Goal: Task Accomplishment & Management: Manage account settings

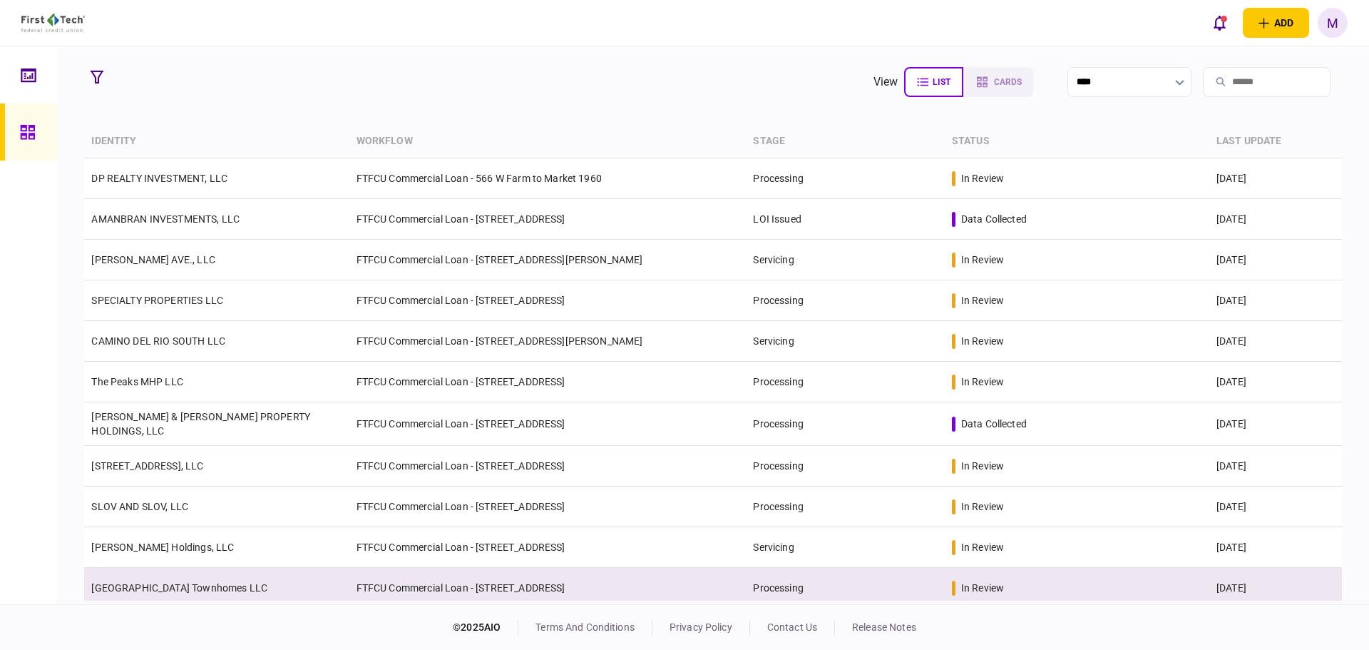
click at [159, 575] on td "[GEOGRAPHIC_DATA] Townhomes LLC" at bounding box center [216, 588] width 265 height 41
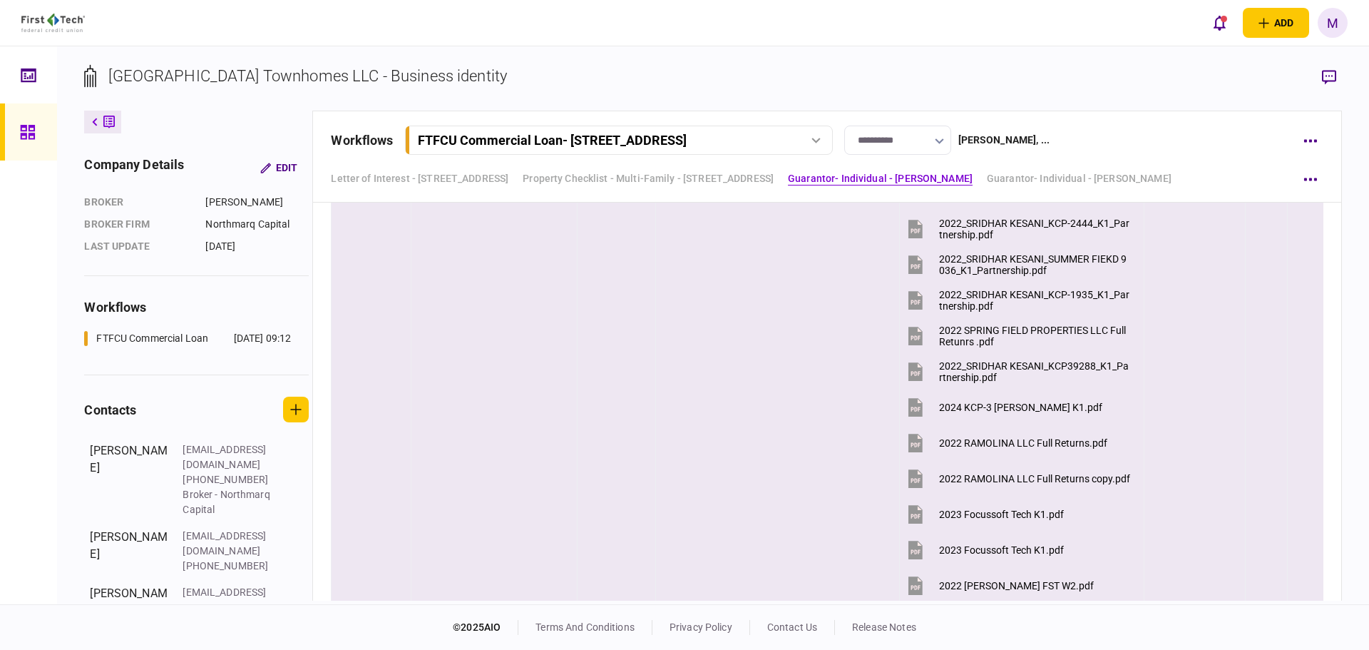
scroll to position [3495, 0]
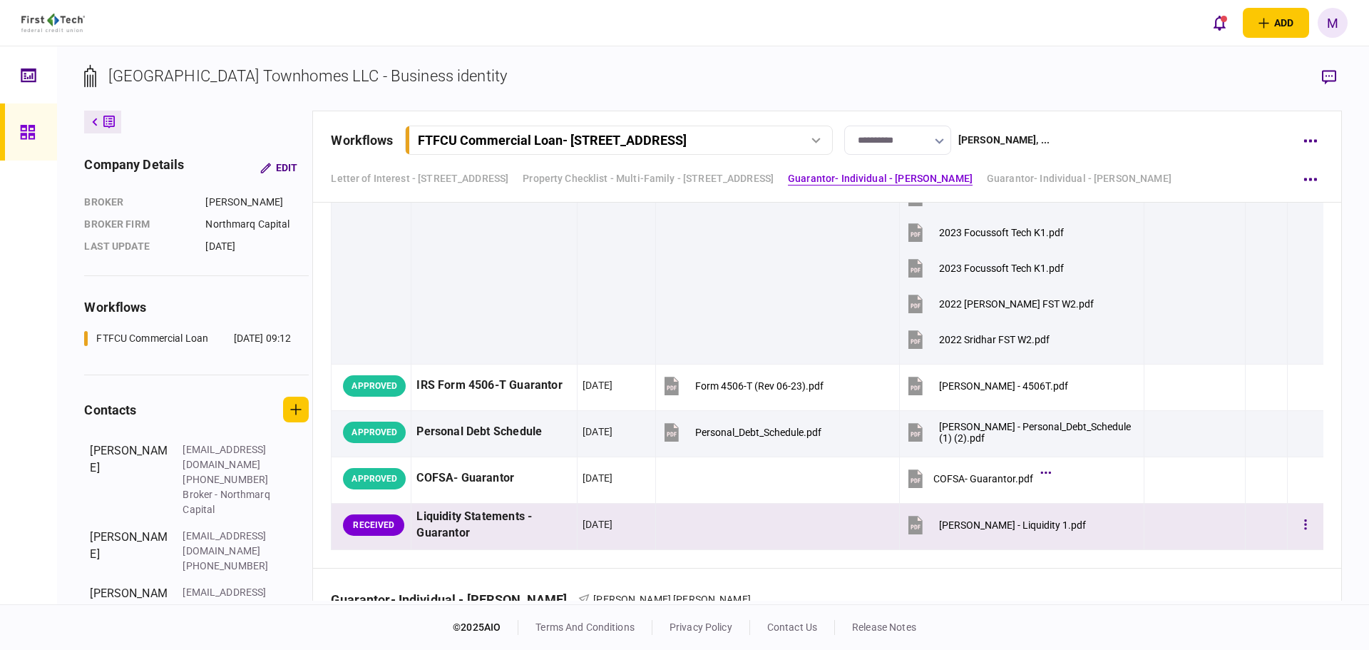
click at [926, 528] on button "[PERSON_NAME] - Liquidity 1.pdf" at bounding box center [995, 524] width 181 height 32
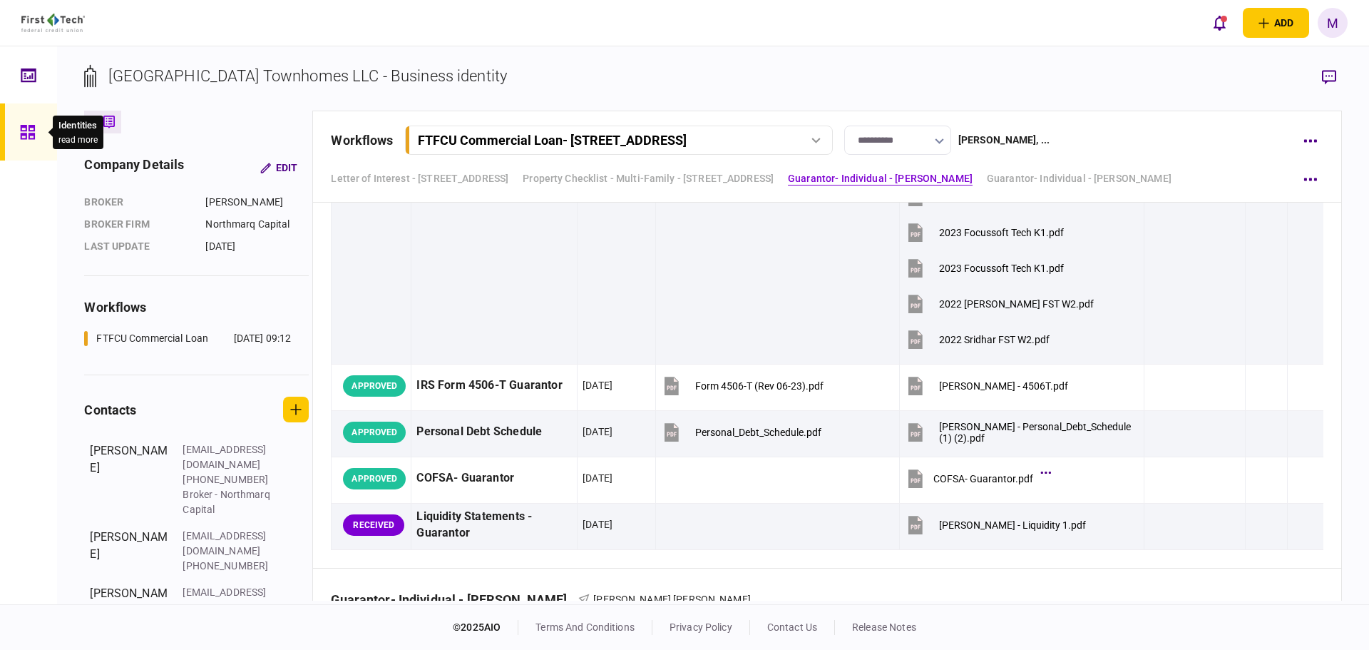
click at [26, 135] on icon at bounding box center [27, 132] width 14 height 14
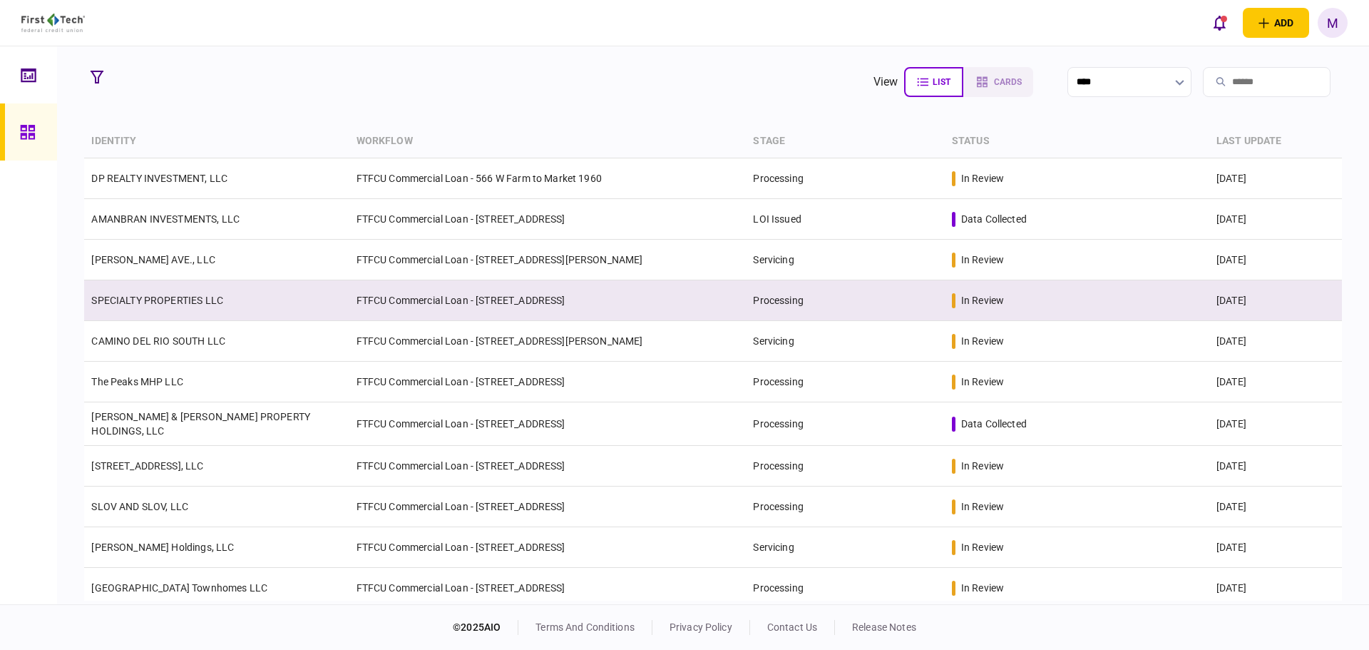
click at [208, 302] on link "SPECIALTY PROPERTIES LLC" at bounding box center [157, 300] width 132 height 11
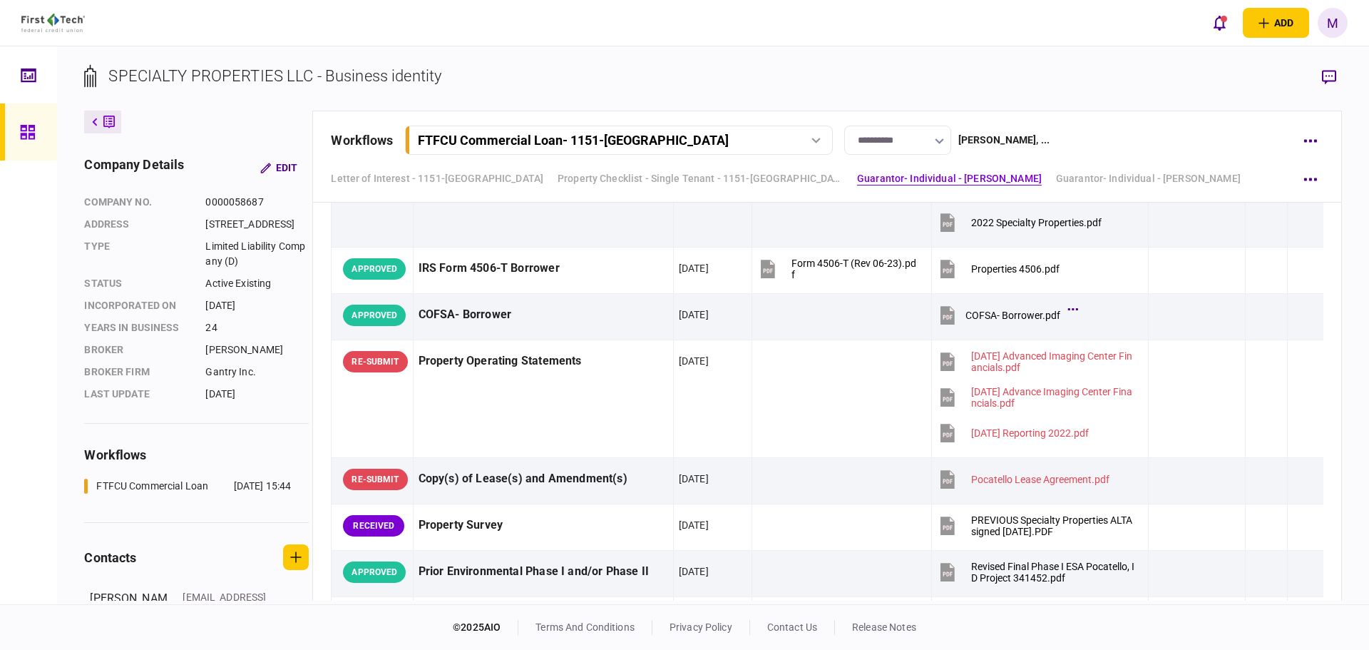
scroll to position [998, 0]
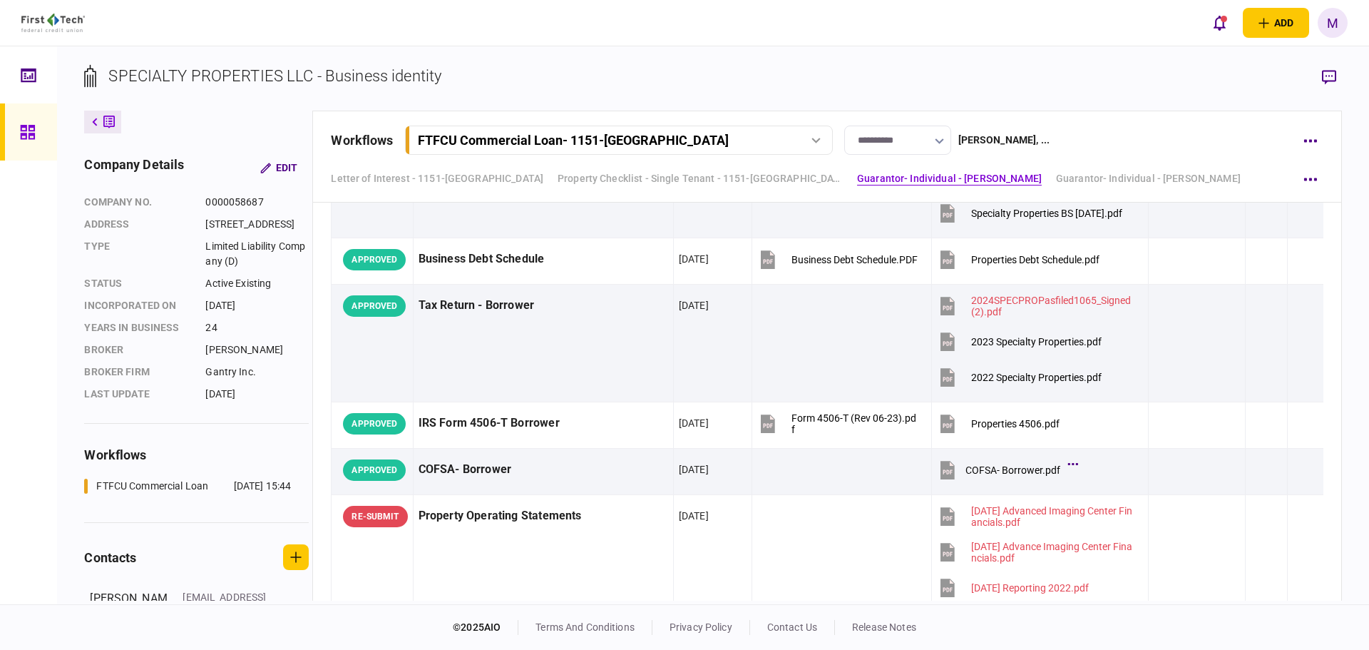
click at [1327, 337] on div "Property Checklist - Single Tenant - 1151-B Hospital Wy, Pocatello, ID Charles …" at bounding box center [827, 381] width 1028 height 1178
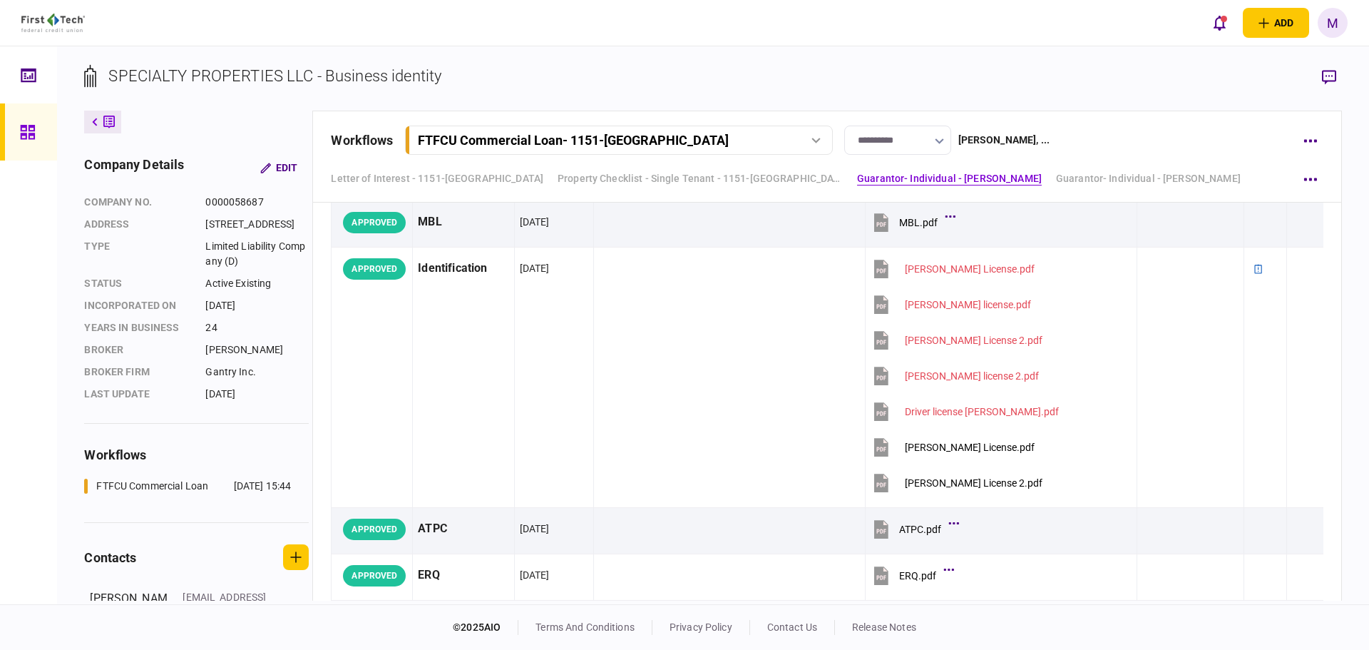
scroll to position [0, 0]
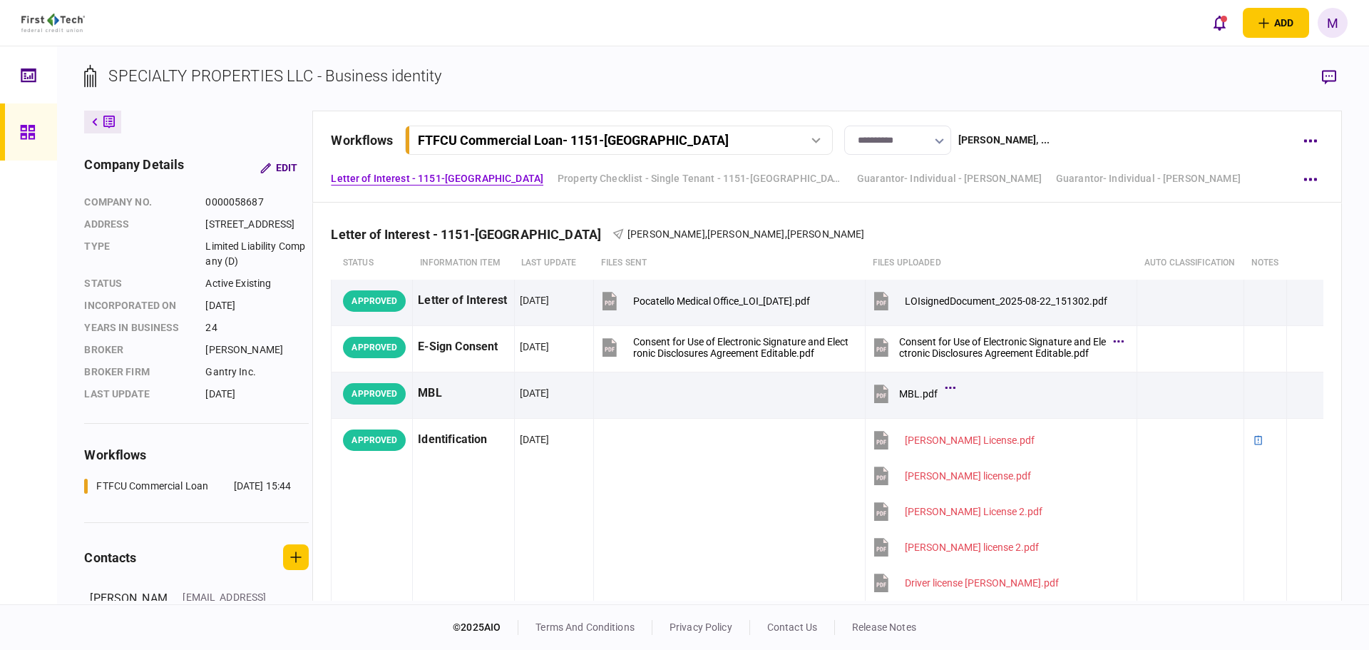
click at [819, 33] on div "add business identity individual identity M M Mark Ellertson Mark.Ellertson@fir…" at bounding box center [684, 23] width 1369 height 46
click at [650, 53] on div "**********" at bounding box center [713, 325] width 1312 height 558
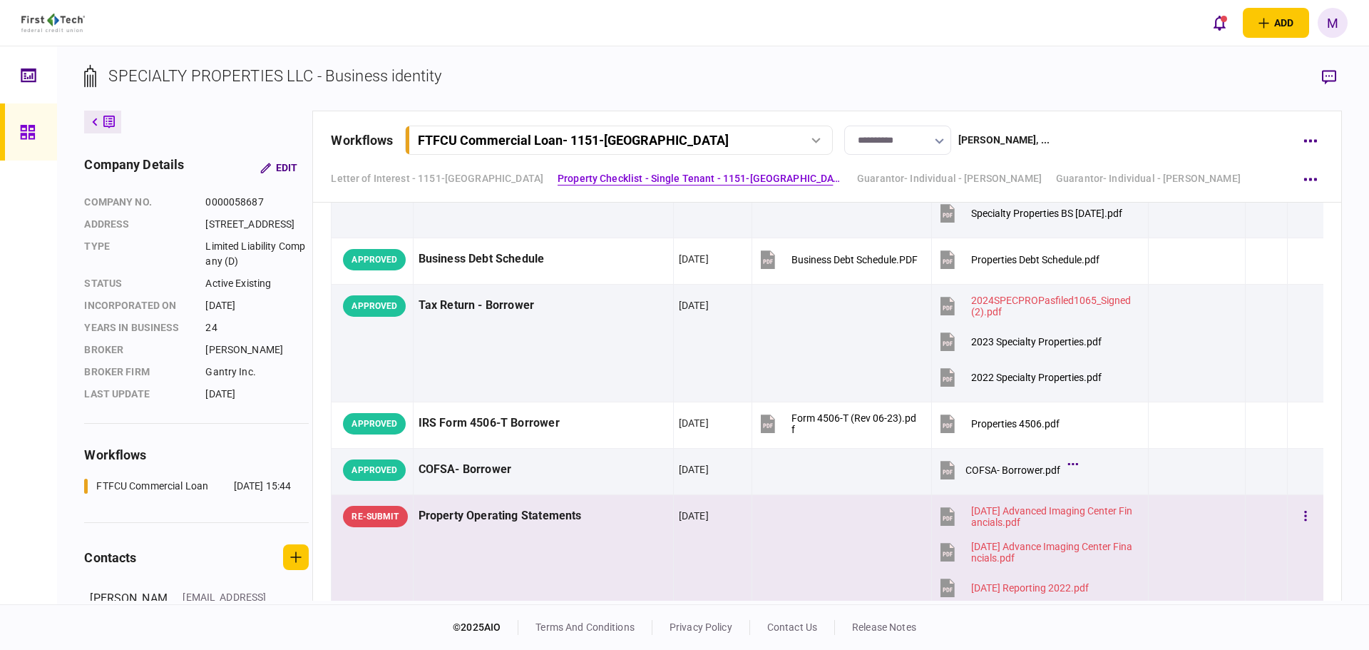
scroll to position [1165, 0]
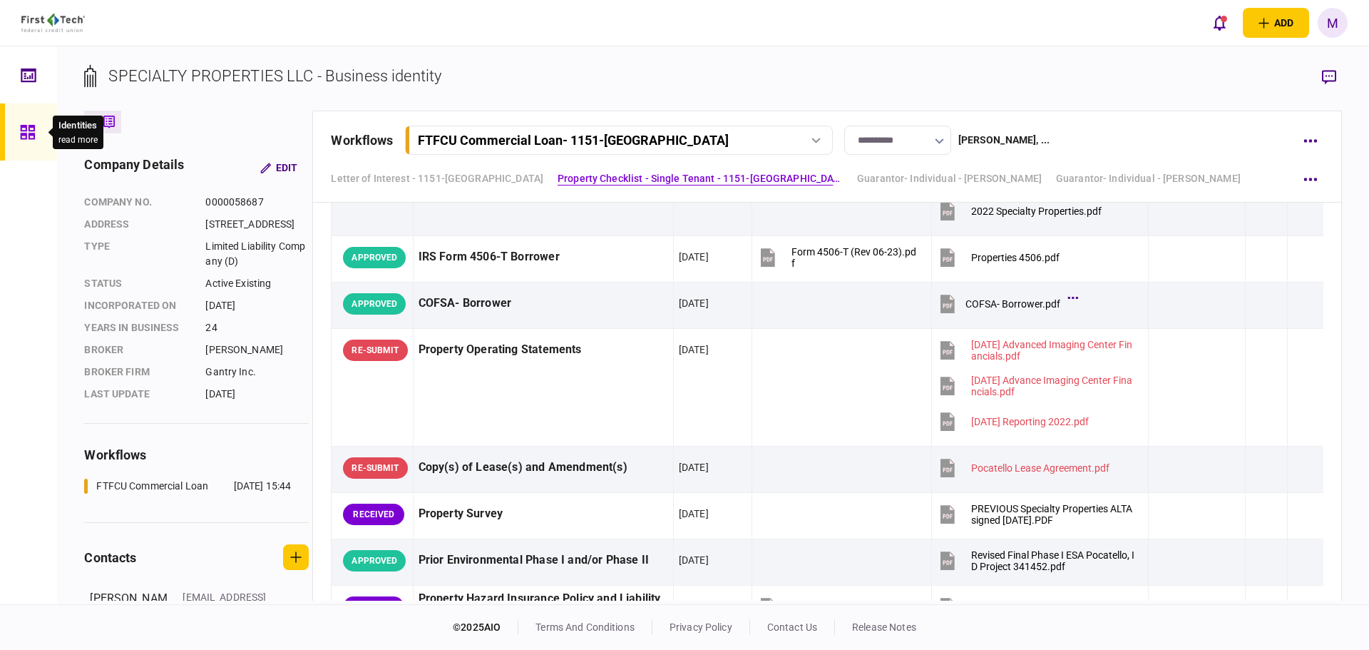
click at [41, 153] on div at bounding box center [31, 131] width 23 height 57
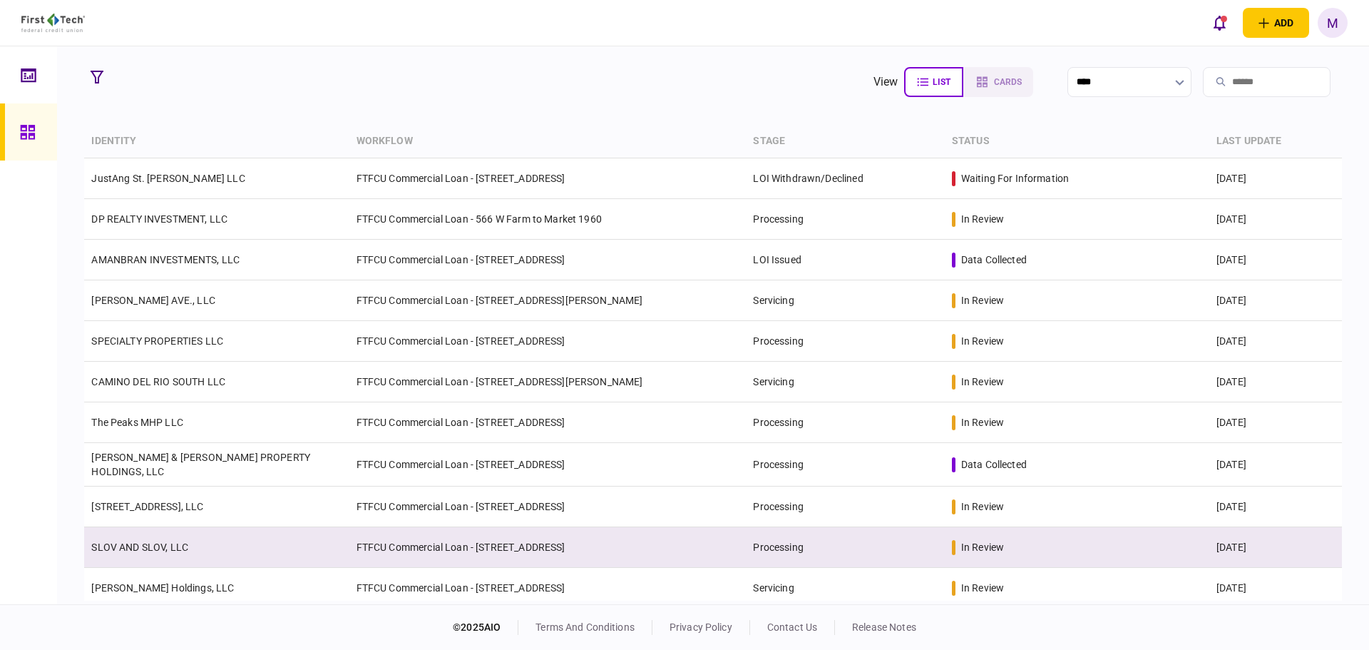
click at [359, 551] on td "FTFCU Commercial Loan - [STREET_ADDRESS]" at bounding box center [547, 547] width 397 height 41
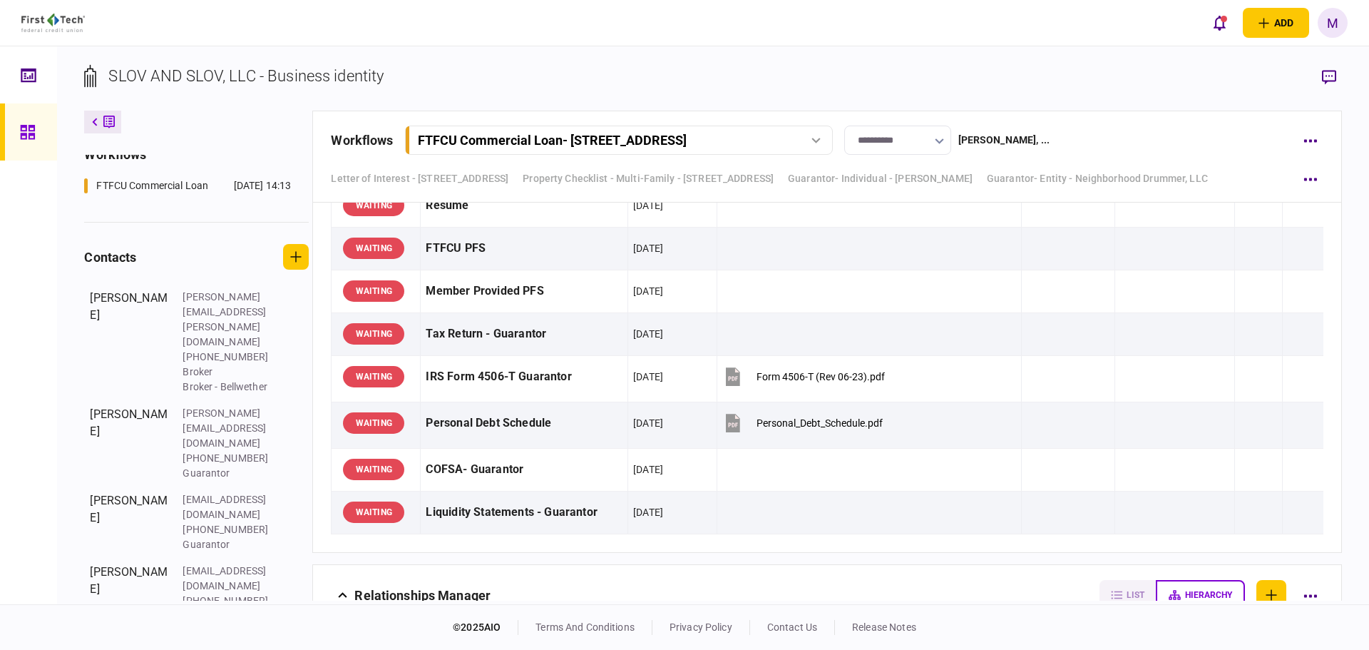
scroll to position [5871, 0]
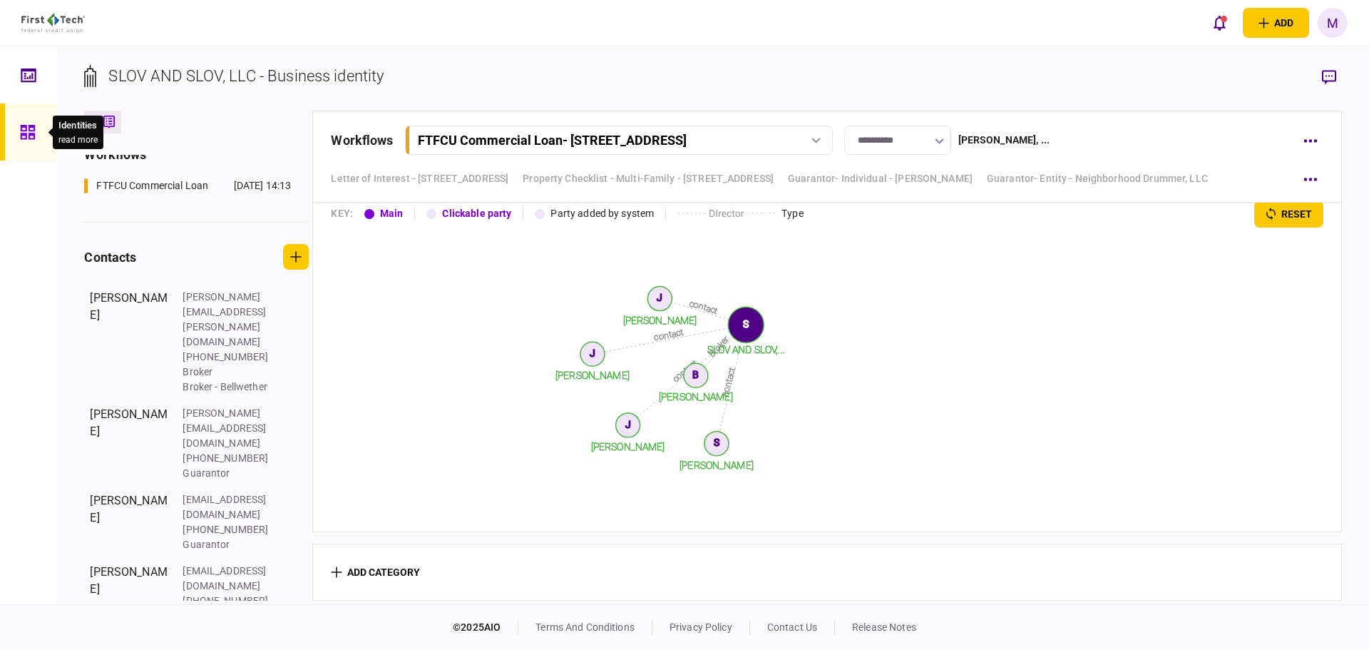
click at [29, 136] on icon at bounding box center [27, 132] width 14 height 14
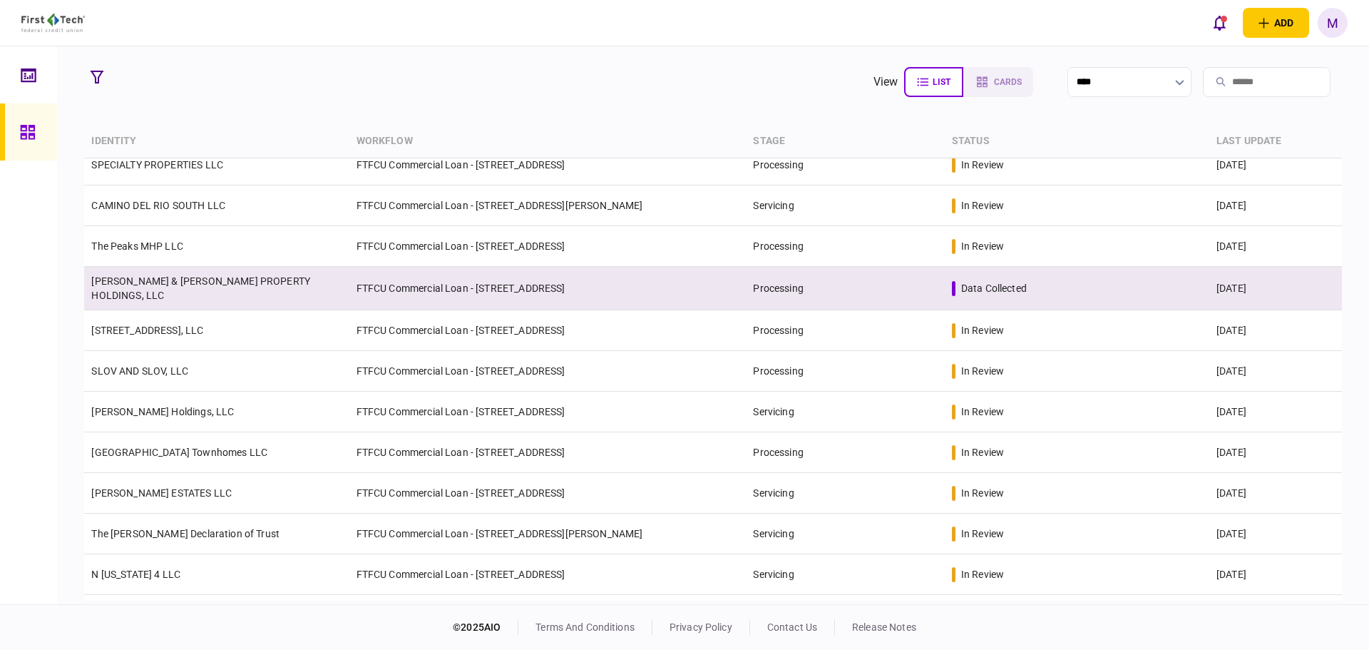
scroll to position [333, 0]
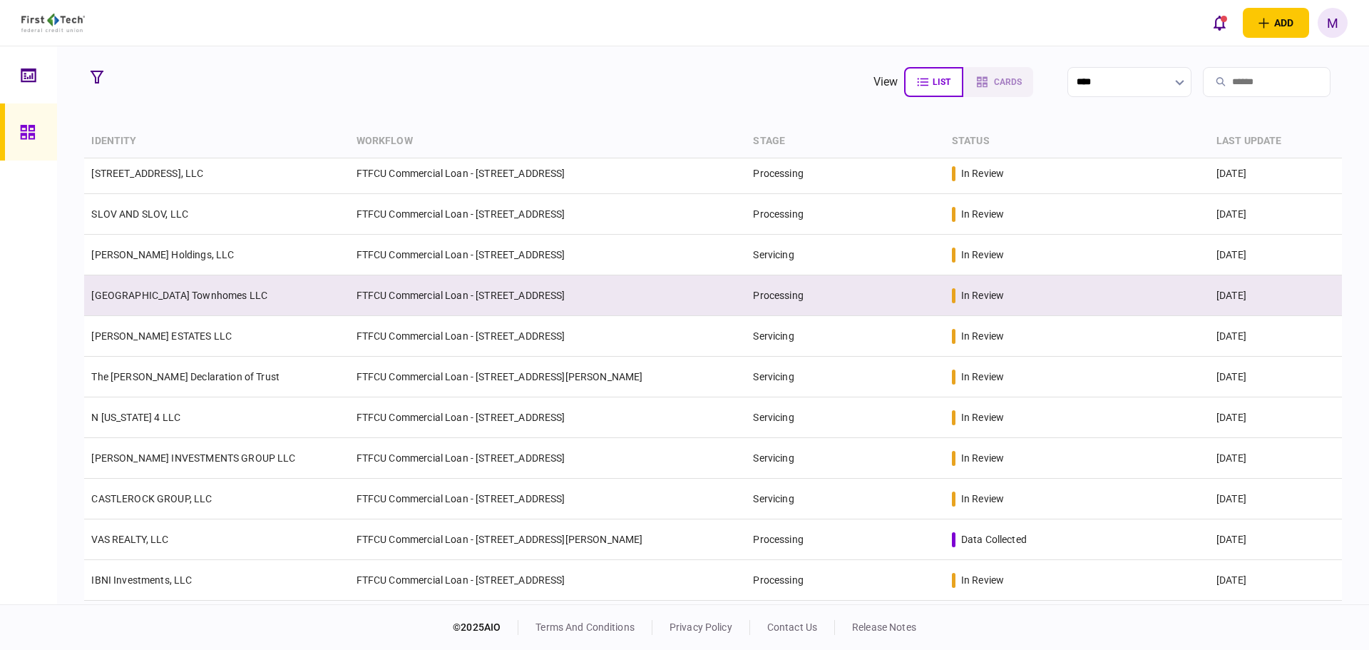
click at [211, 305] on td "[GEOGRAPHIC_DATA] Townhomes LLC" at bounding box center [216, 295] width 265 height 41
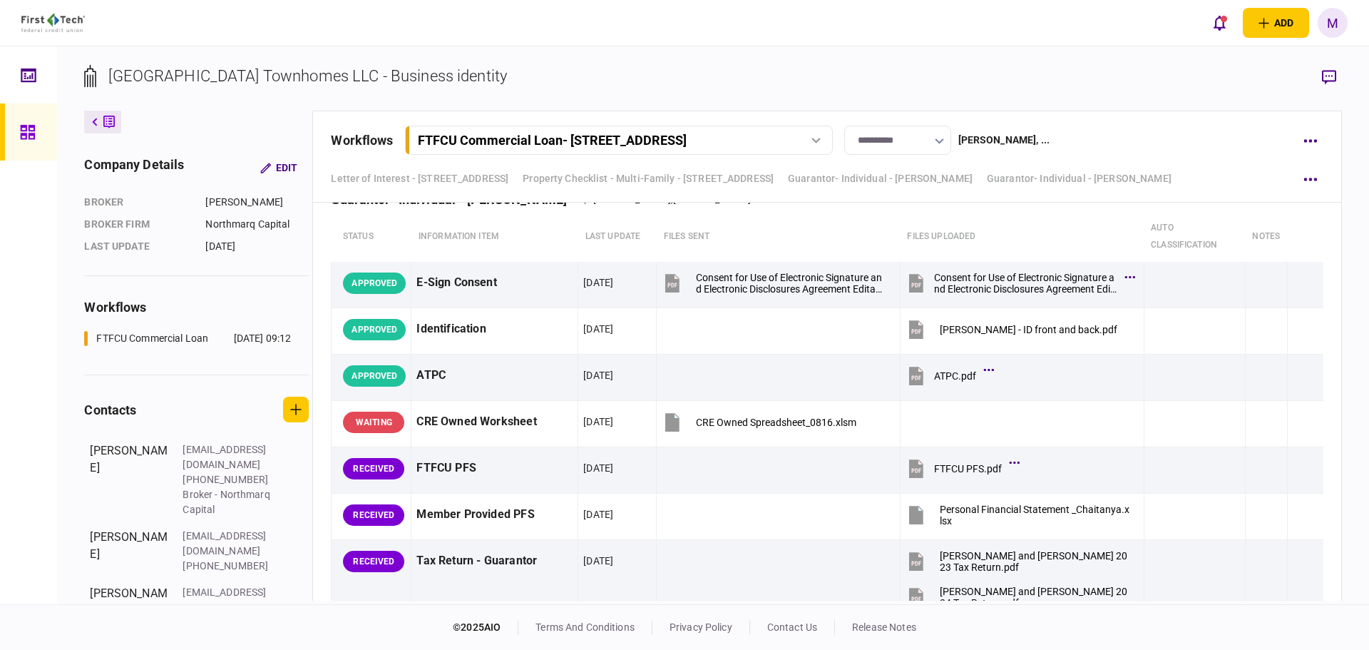
scroll to position [4493, 0]
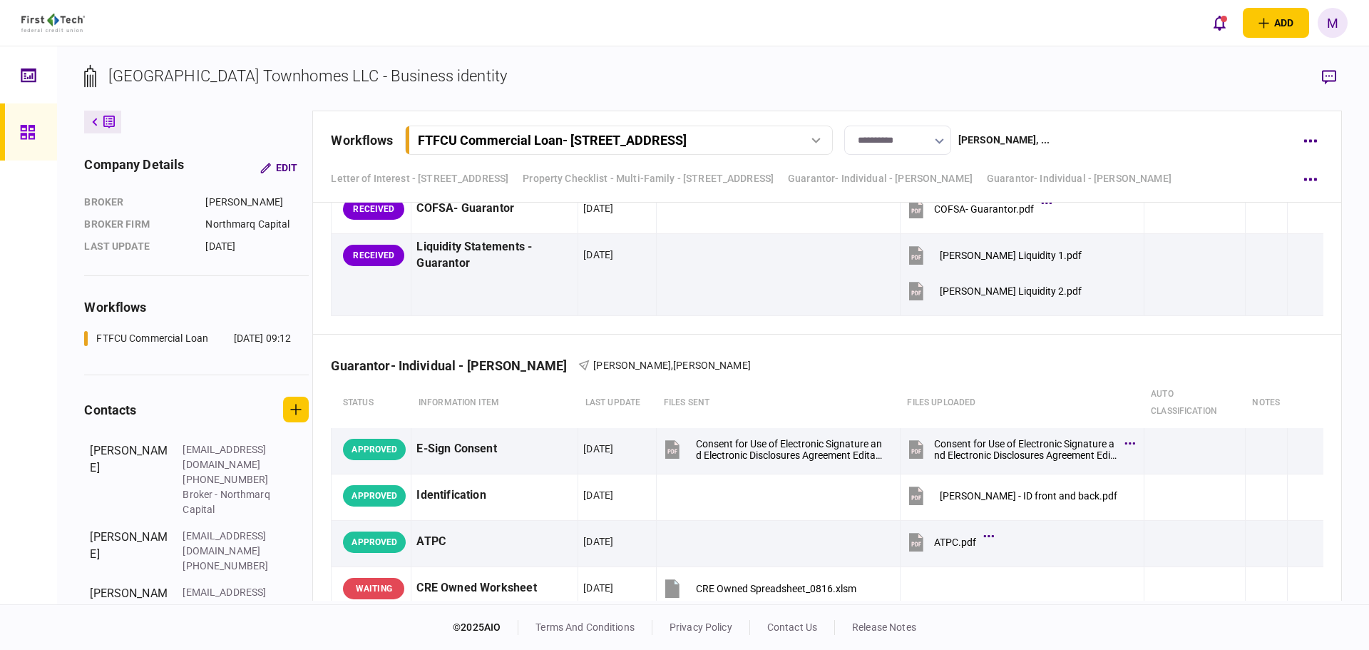
click at [479, 29] on div "add business identity individual identity M M Mark Ellertson Mark.Ellertson@fir…" at bounding box center [684, 23] width 1369 height 46
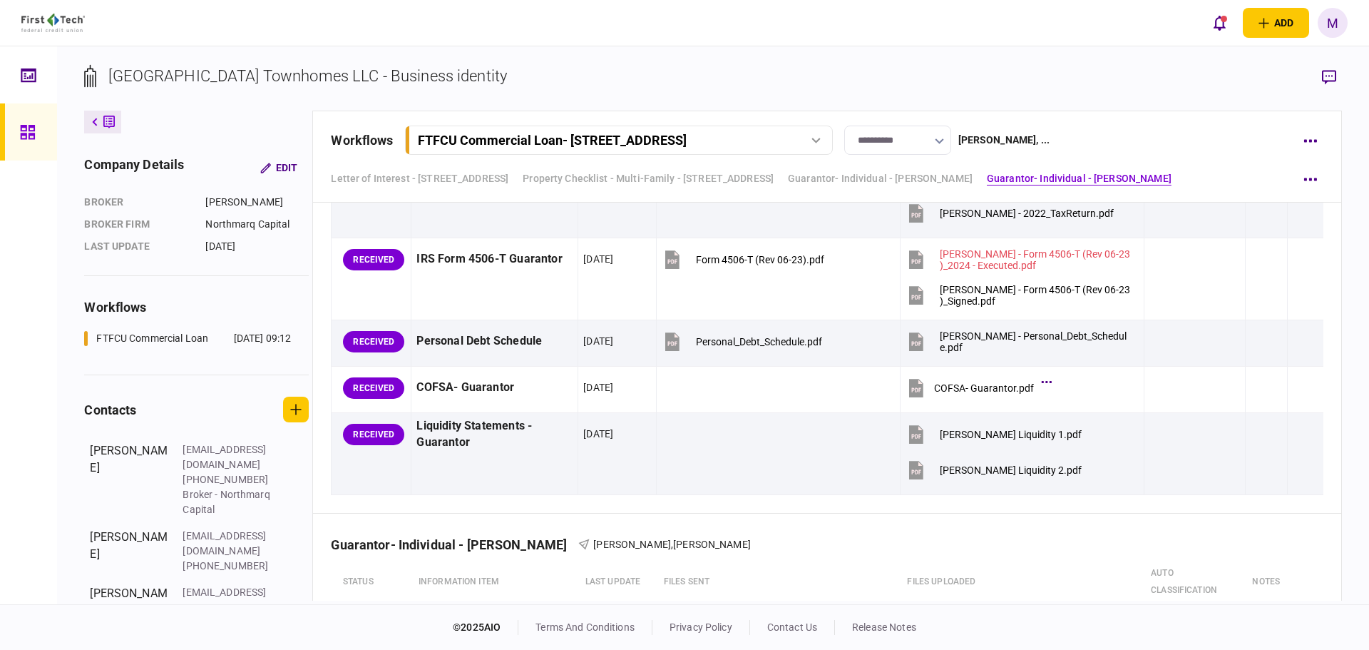
scroll to position [4327, 0]
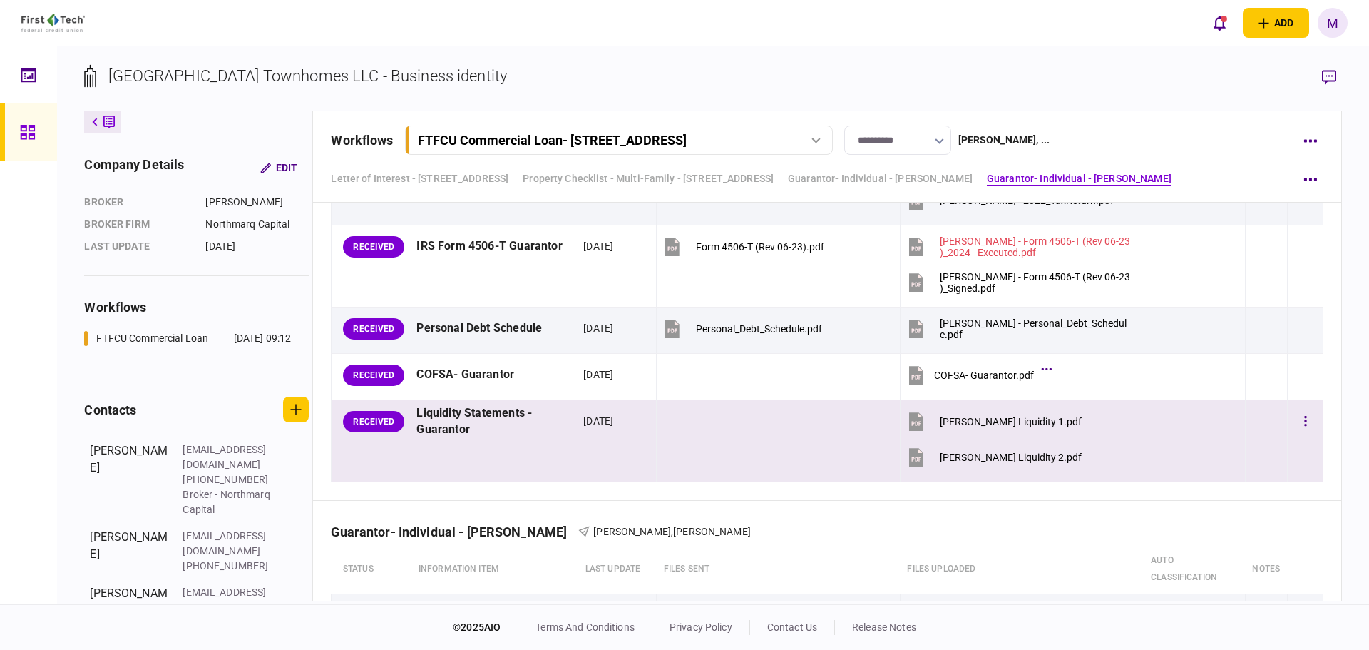
click at [909, 421] on icon at bounding box center [916, 421] width 14 height 19
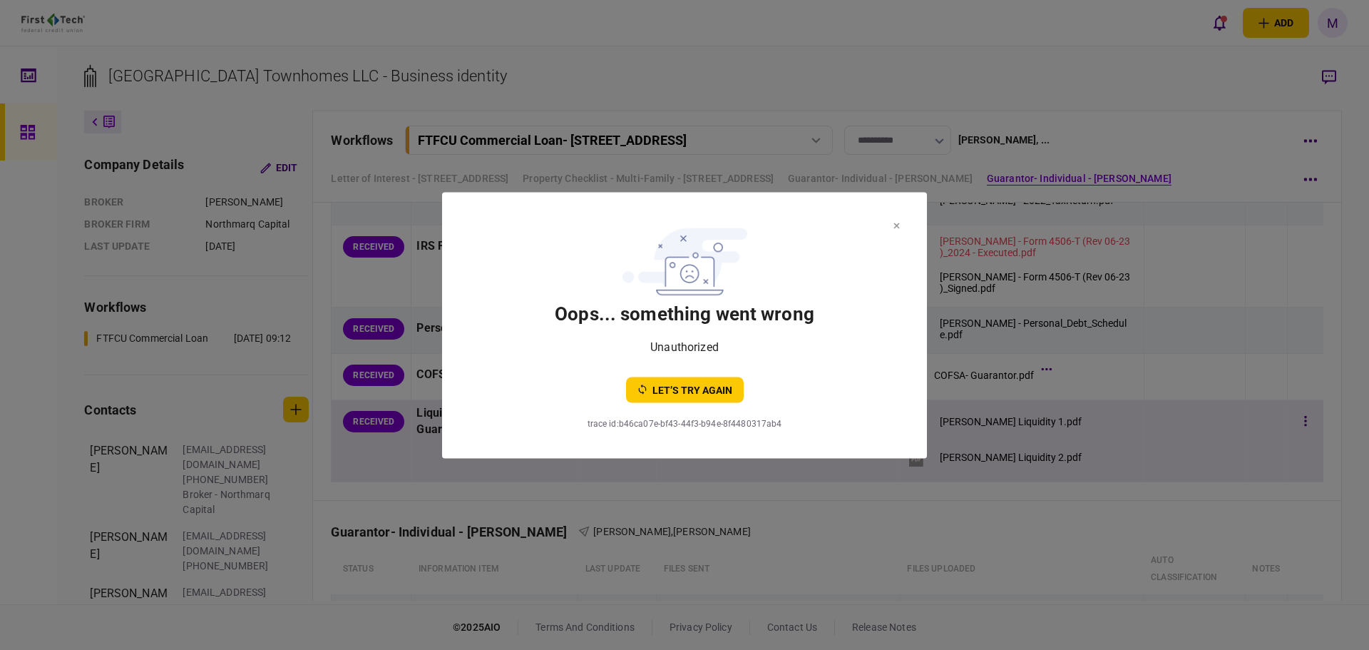
click at [894, 224] on icon at bounding box center [897, 226] width 6 height 6
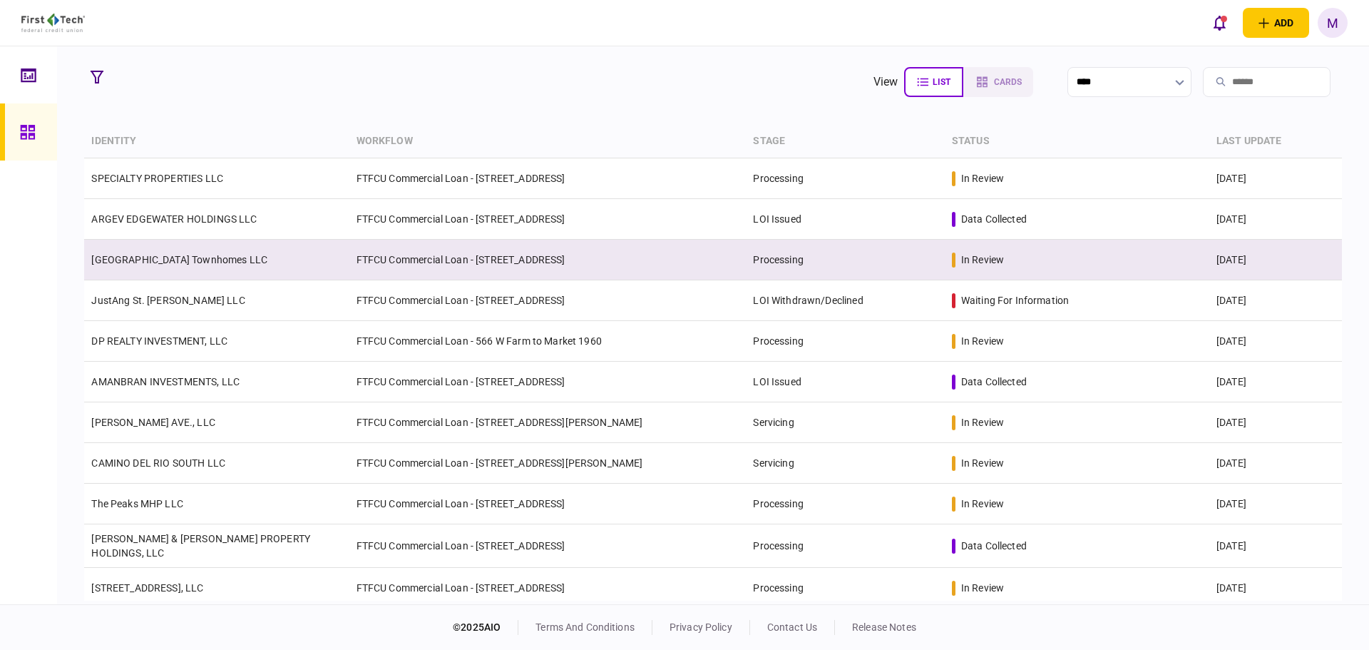
click at [231, 274] on td "[GEOGRAPHIC_DATA] Townhomes LLC" at bounding box center [216, 260] width 265 height 41
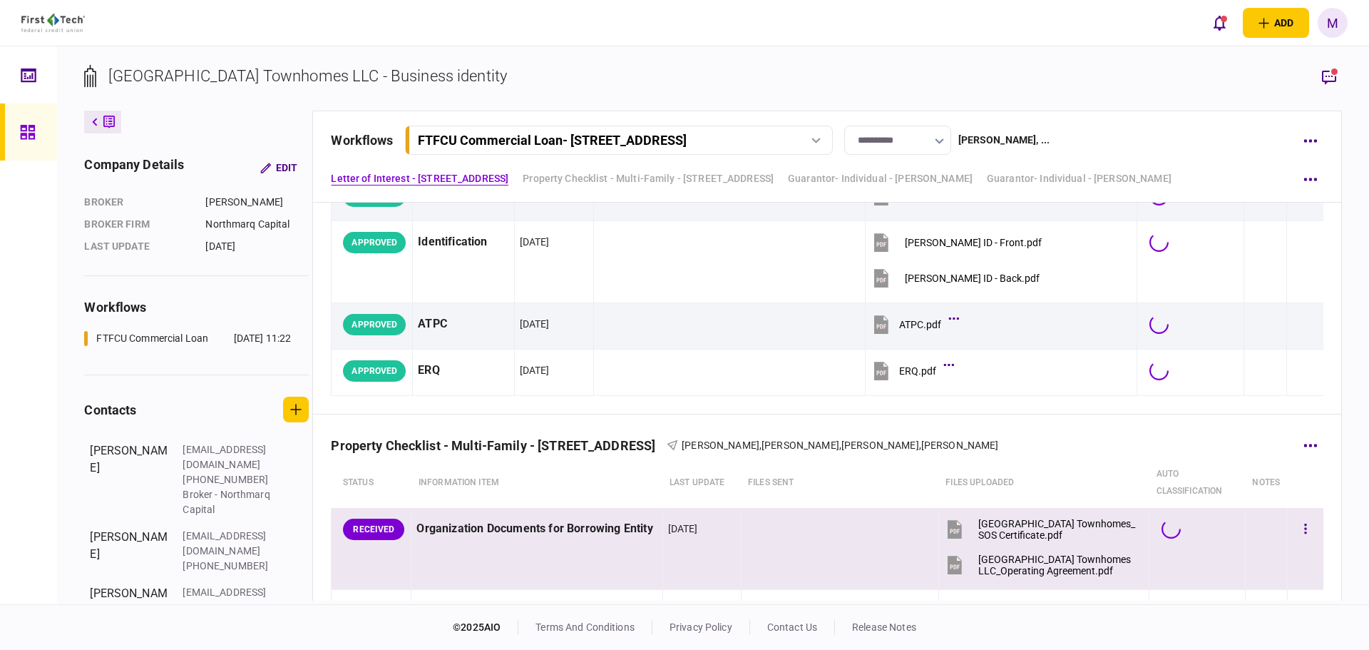
scroll to position [333, 0]
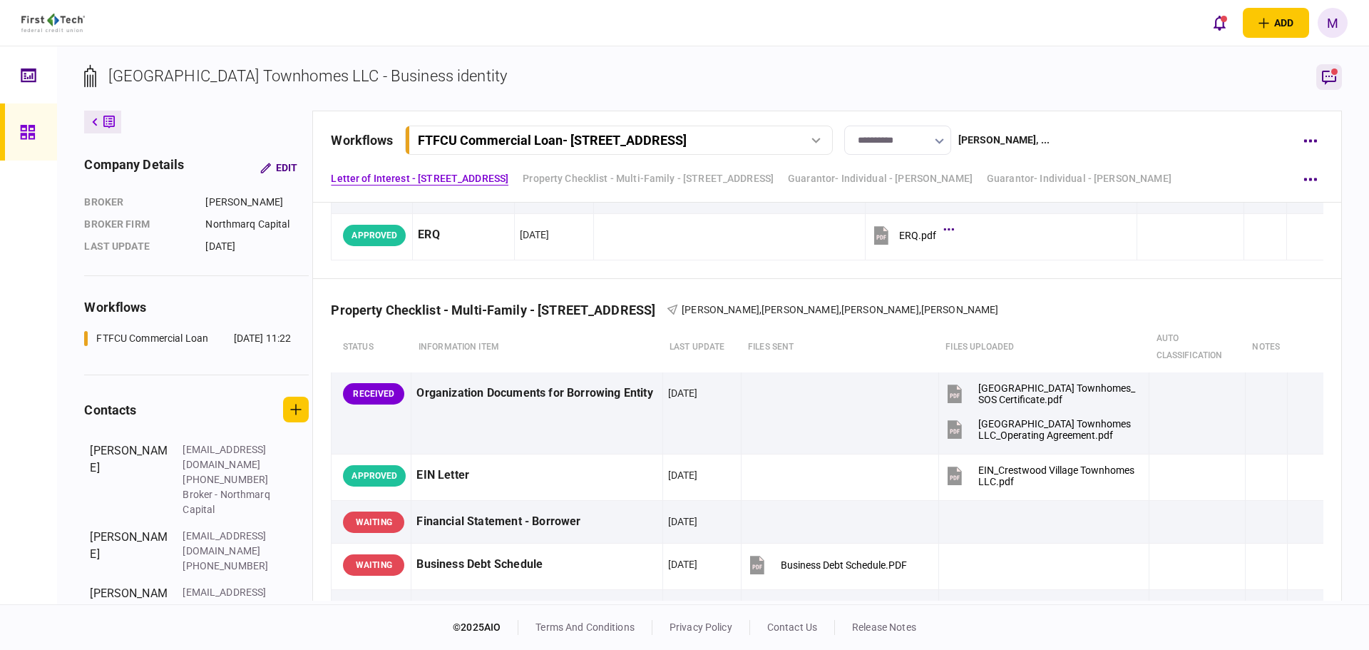
click at [1326, 78] on icon "button" at bounding box center [1329, 76] width 17 height 17
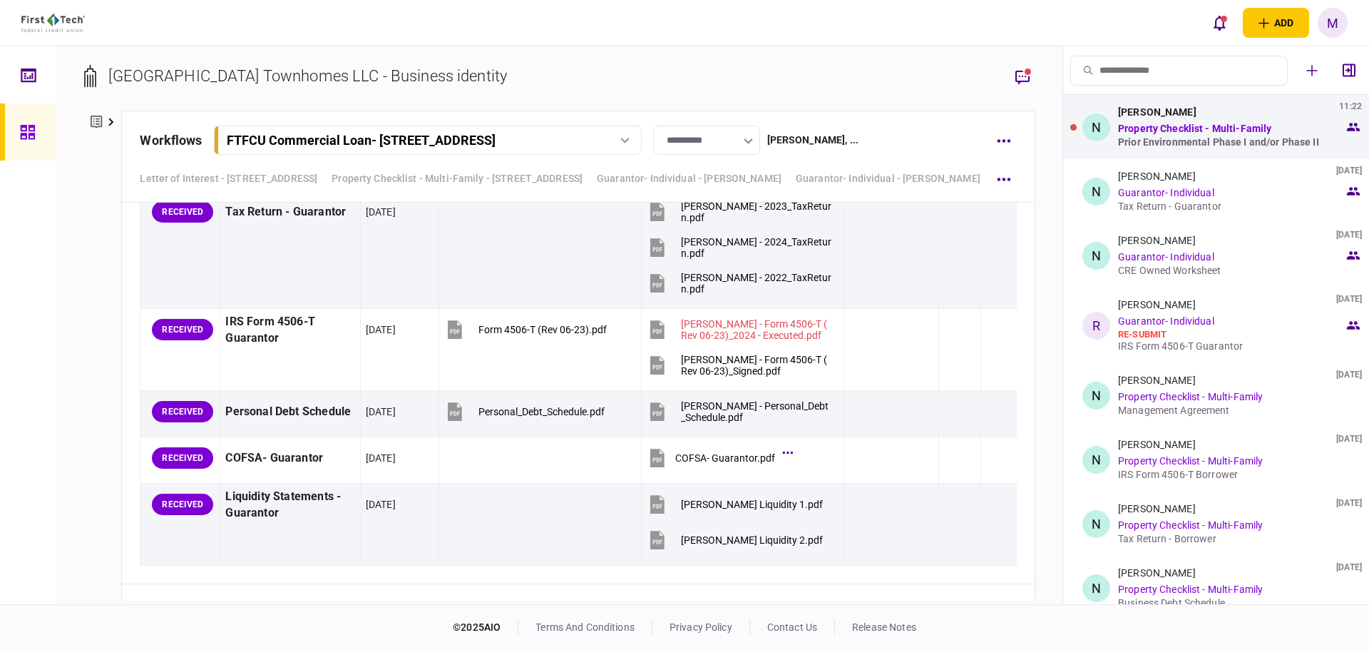
scroll to position [5149, 0]
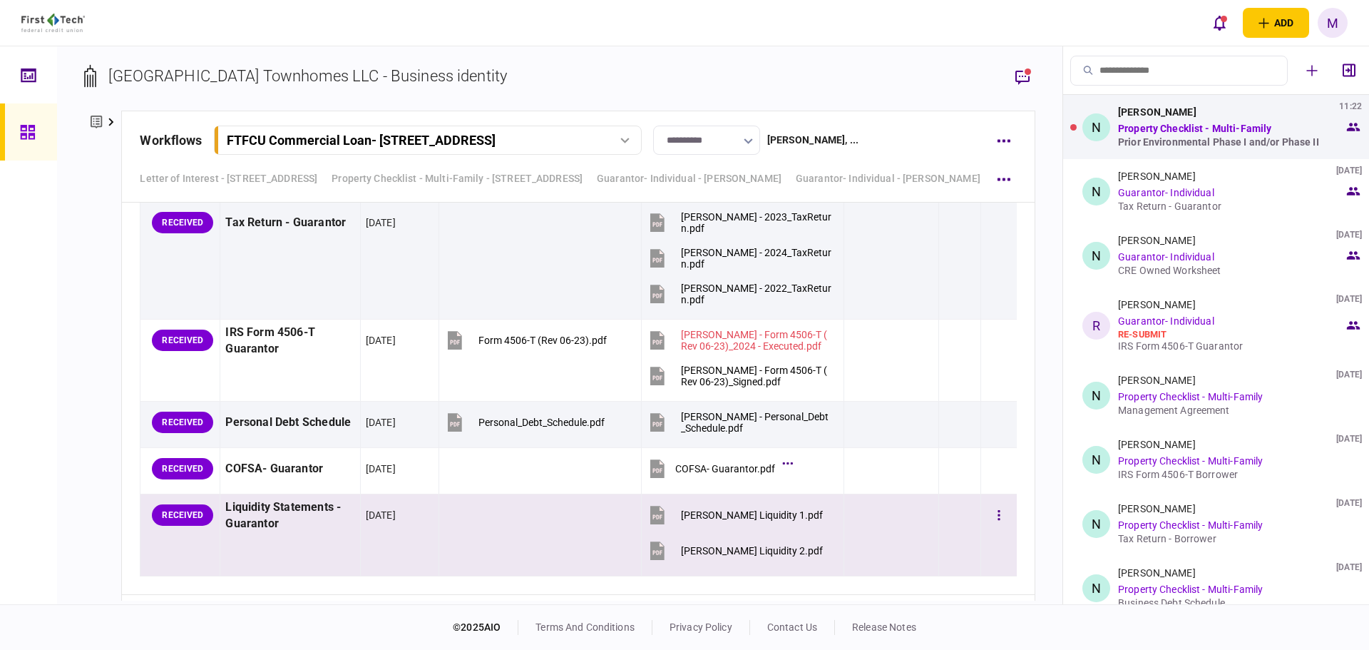
click at [654, 521] on icon at bounding box center [657, 515] width 14 height 19
click at [654, 553] on icon at bounding box center [657, 551] width 14 height 19
click at [986, 516] on button "button" at bounding box center [999, 515] width 26 height 26
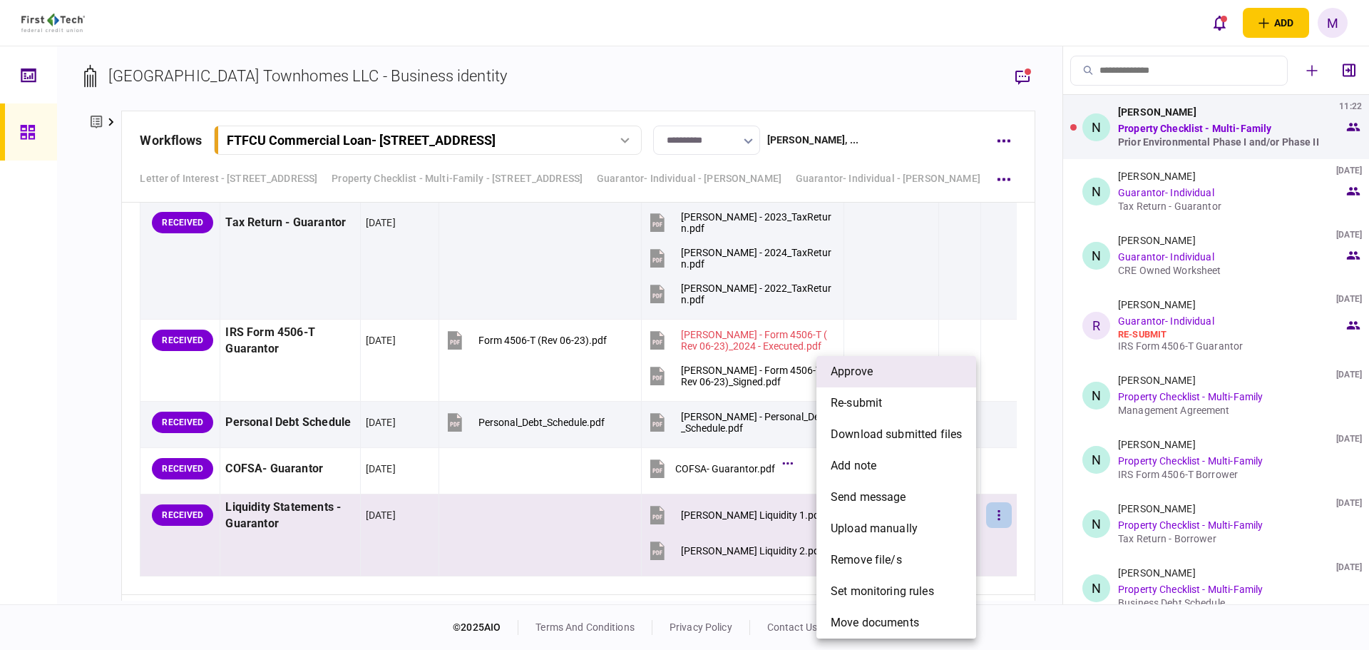
click at [871, 379] on span "approve" at bounding box center [852, 371] width 42 height 17
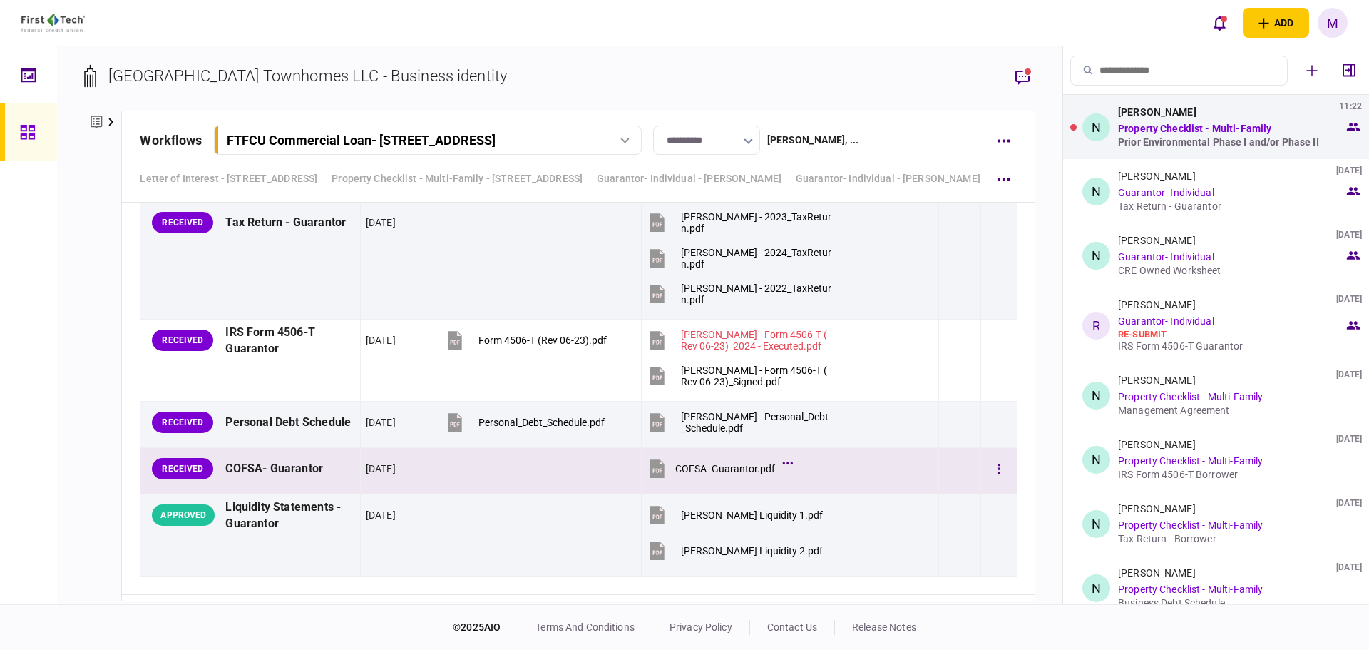
click at [655, 472] on icon at bounding box center [657, 469] width 14 height 19
drag, startPoint x: 9, startPoint y: 330, endPoint x: 93, endPoint y: 342, distance: 85.7
click at [10, 331] on div at bounding box center [28, 325] width 57 height 558
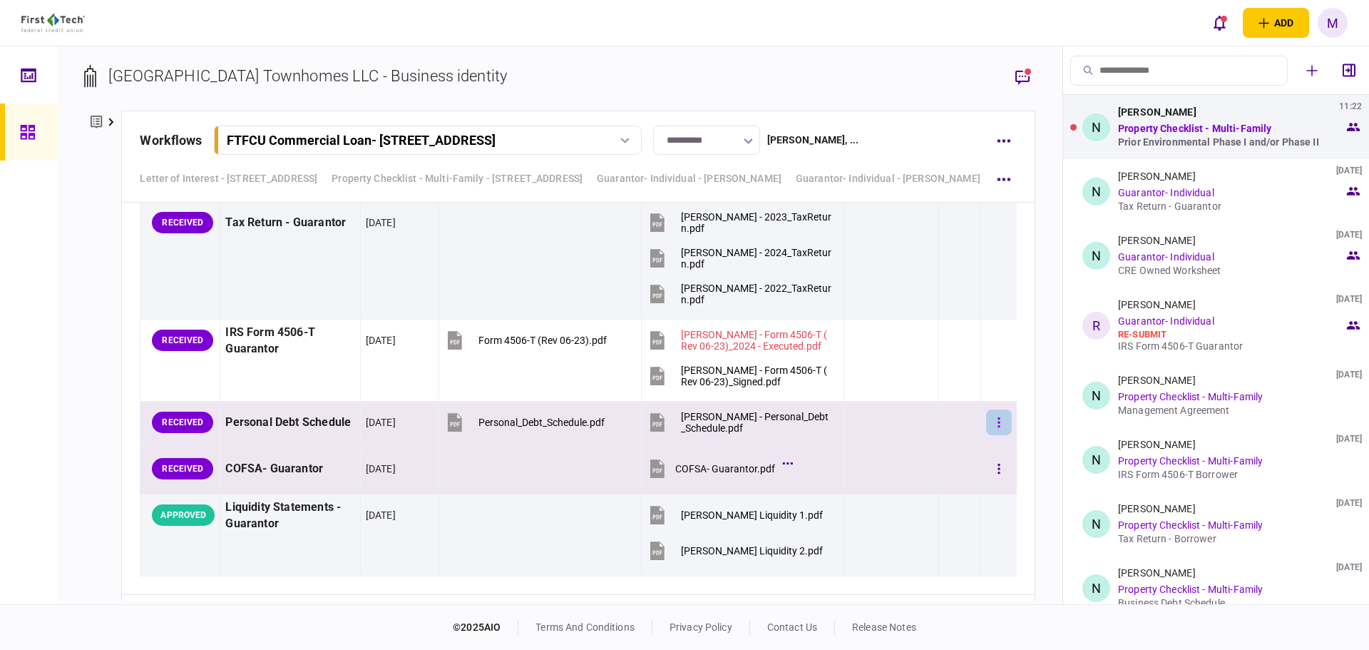
click at [987, 424] on button "button" at bounding box center [999, 422] width 26 height 26
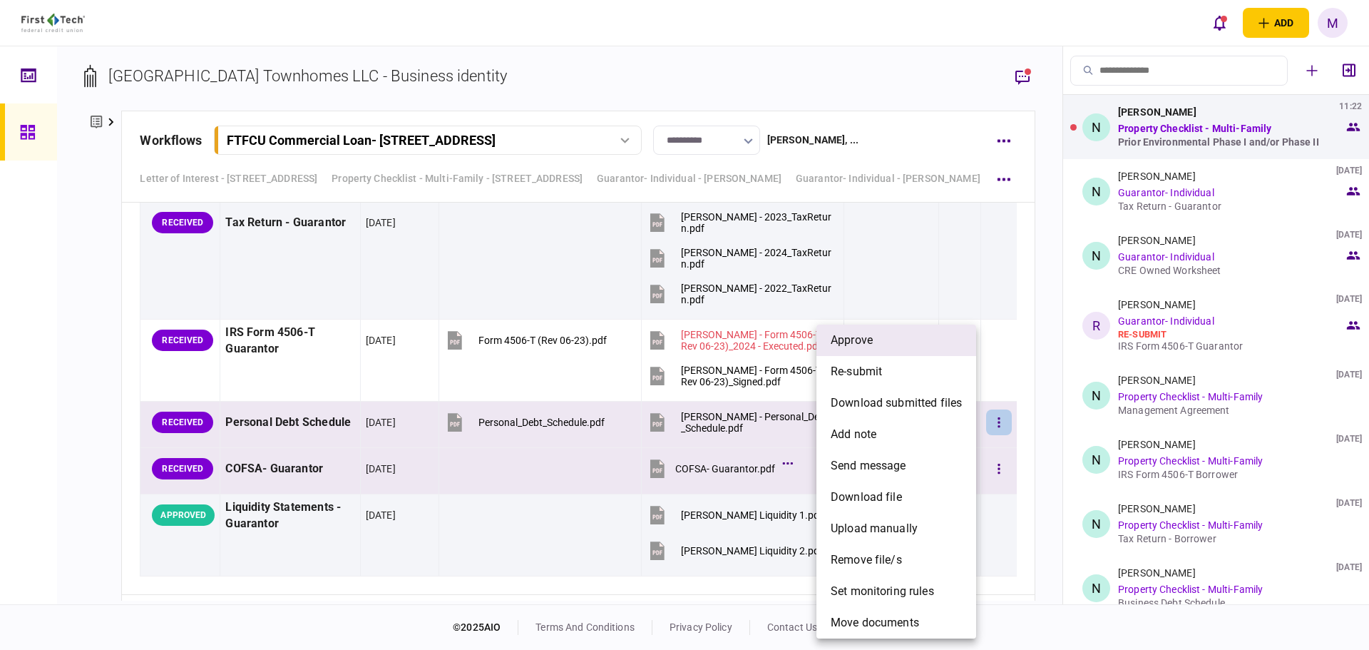
click at [904, 349] on li "approve" at bounding box center [897, 339] width 160 height 31
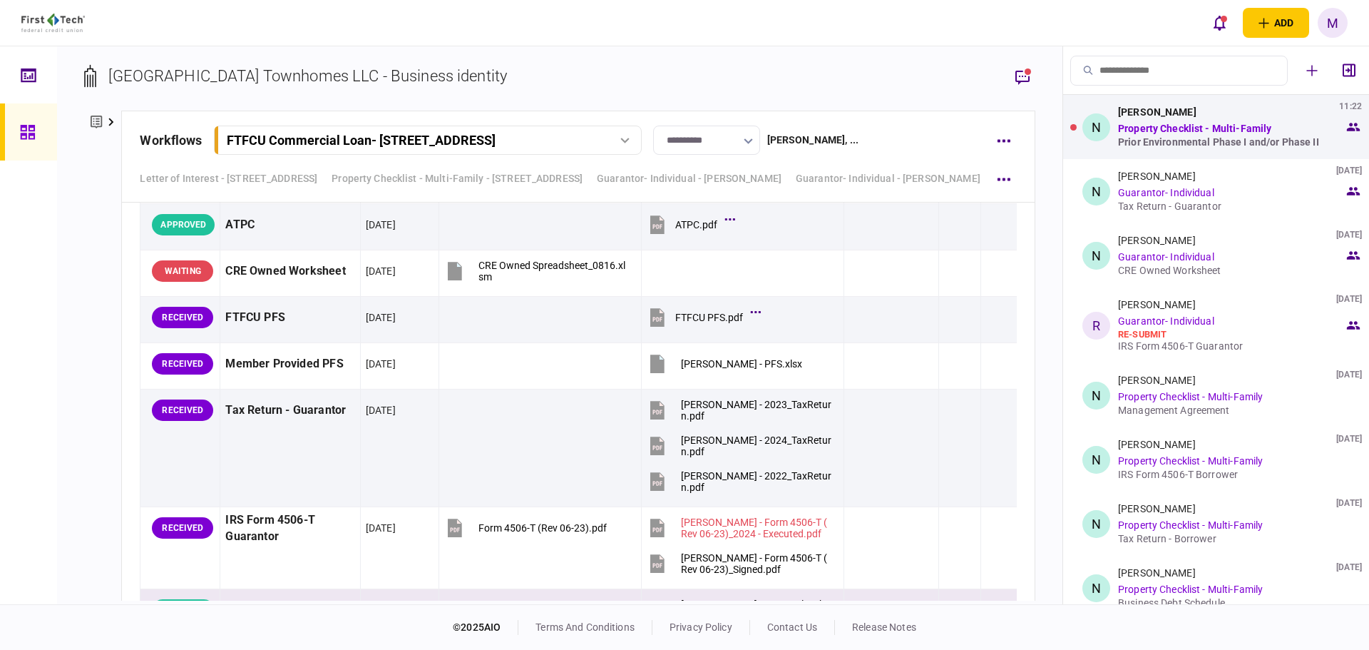
scroll to position [4816, 0]
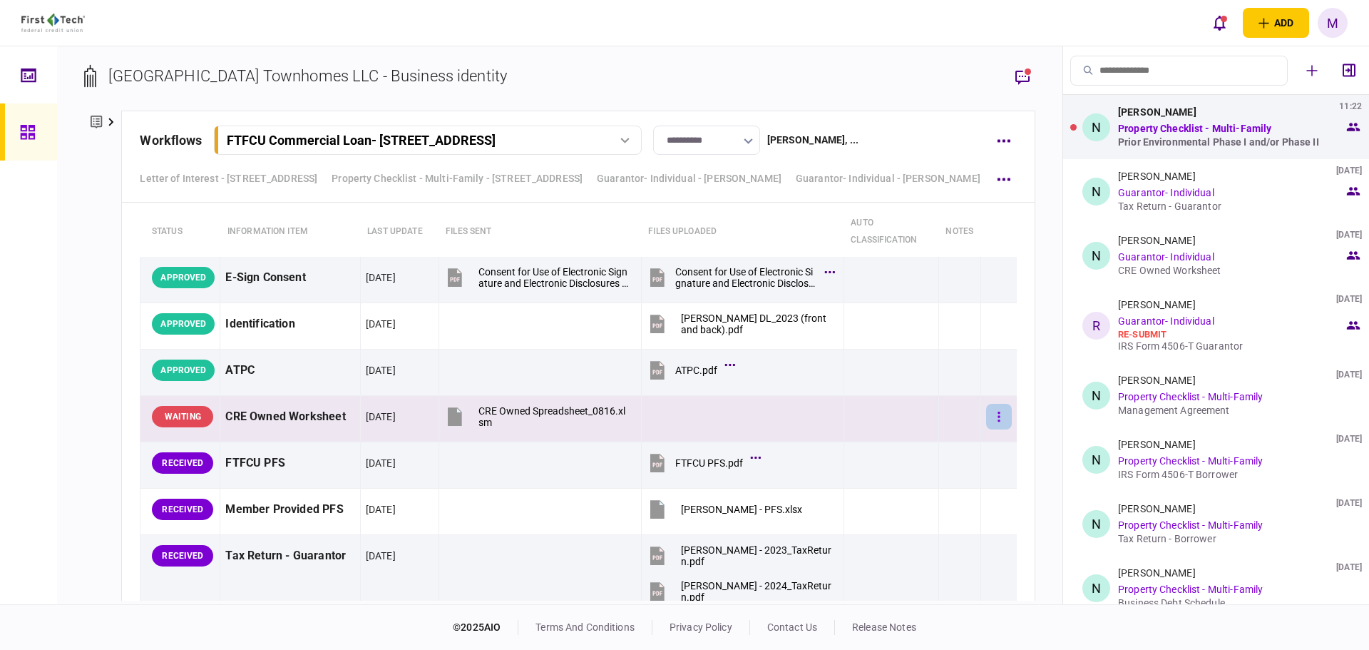
click at [986, 419] on button "button" at bounding box center [999, 417] width 26 height 26
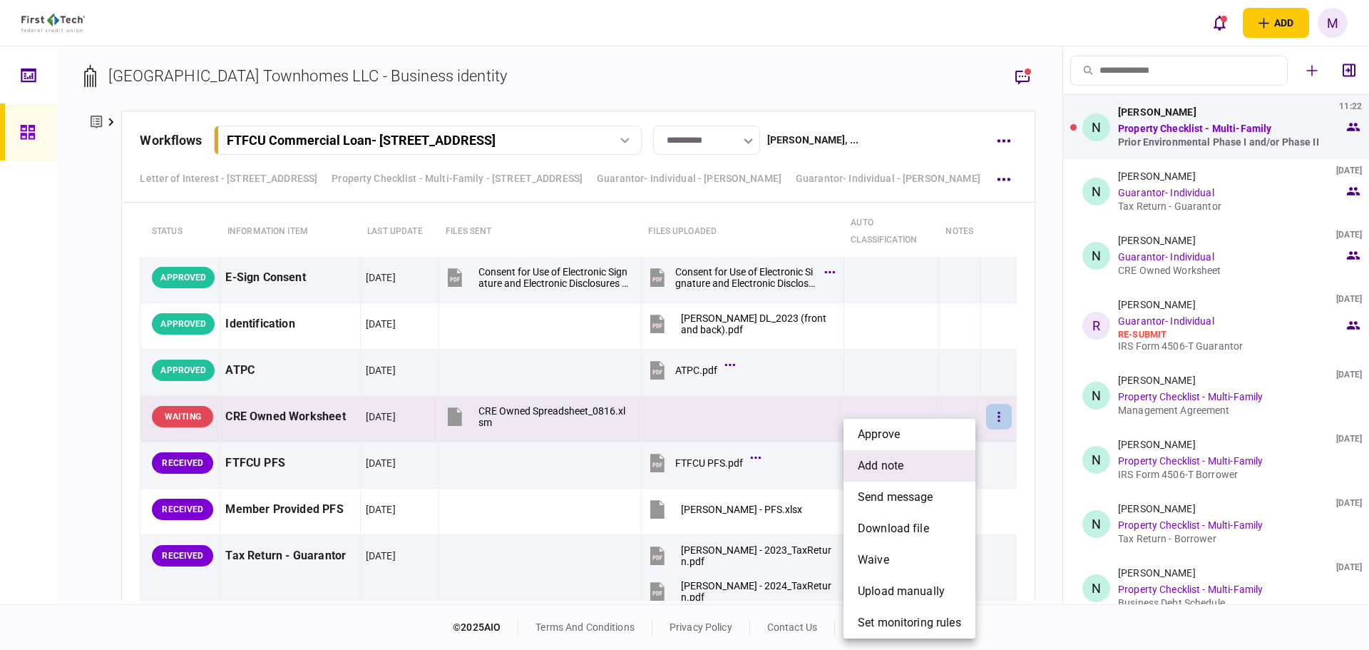
click at [929, 474] on li "add note" at bounding box center [910, 465] width 132 height 31
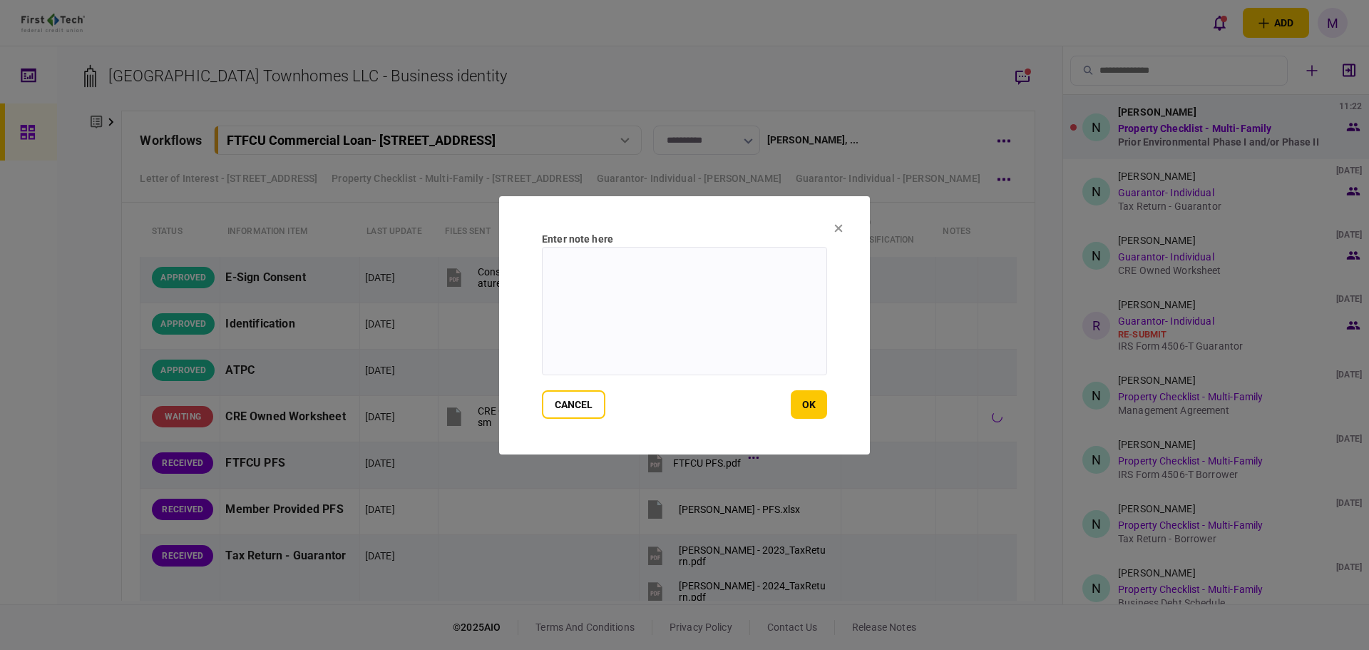
click at [651, 329] on textarea at bounding box center [684, 311] width 285 height 128
type textarea "**********"
click at [794, 402] on button "ok" at bounding box center [809, 404] width 36 height 29
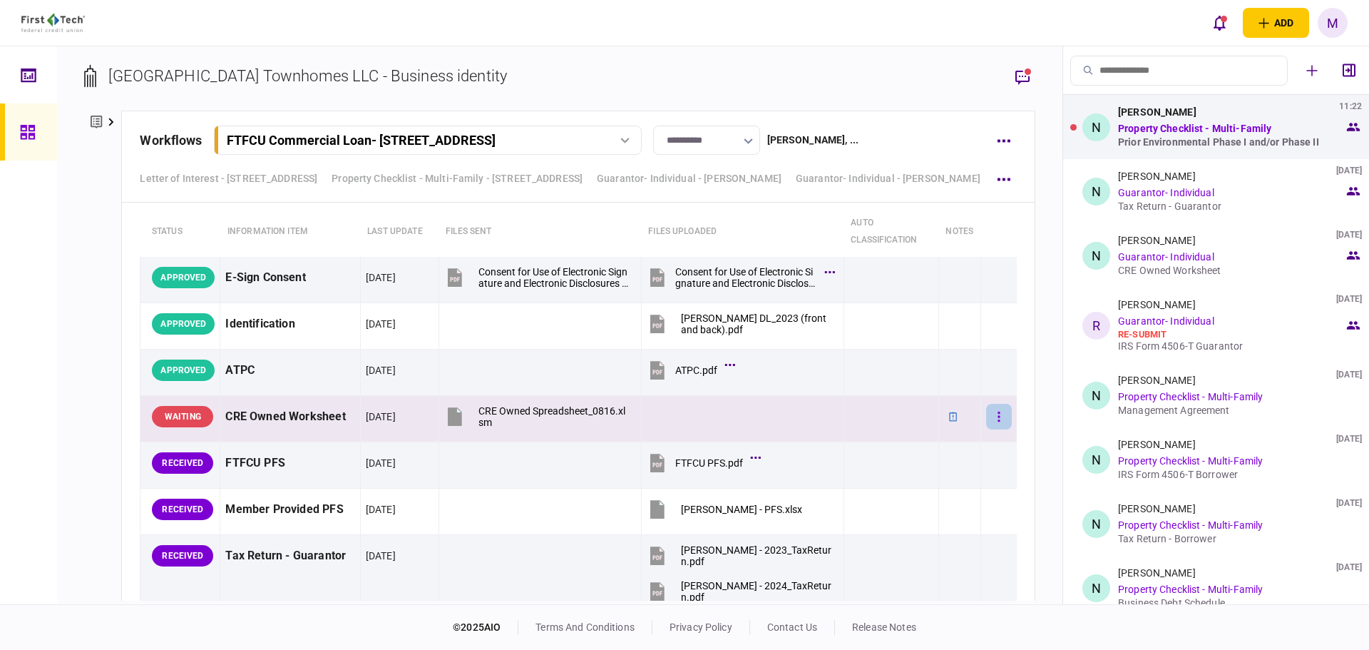
click at [995, 416] on button "button" at bounding box center [999, 417] width 26 height 26
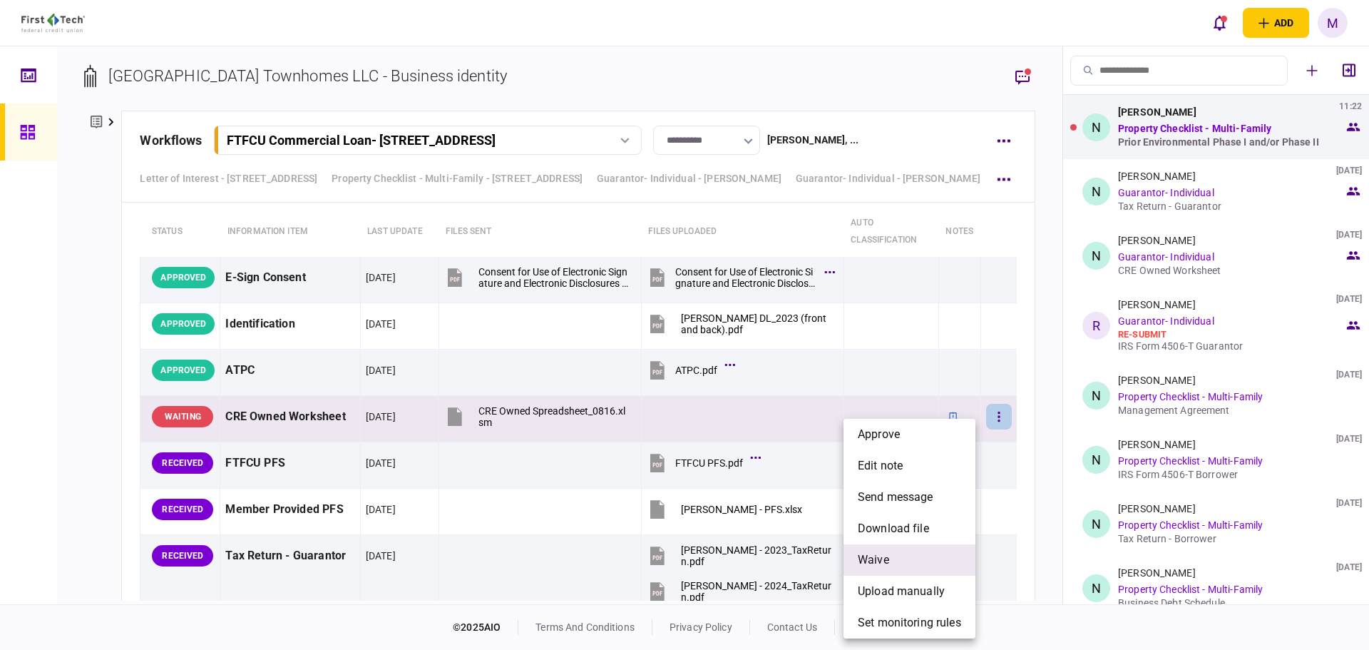
click at [914, 559] on li "waive" at bounding box center [910, 559] width 132 height 31
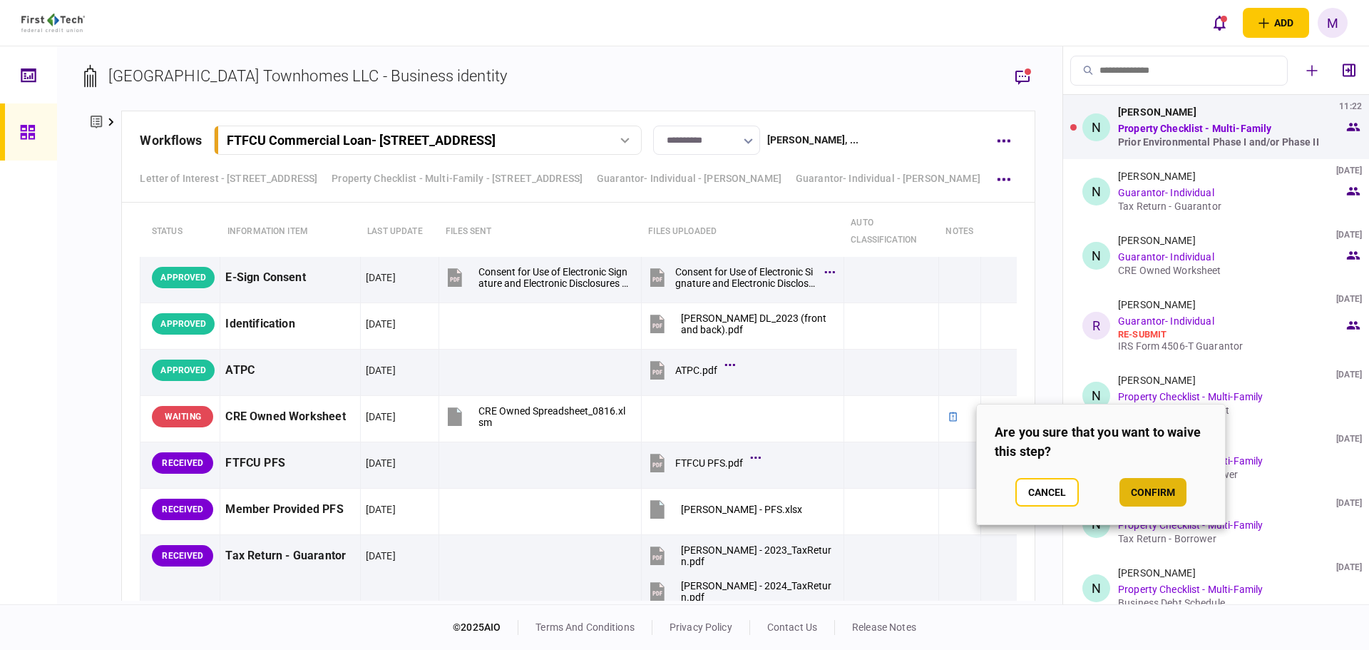
click at [1163, 491] on button "confirm" at bounding box center [1153, 492] width 67 height 29
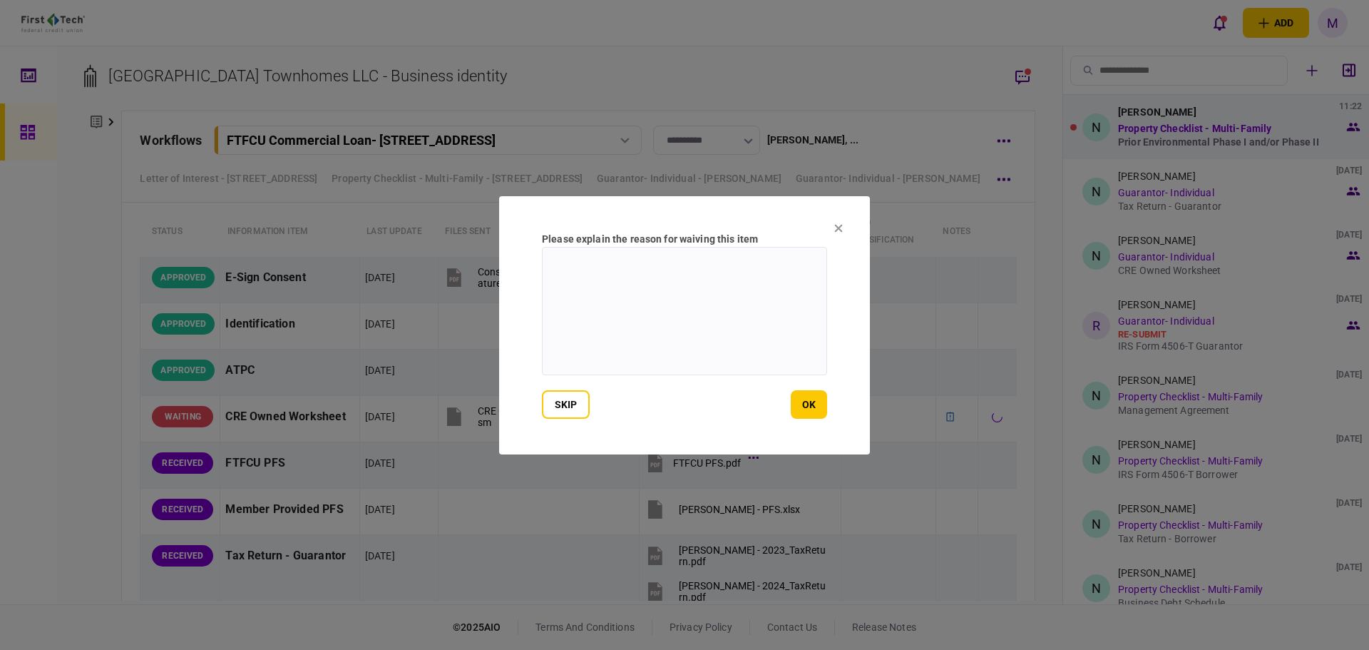
click at [745, 303] on textarea at bounding box center [684, 311] width 285 height 128
click at [834, 221] on section "Please explain the reason for waiving this item skip ok" at bounding box center [684, 325] width 371 height 258
click at [838, 235] on section "Please explain the reason for waiving this item skip ok" at bounding box center [684, 325] width 371 height 258
click at [840, 231] on button at bounding box center [838, 228] width 9 height 11
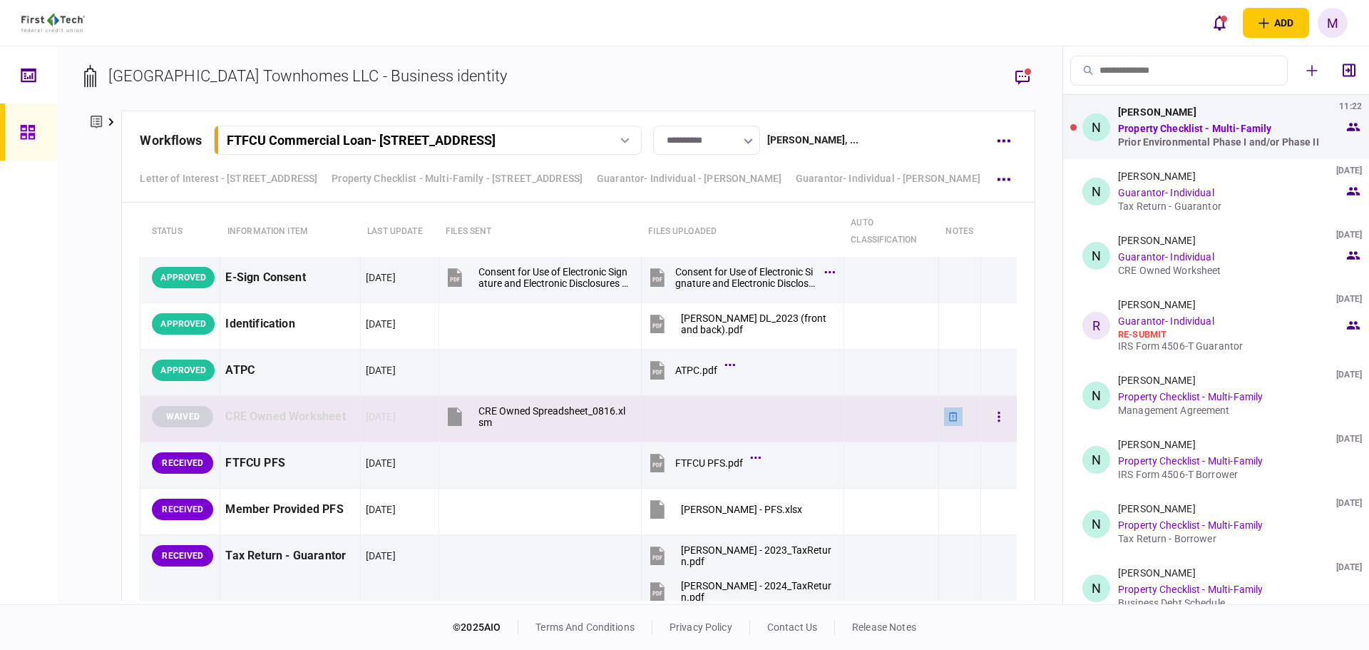
click at [949, 416] on icon at bounding box center [954, 417] width 10 height 10
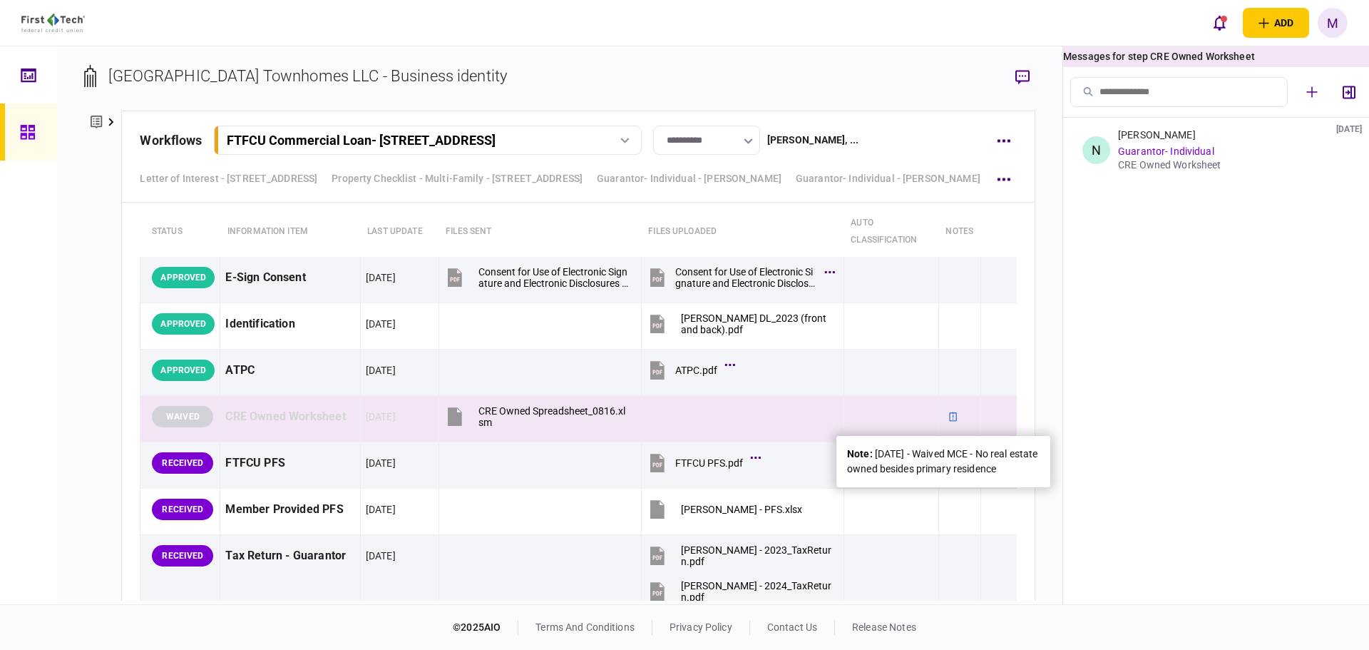
drag, startPoint x: 1031, startPoint y: 470, endPoint x: 765, endPoint y: 388, distance: 279.1
click at [864, 448] on div "note : [DATE] - Waived MCE - No real estate owned besides primary residence" at bounding box center [943, 461] width 193 height 30
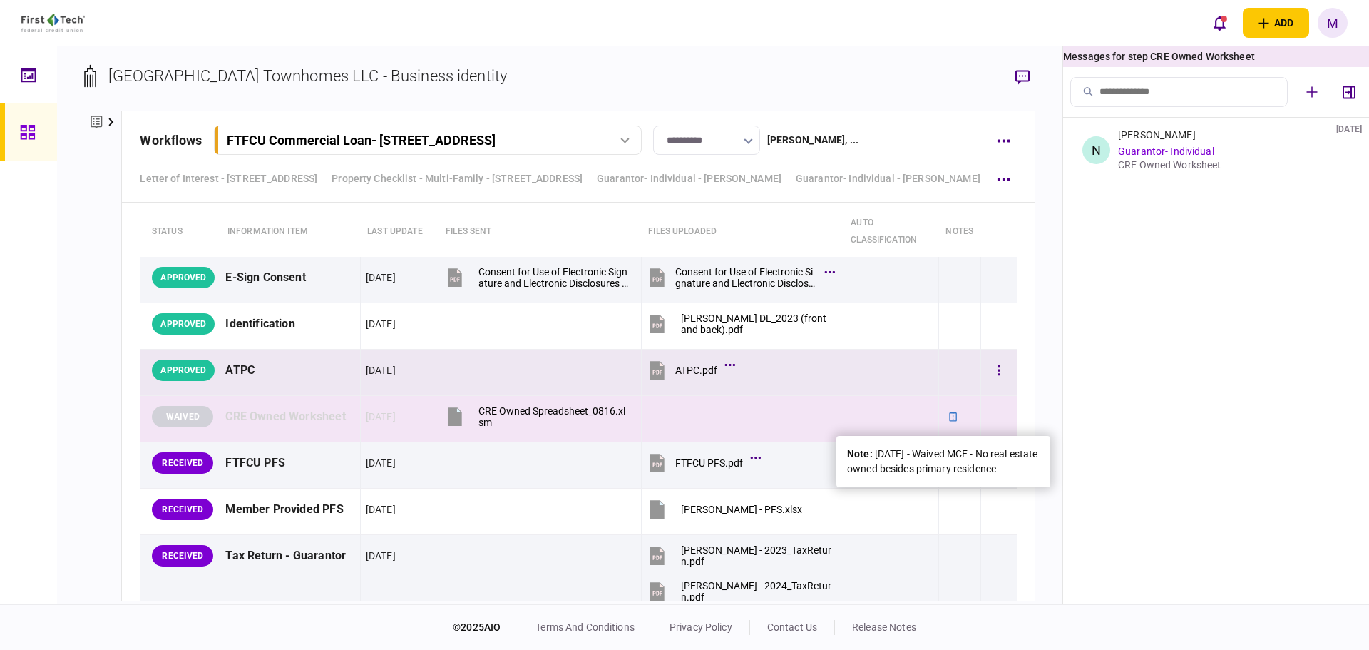
click at [832, 406] on td at bounding box center [742, 418] width 203 height 46
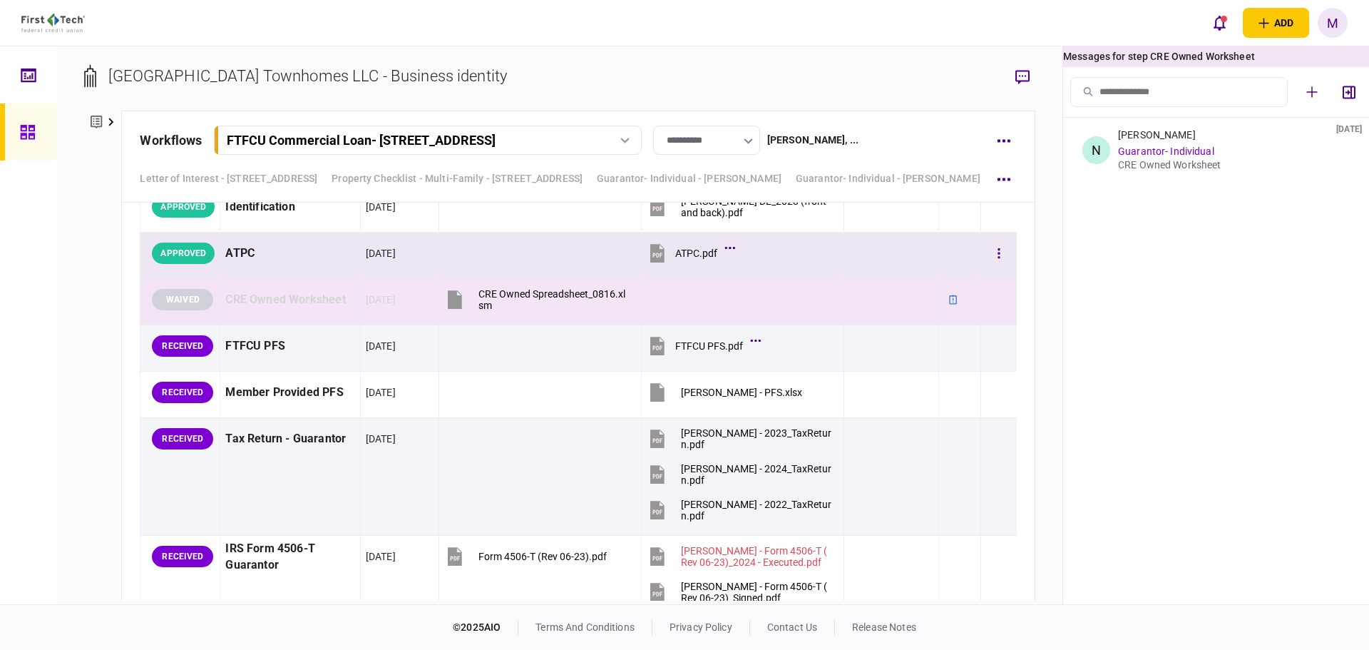
scroll to position [4982, 0]
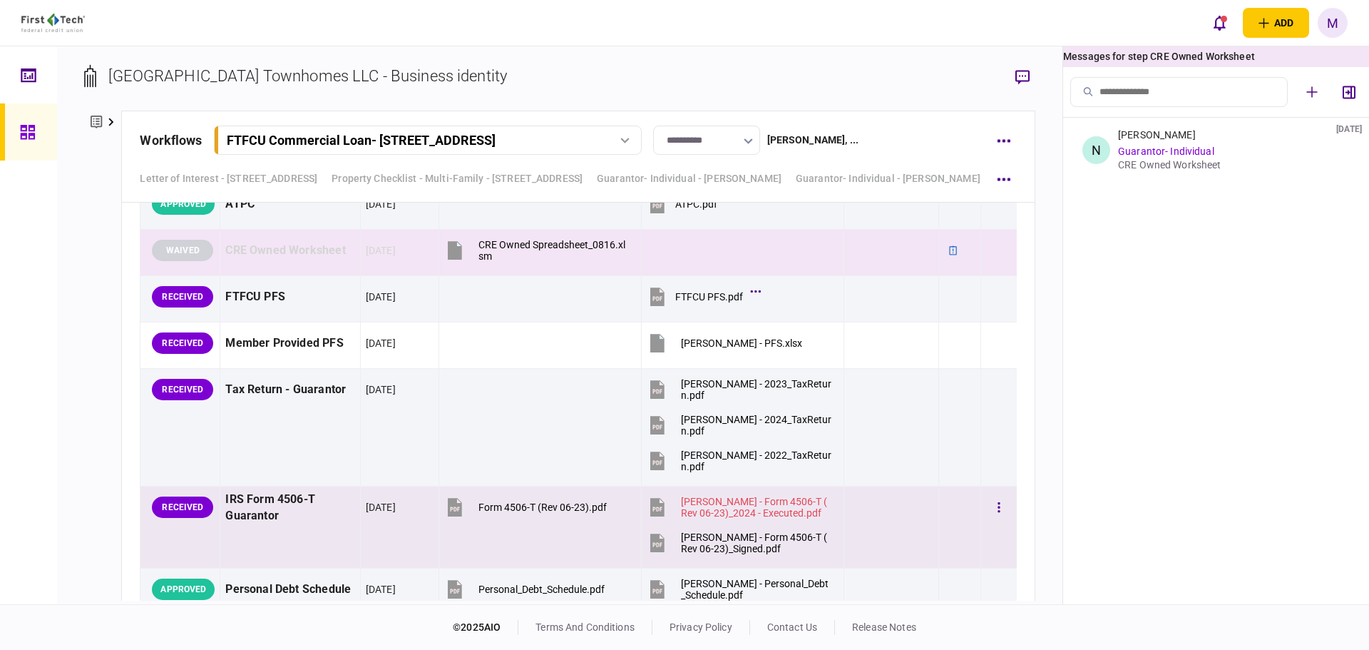
click at [650, 541] on icon at bounding box center [657, 543] width 14 height 19
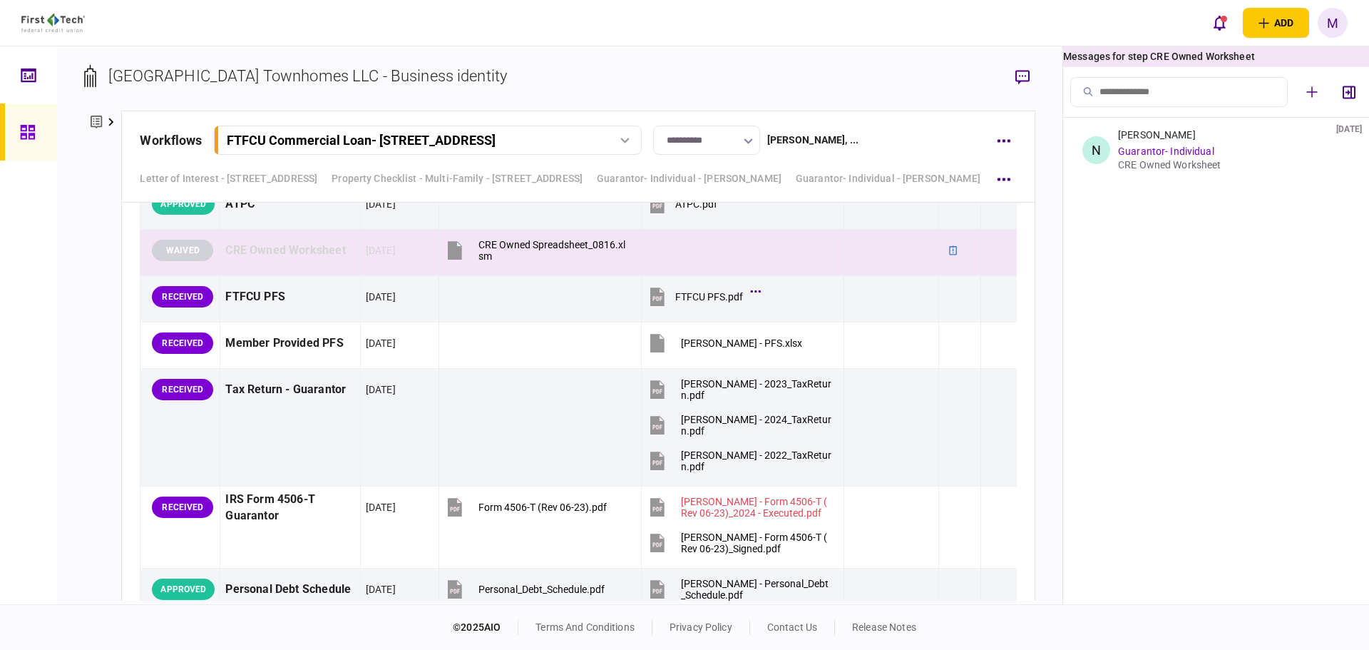
drag, startPoint x: 943, startPoint y: 519, endPoint x: 1197, endPoint y: 222, distance: 391.0
click at [941, 521] on td at bounding box center [960, 527] width 42 height 82
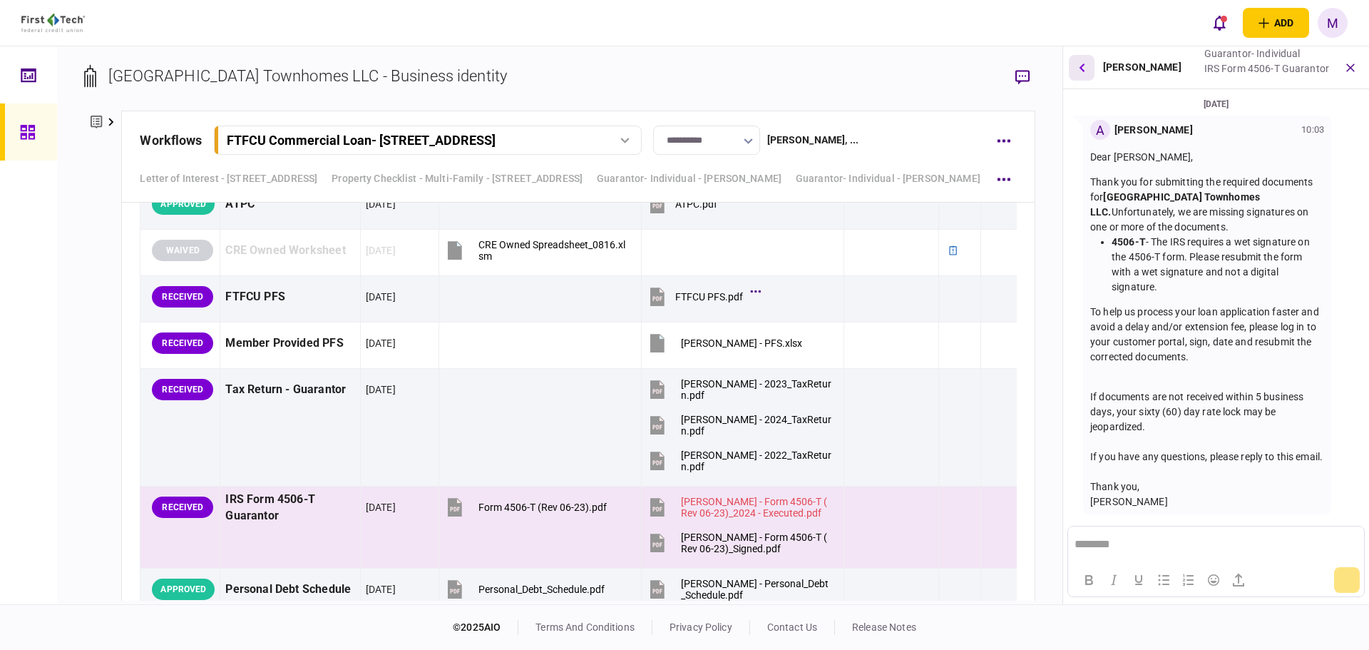
scroll to position [15, 0]
click at [1201, 331] on p "To help us process your loan application faster and avoid a delay and/or extens…" at bounding box center [1207, 335] width 234 height 60
click at [650, 544] on icon at bounding box center [657, 543] width 14 height 19
drag, startPoint x: 979, startPoint y: 19, endPoint x: 976, endPoint y: 28, distance: 9.3
click at [976, 26] on div "add business identity individual identity M M [PERSON_NAME] [EMAIL_ADDRESS][PER…" at bounding box center [684, 23] width 1369 height 46
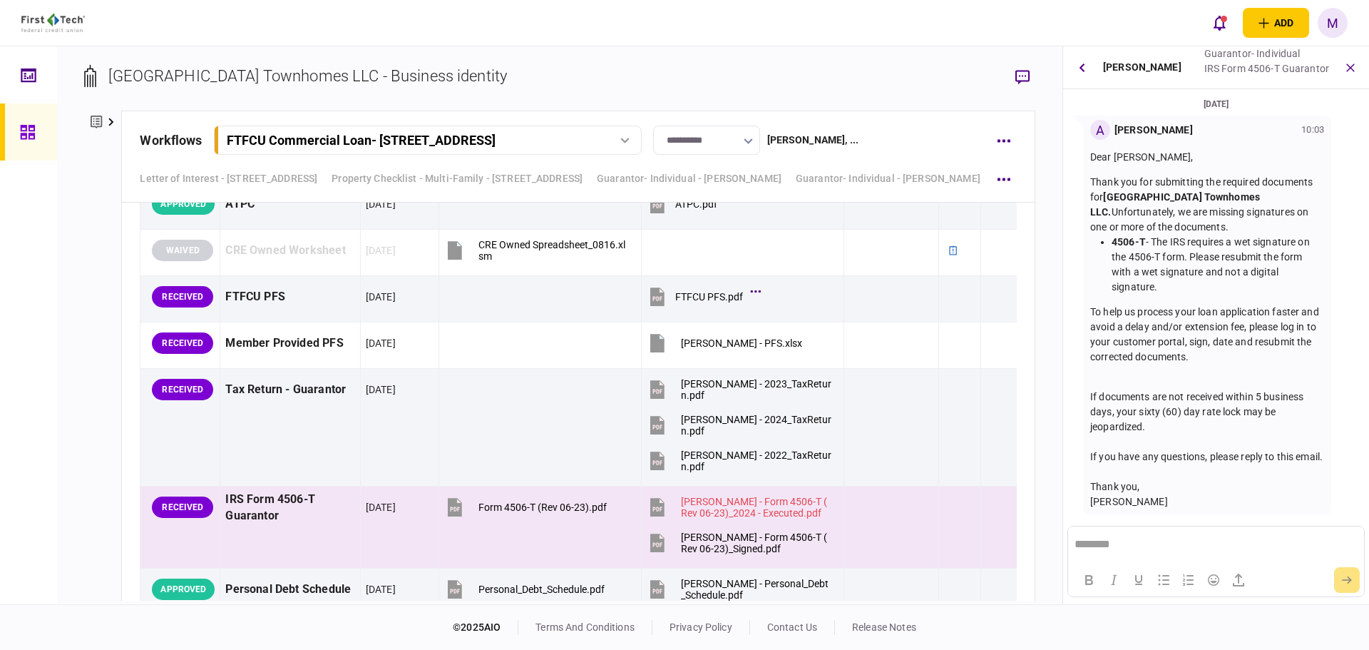
drag, startPoint x: 1174, startPoint y: 503, endPoint x: 1085, endPoint y: 131, distance: 382.8
click at [1085, 131] on div "A [PERSON_NAME] 10:03 Dear [PERSON_NAME], Thank you for submitting the required…" at bounding box center [1207, 315] width 248 height 399
copy div "Dear [PERSON_NAME], Thank you for submitting the required documents for Crestwo…"
click at [998, 504] on icon "button" at bounding box center [999, 508] width 3 height 14
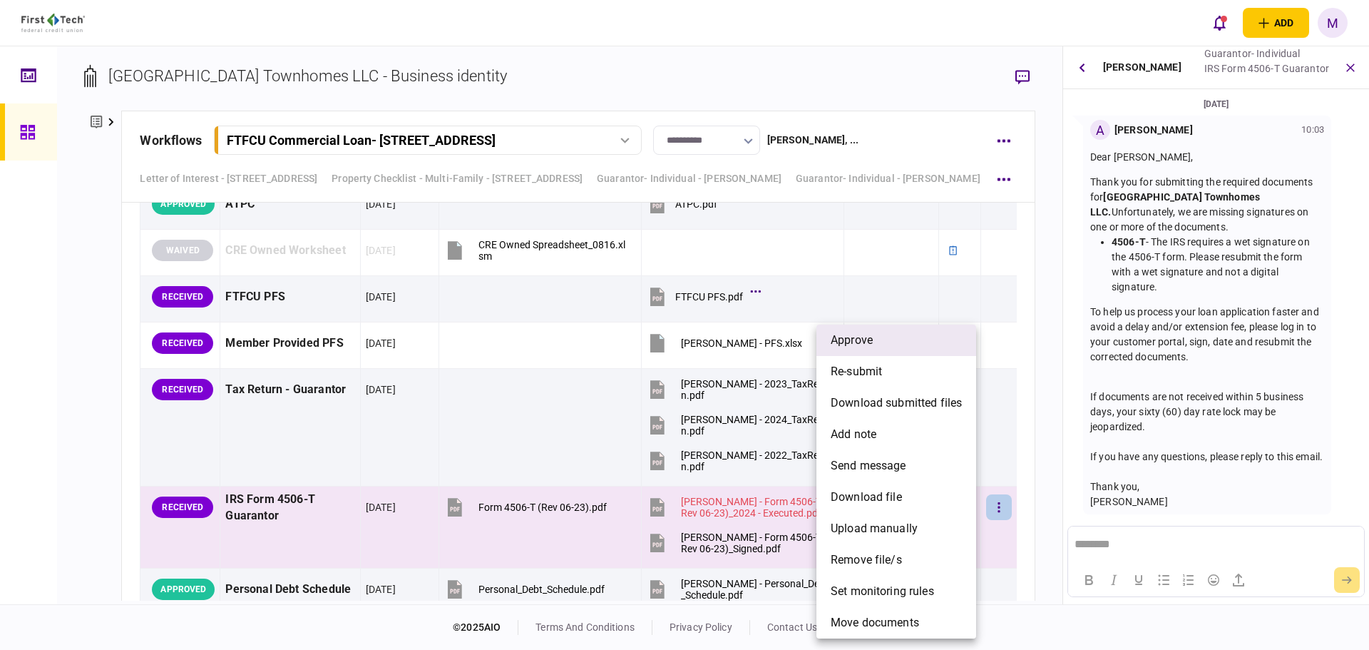
click at [881, 341] on li "approve" at bounding box center [897, 339] width 160 height 31
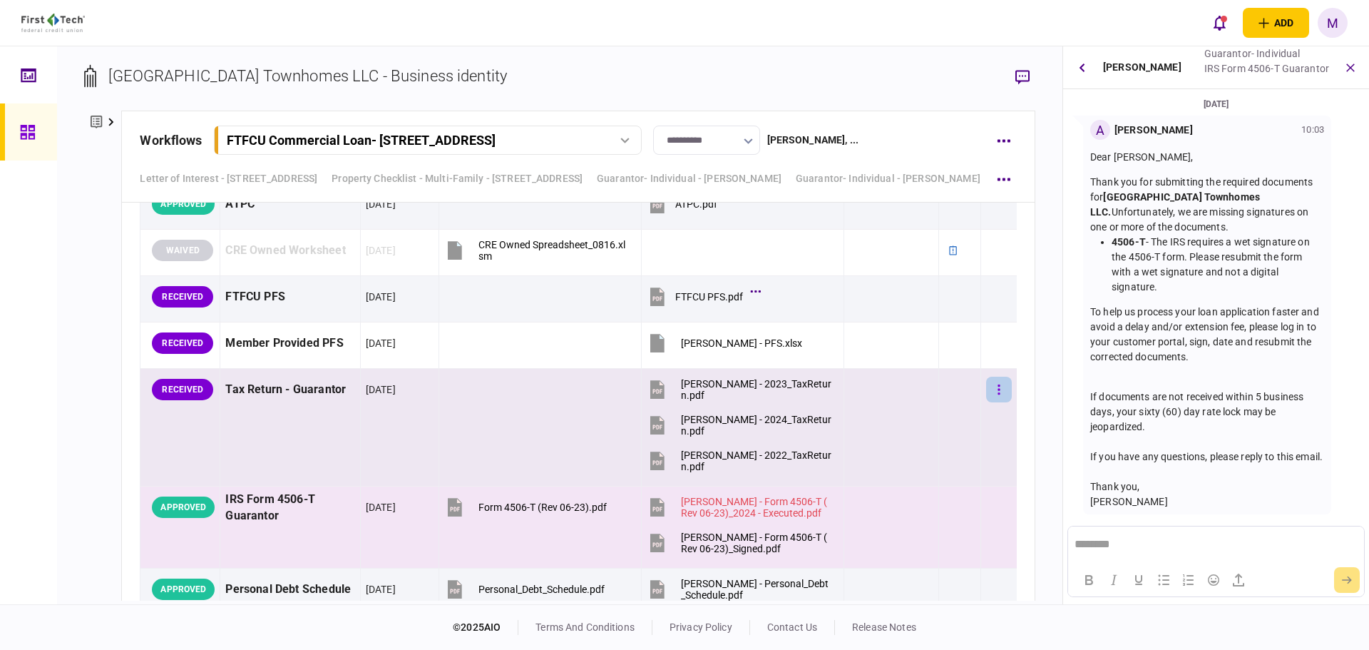
click at [986, 389] on button "button" at bounding box center [999, 390] width 26 height 26
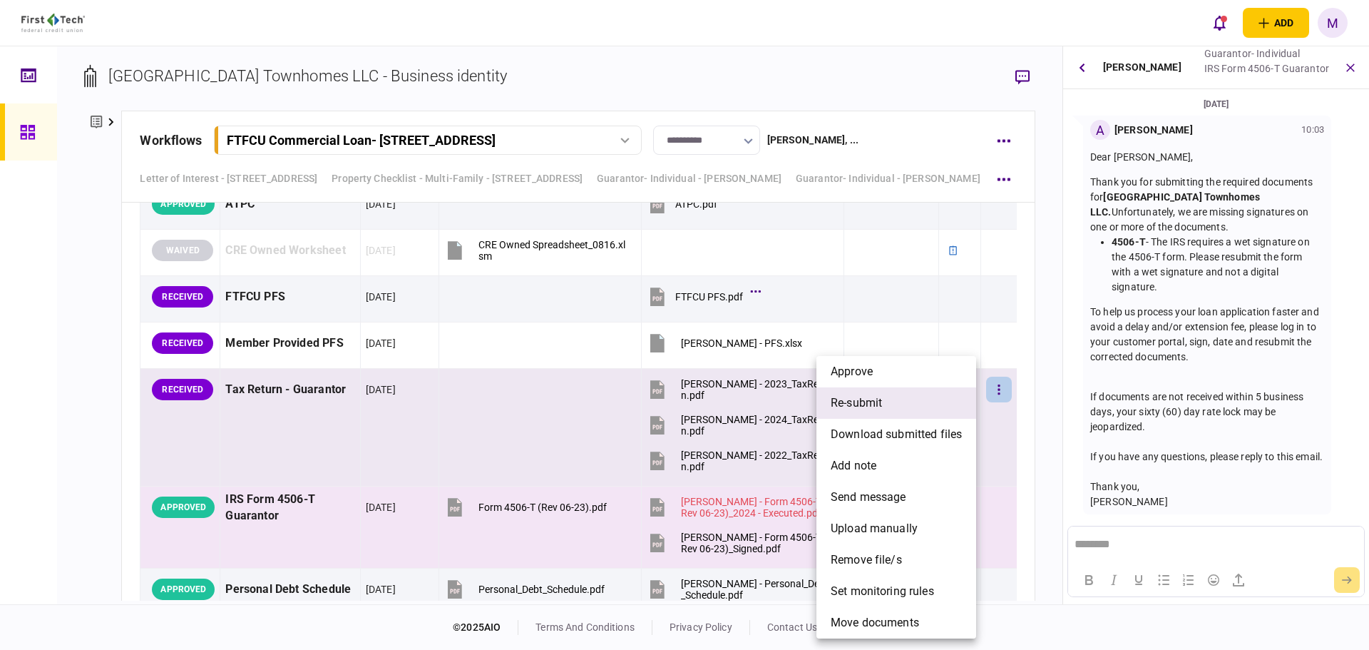
click at [893, 412] on li "re-submit" at bounding box center [897, 402] width 160 height 31
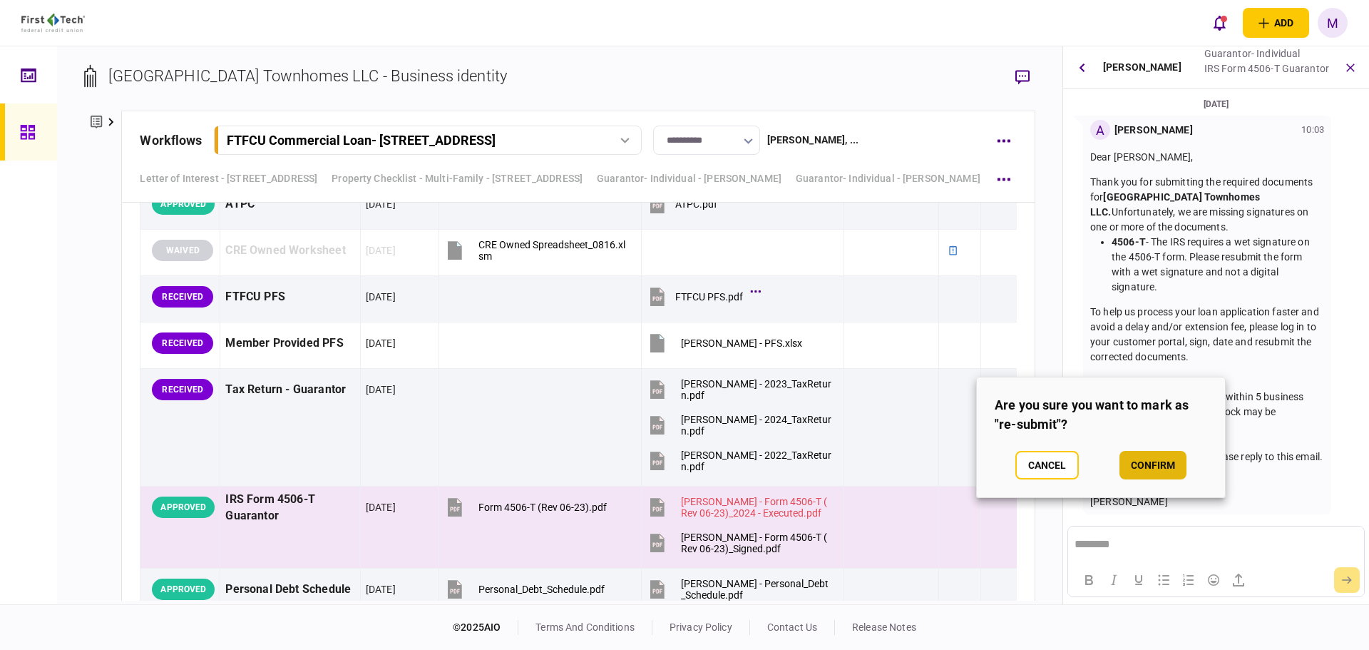
click at [1144, 457] on button "confirm" at bounding box center [1153, 465] width 67 height 29
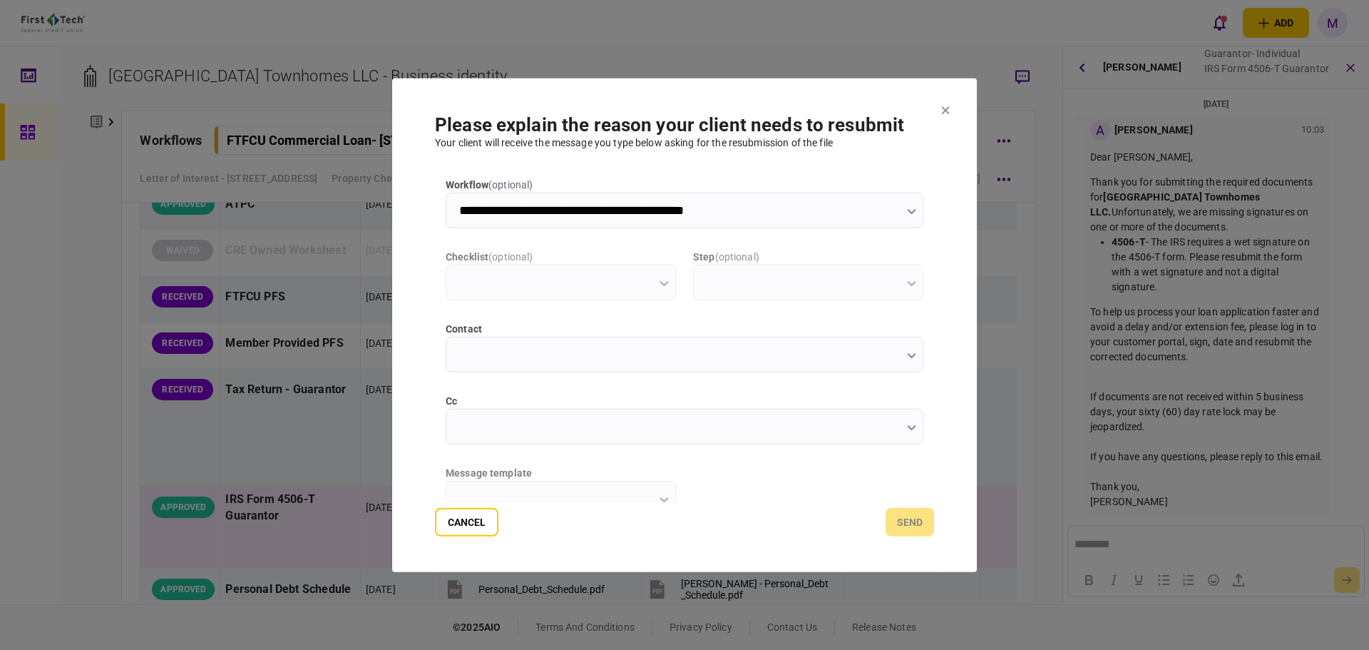
scroll to position [0, 0]
type input "**********"
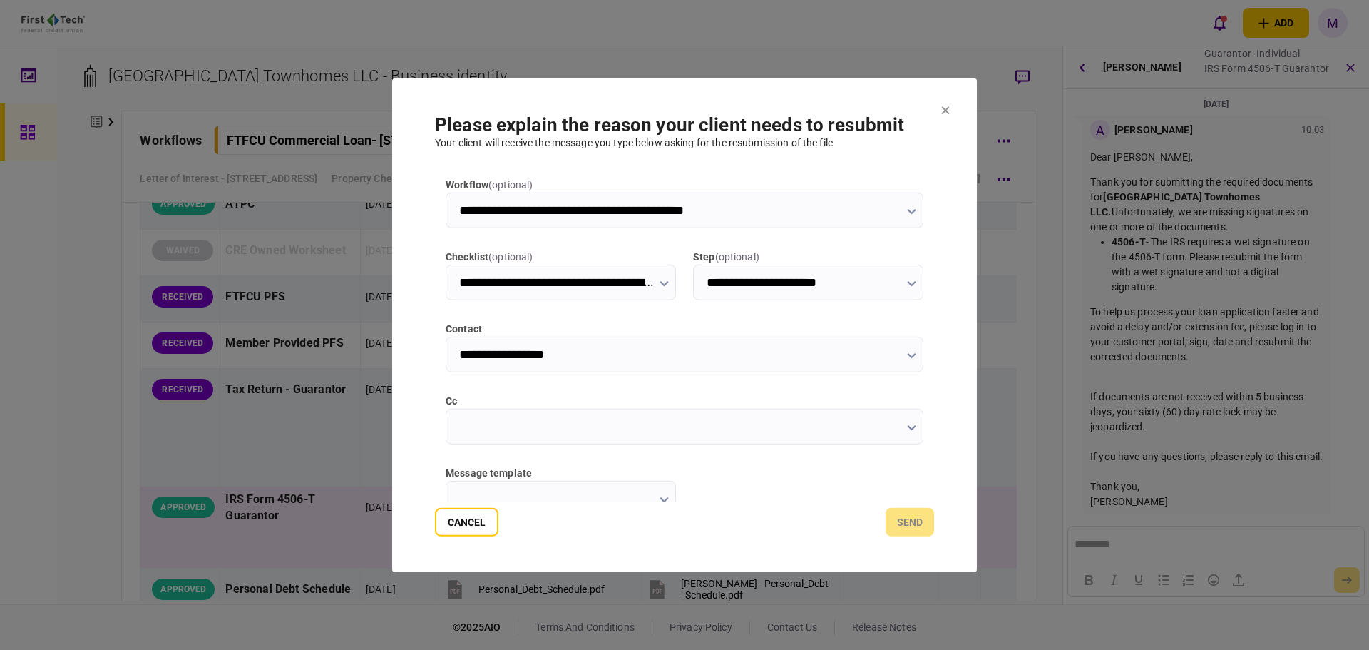
click at [909, 421] on button "button" at bounding box center [911, 426] width 9 height 11
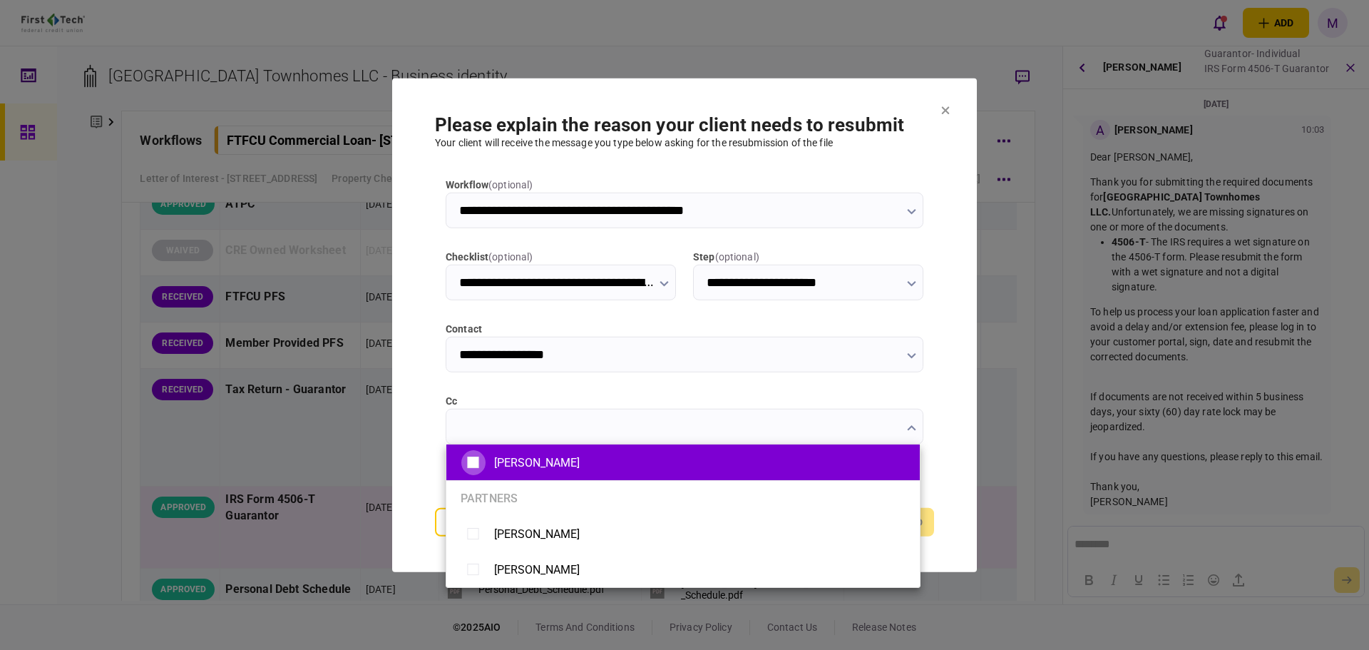
type input "**********"
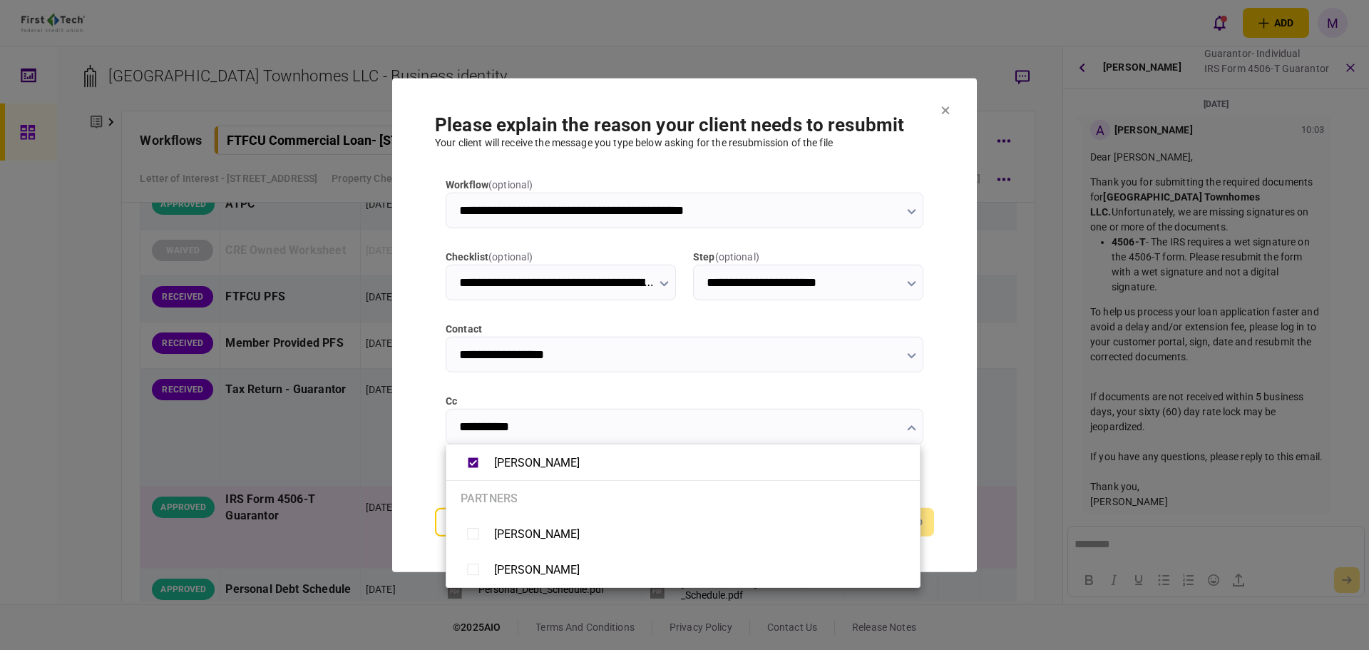
click at [413, 423] on div at bounding box center [684, 325] width 1369 height 650
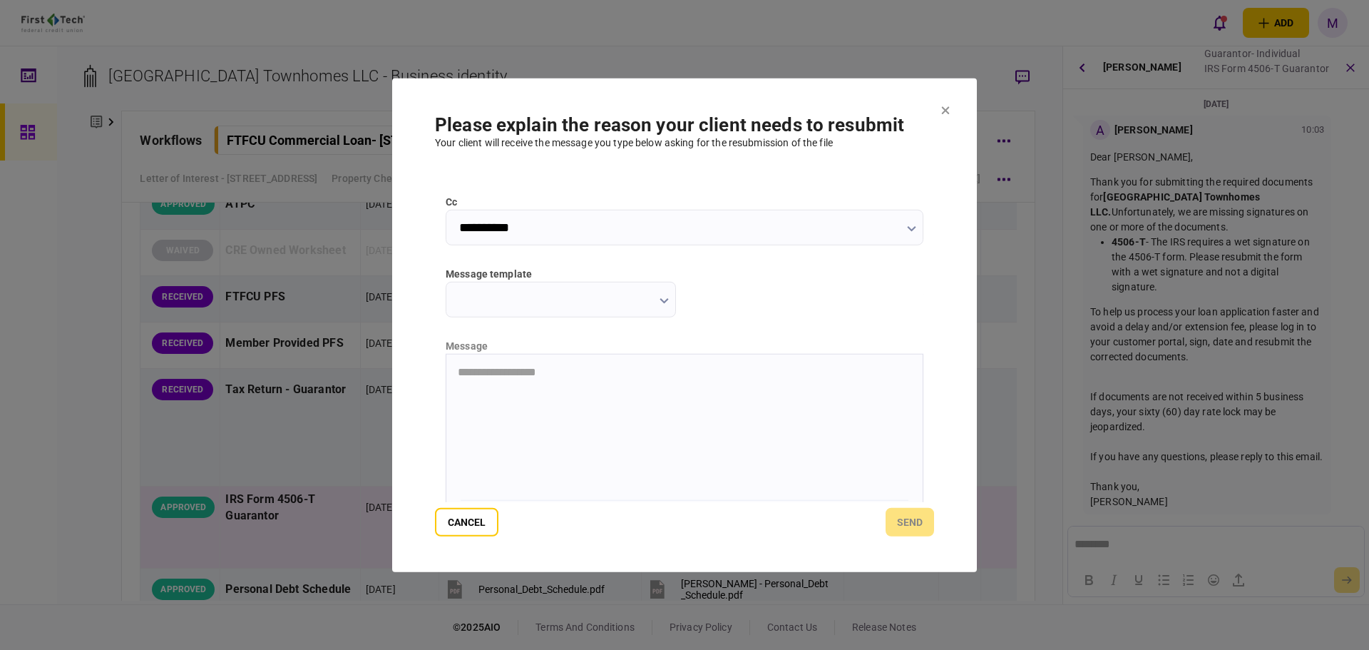
scroll to position [228, 0]
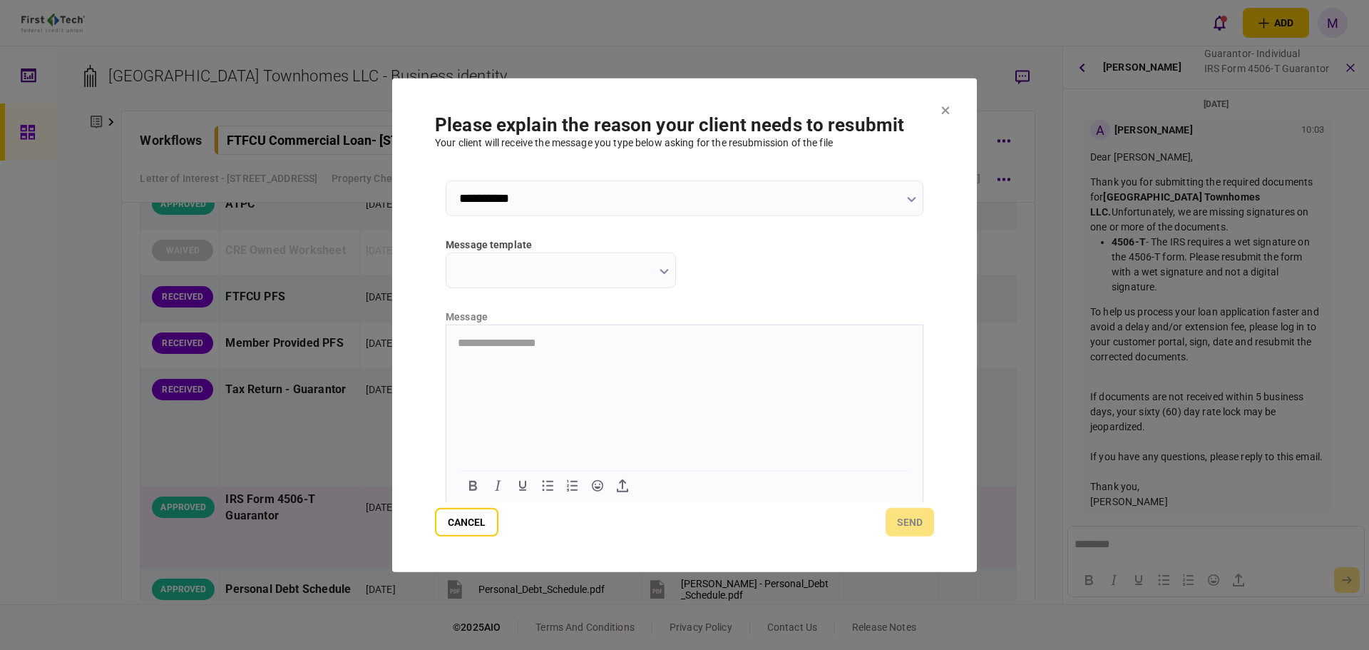
click at [663, 270] on icon "button" at bounding box center [664, 271] width 9 height 6
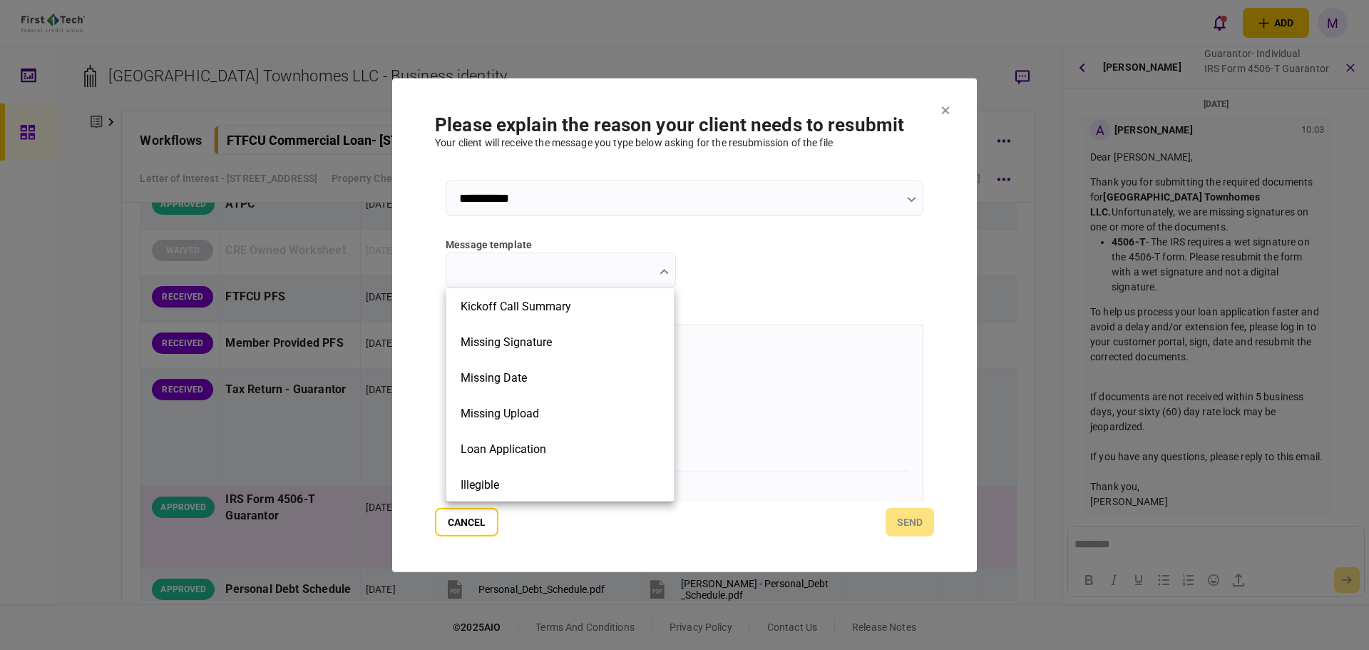
scroll to position [322, 0]
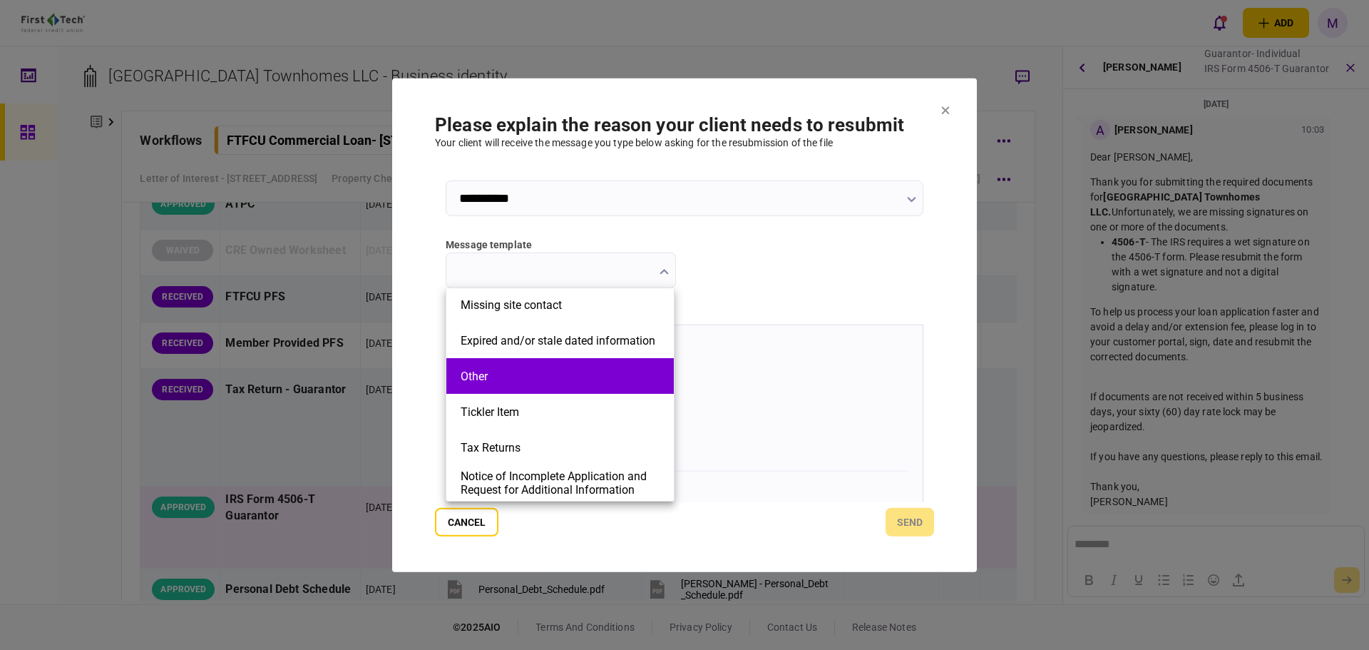
click at [521, 372] on button "Other" at bounding box center [560, 376] width 199 height 14
type input "*****"
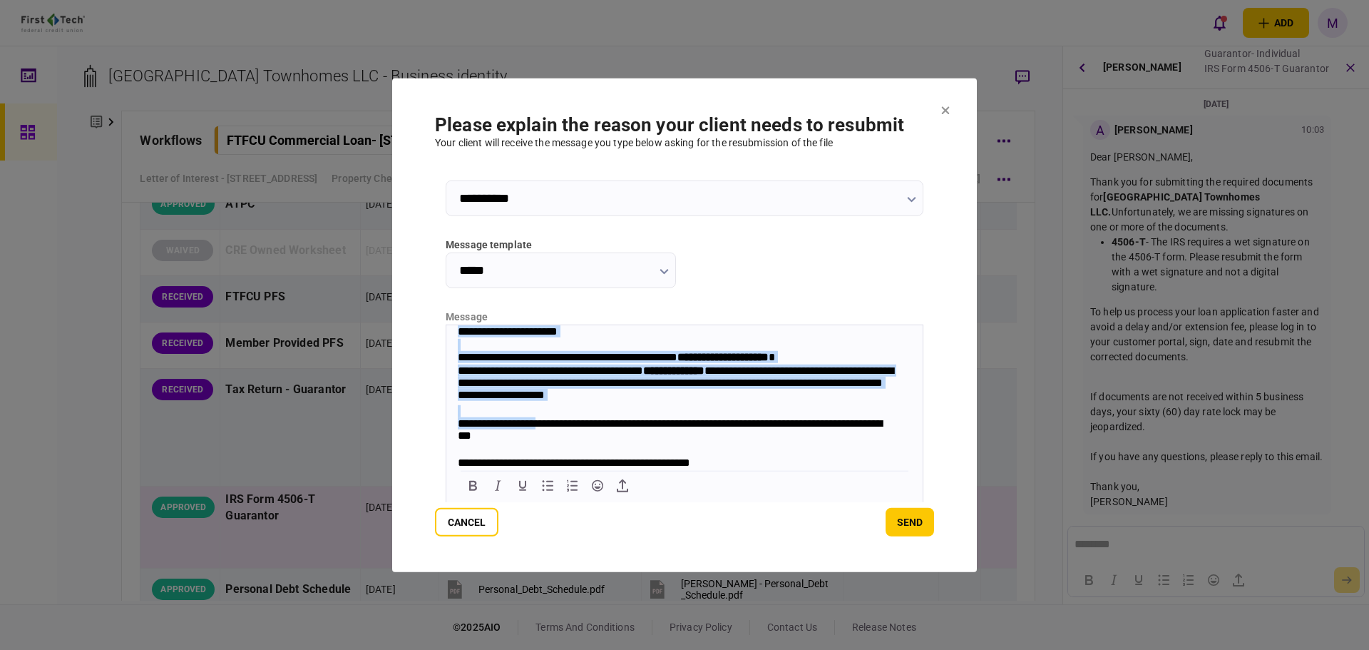
scroll to position [47, 0]
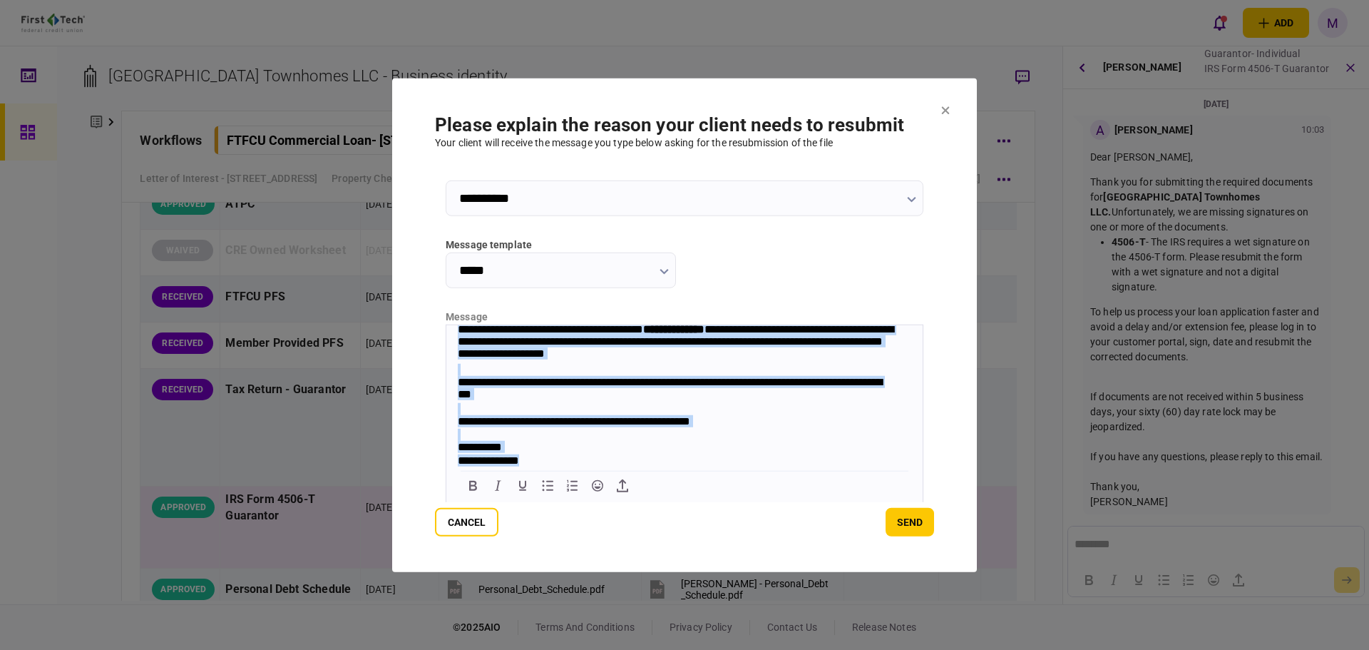
drag, startPoint x: 458, startPoint y: 331, endPoint x: 1186, endPoint y: 864, distance: 902.7
click at [740, 467] on html "**********" at bounding box center [684, 375] width 476 height 184
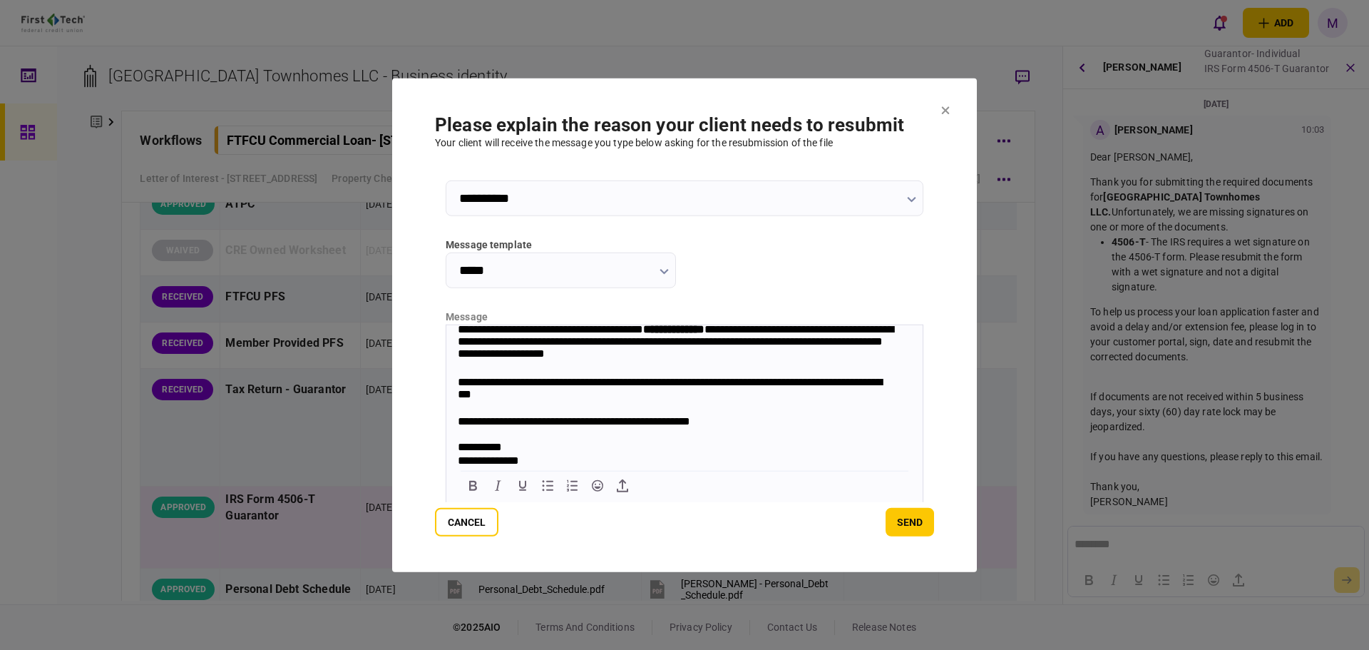
scroll to position [131, 0]
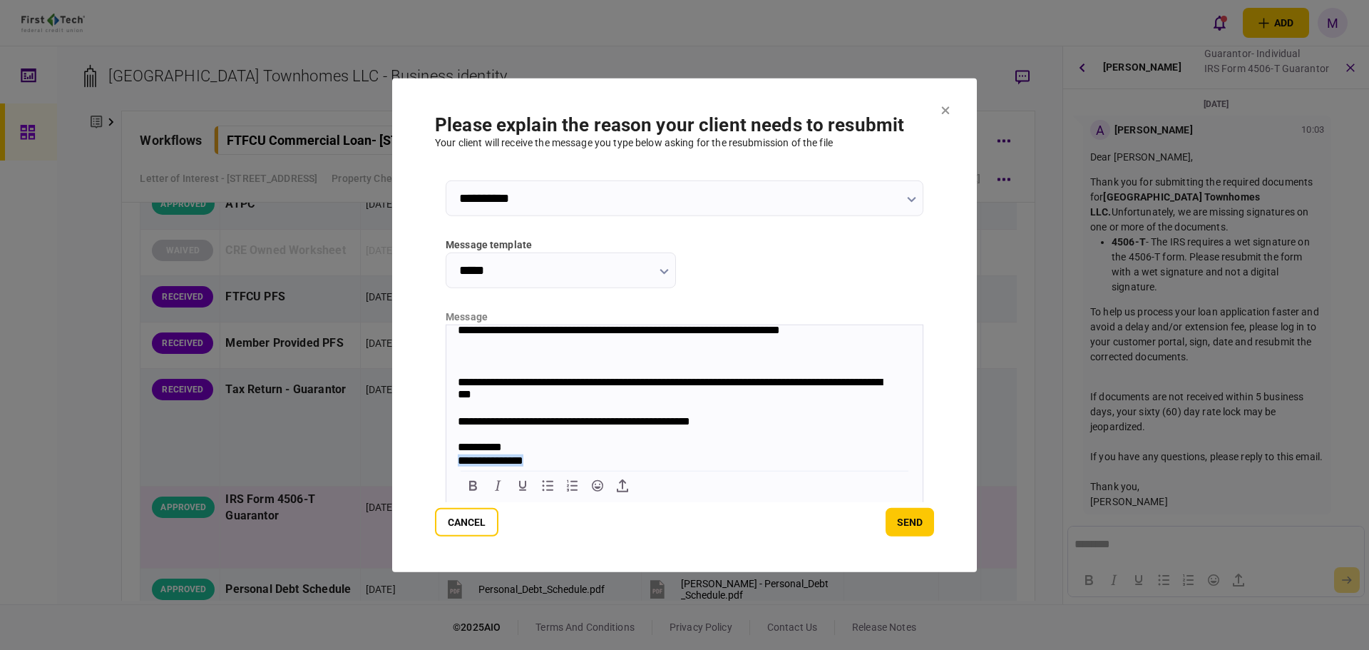
drag, startPoint x: 458, startPoint y: 459, endPoint x: 588, endPoint y: 462, distance: 129.8
click at [588, 462] on div "**********" at bounding box center [678, 461] width 440 height 14
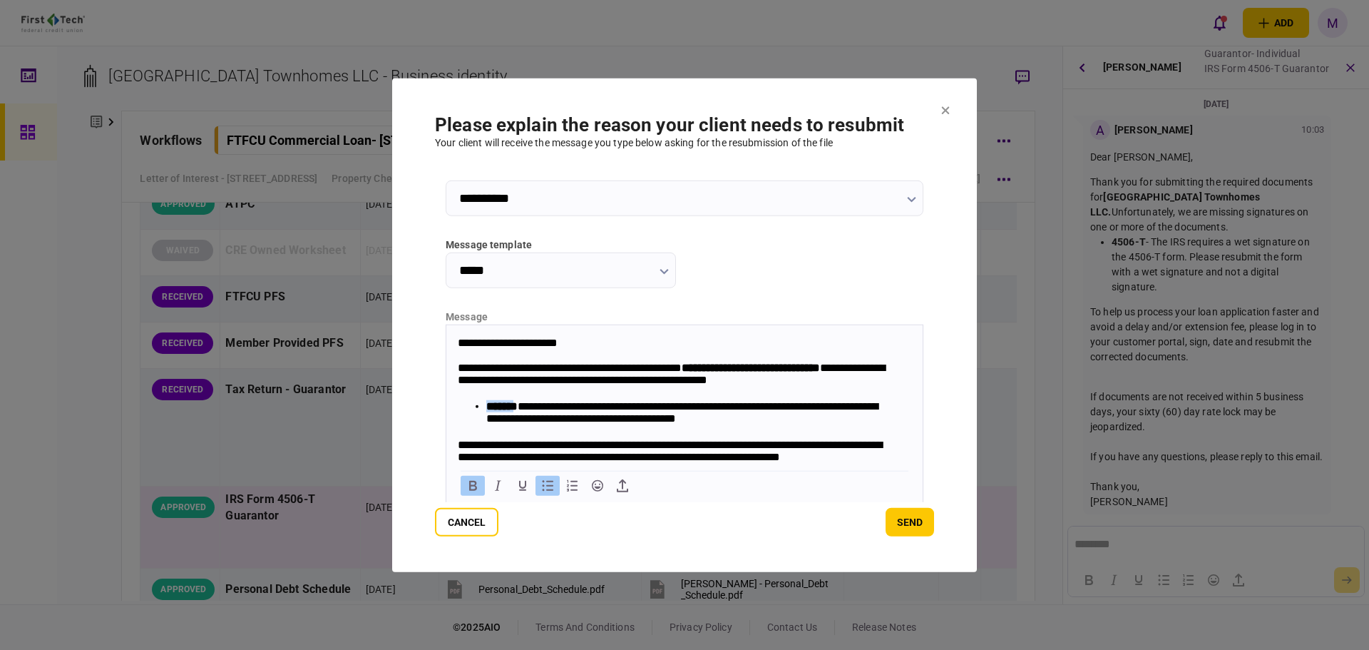
drag, startPoint x: 523, startPoint y: 407, endPoint x: 484, endPoint y: 404, distance: 38.6
click at [484, 404] on ul "**********" at bounding box center [685, 412] width 454 height 27
drag, startPoint x: 762, startPoint y: 420, endPoint x: 586, endPoint y: 406, distance: 176.7
click at [586, 406] on li "**********" at bounding box center [692, 412] width 412 height 27
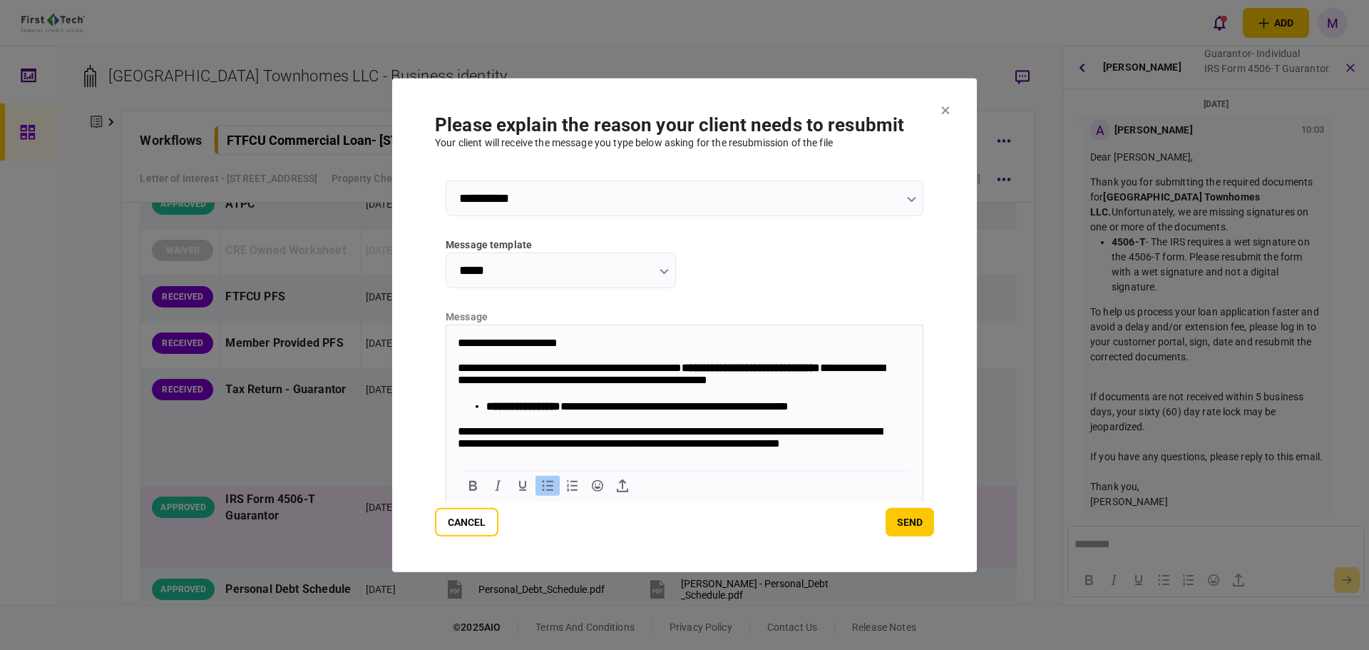
click at [681, 406] on li "**********" at bounding box center [692, 406] width 412 height 14
click at [777, 408] on li "**********" at bounding box center [692, 406] width 412 height 14
click at [787, 444] on p "**********" at bounding box center [678, 444] width 440 height 41
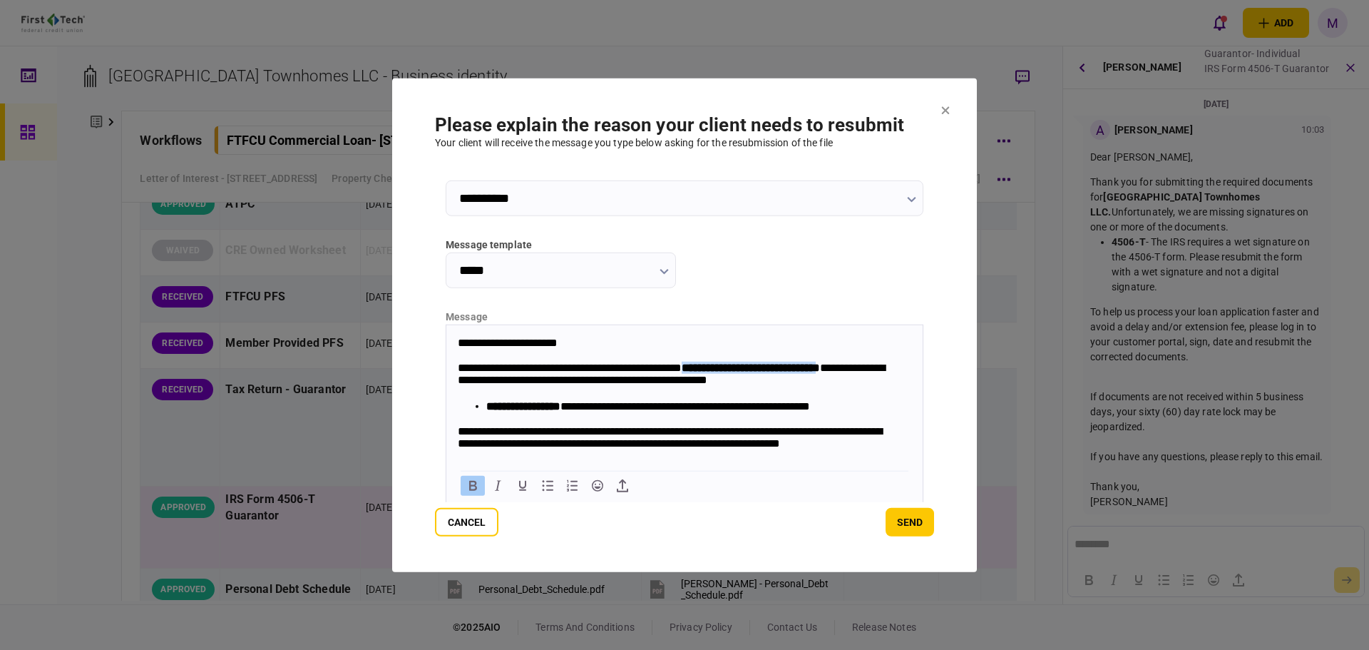
drag, startPoint x: 730, startPoint y: 368, endPoint x: 479, endPoint y: 382, distance: 252.1
click at [682, 372] on strong "**********" at bounding box center [751, 367] width 138 height 11
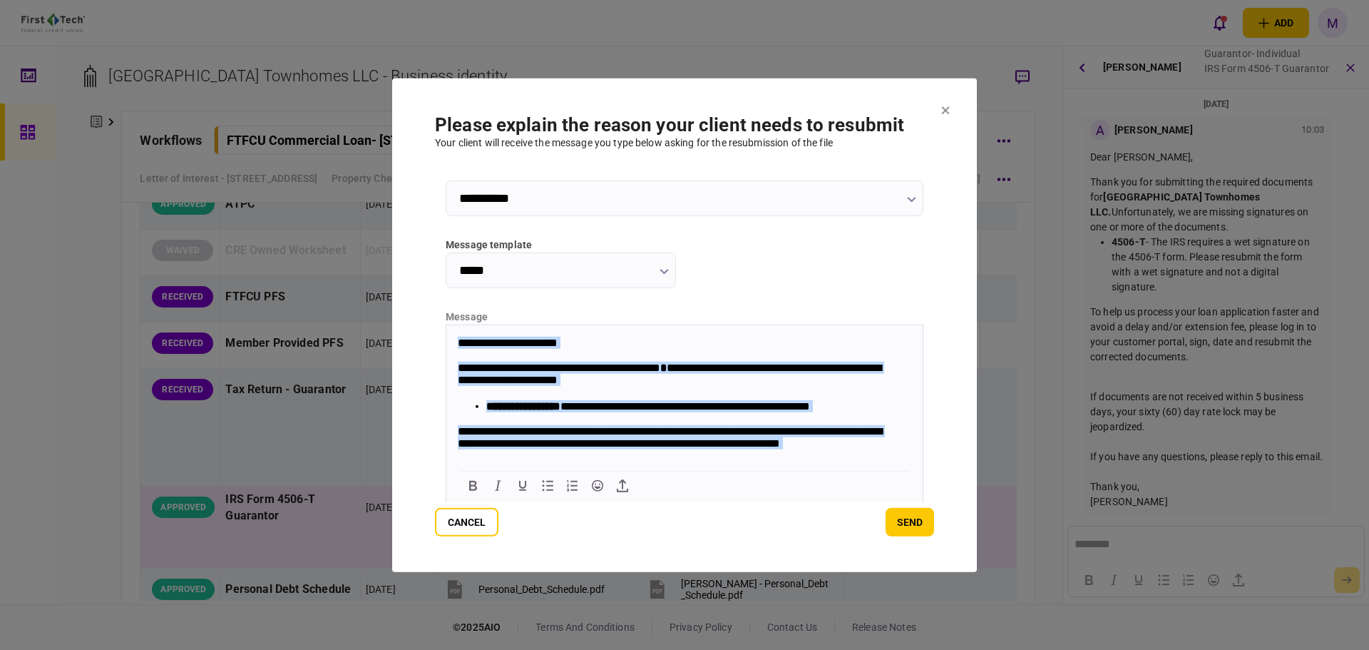
scroll to position [118, 0]
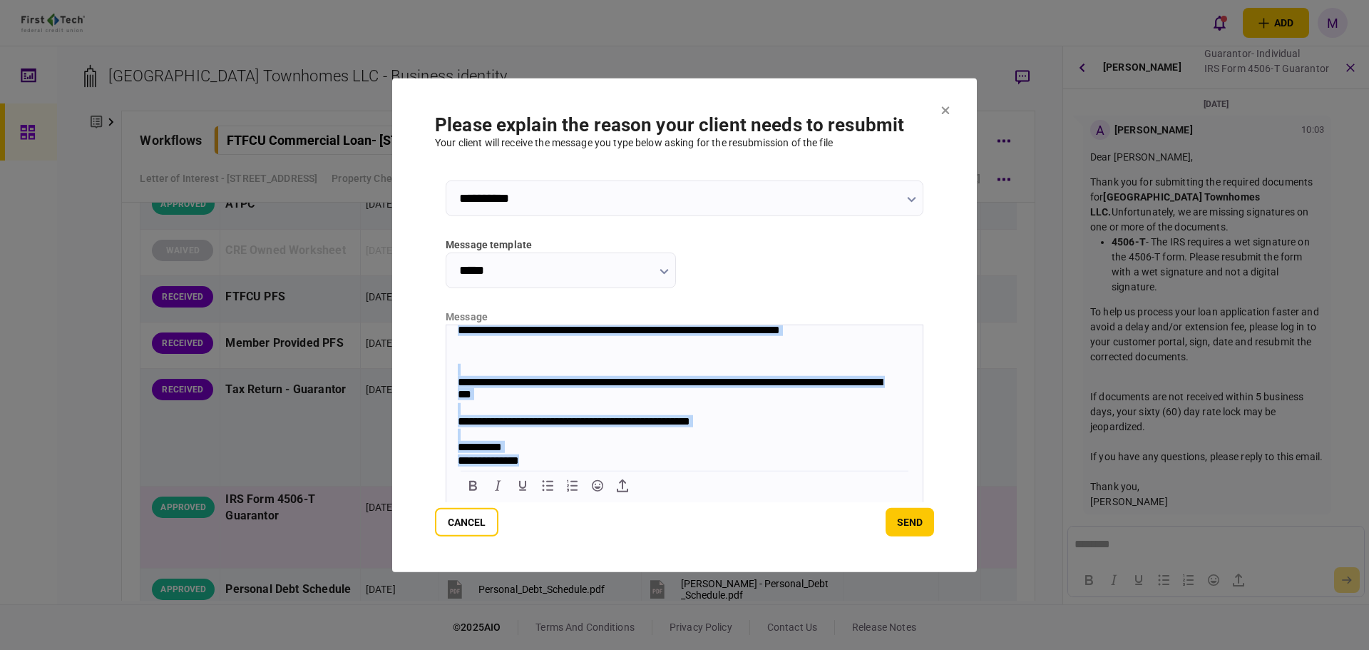
drag, startPoint x: 458, startPoint y: 342, endPoint x: 765, endPoint y: 568, distance: 381.4
click at [765, 467] on html "**********" at bounding box center [684, 339] width 476 height 256
copy body "**********"
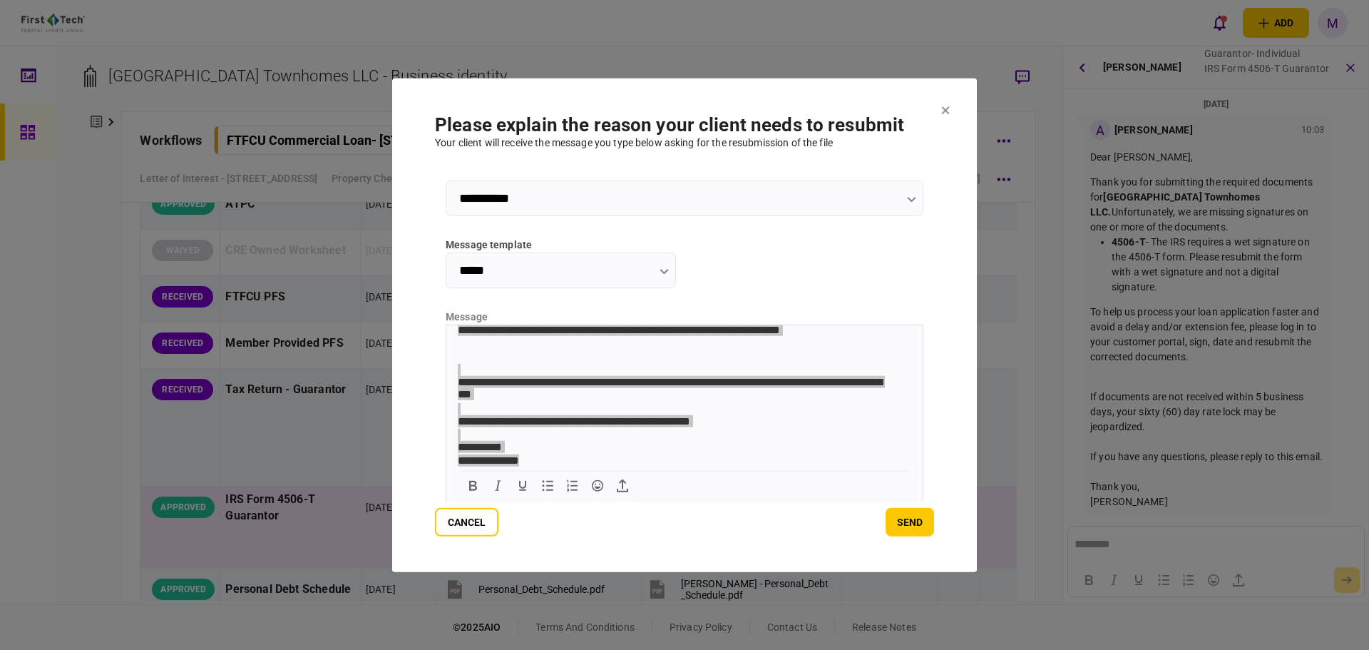
click at [461, 93] on section "**********" at bounding box center [684, 325] width 585 height 494
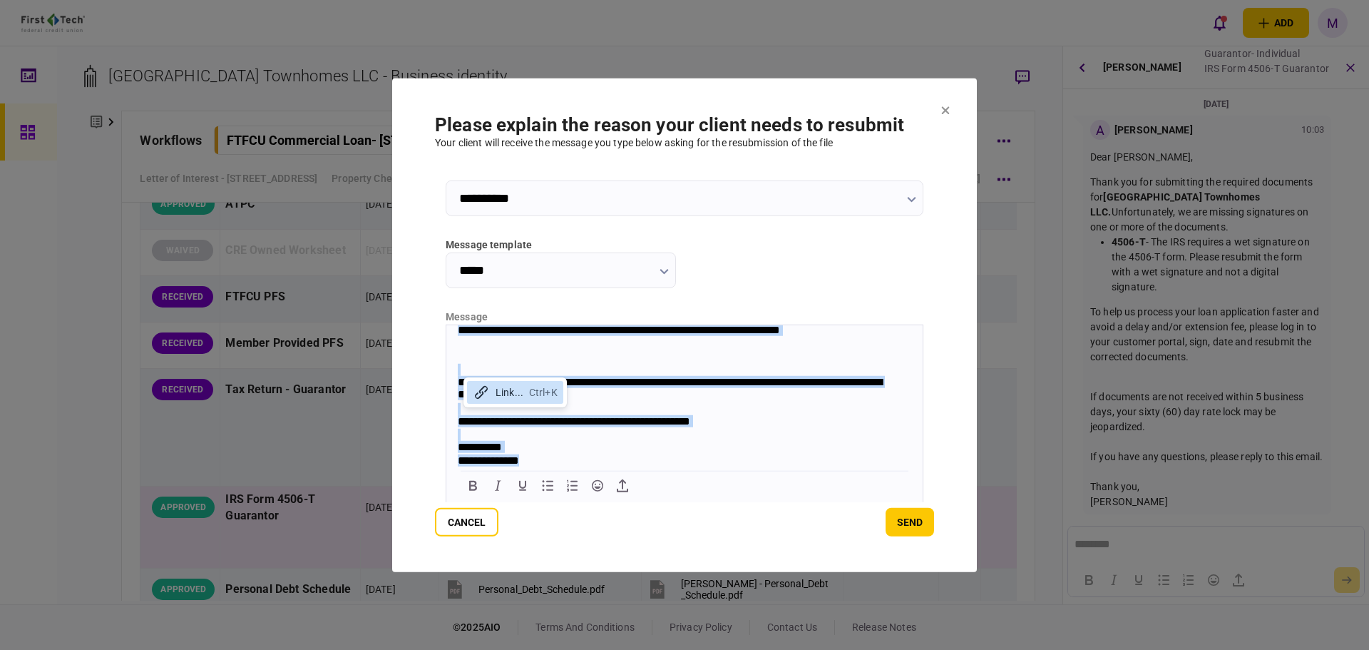
click at [536, 363] on div "Rich Text Area. Press ALT-0 for help." at bounding box center [685, 369] width 454 height 12
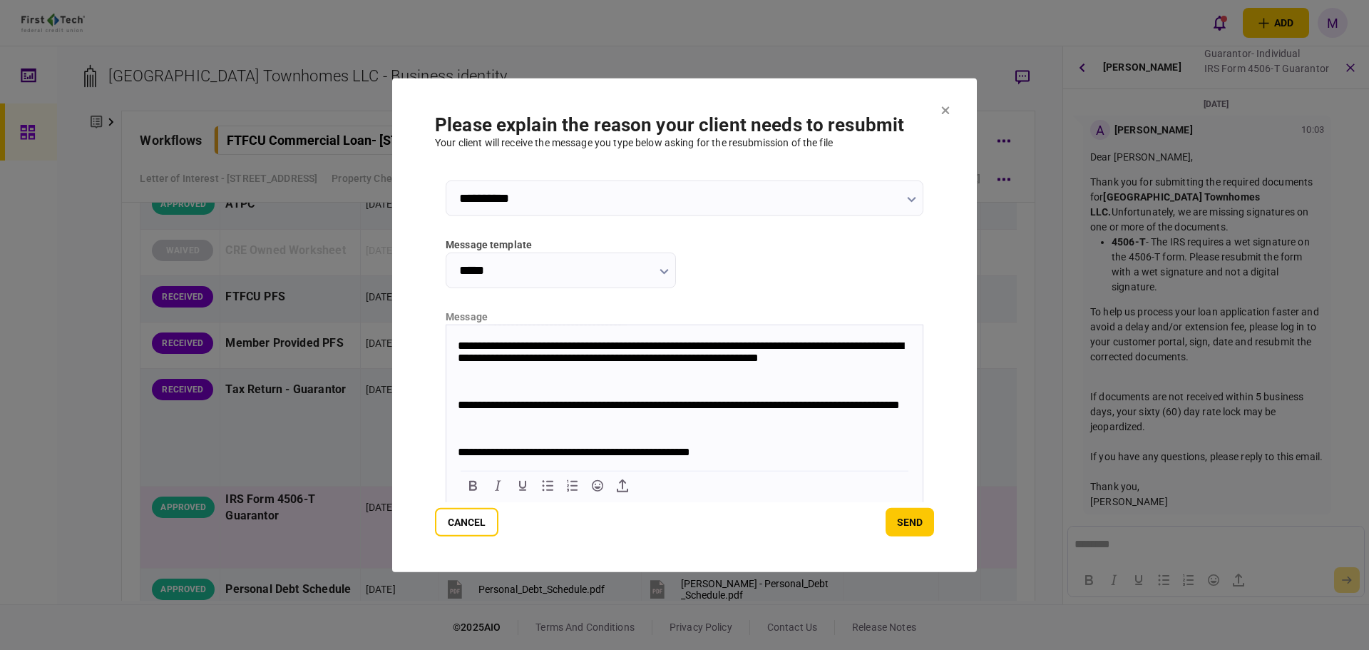
scroll to position [240, 0]
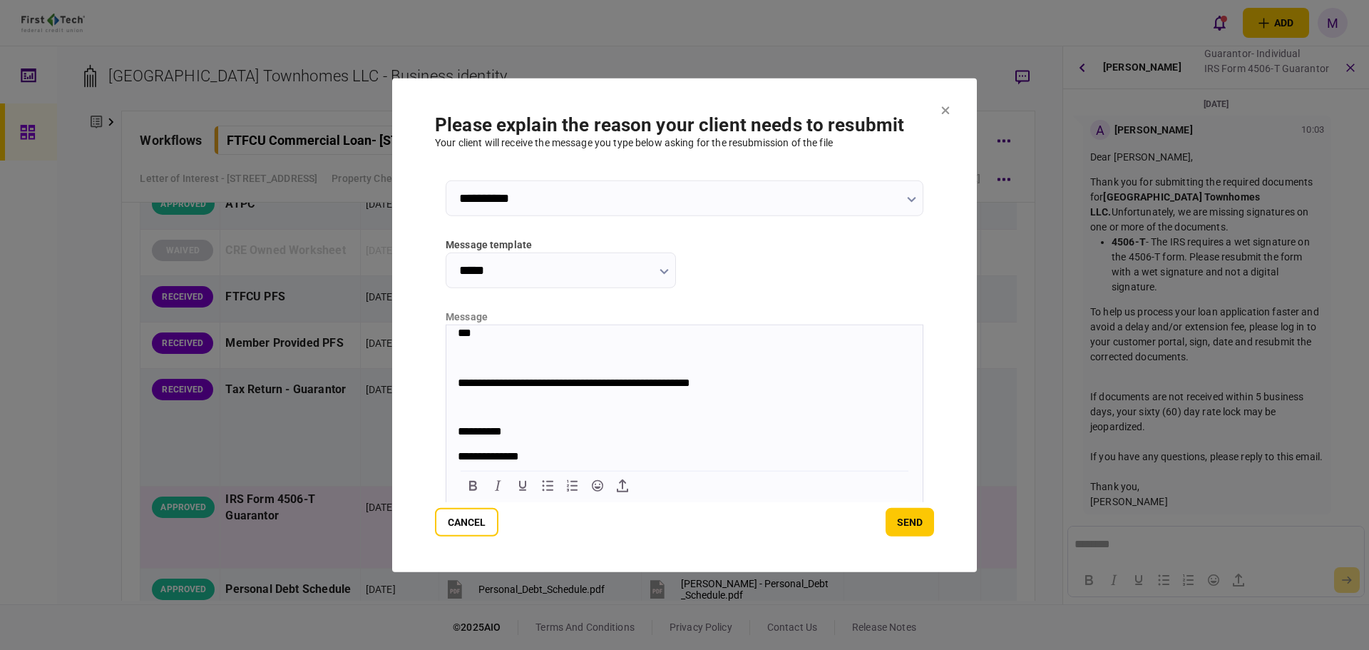
click at [524, 412] on p "Rich Text Area. Press ALT-0 for help." at bounding box center [685, 407] width 454 height 12
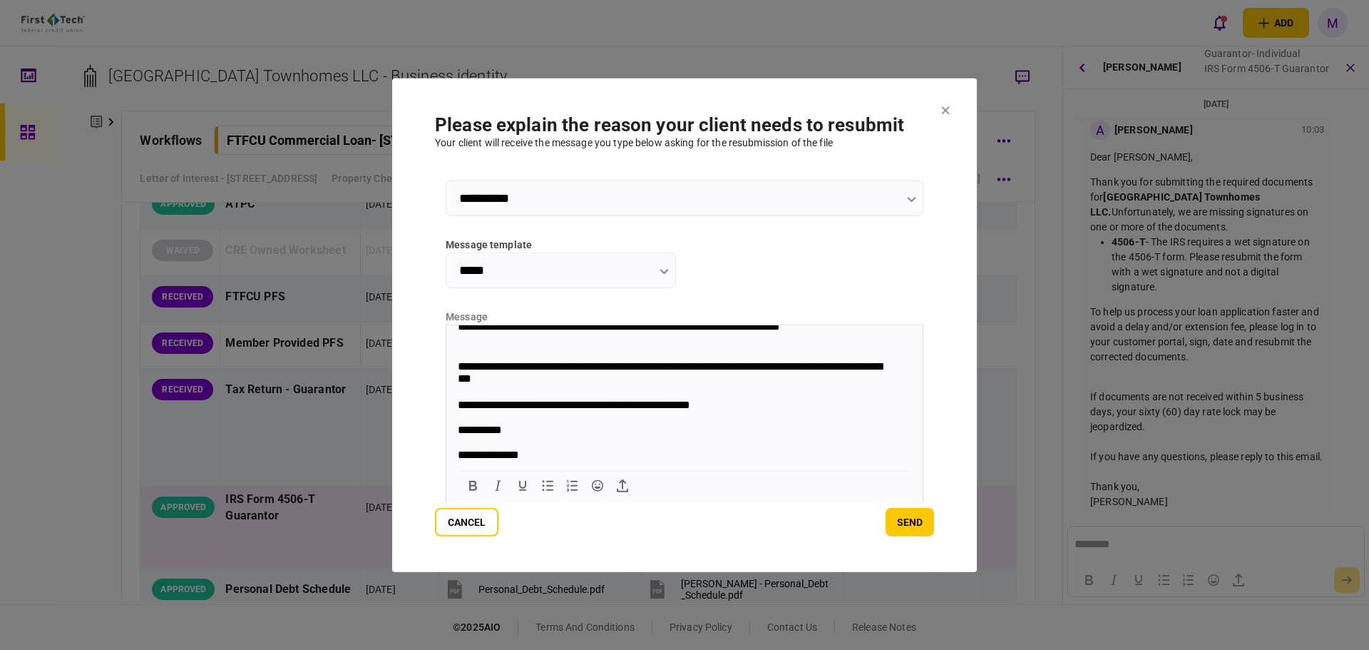
scroll to position [177, 0]
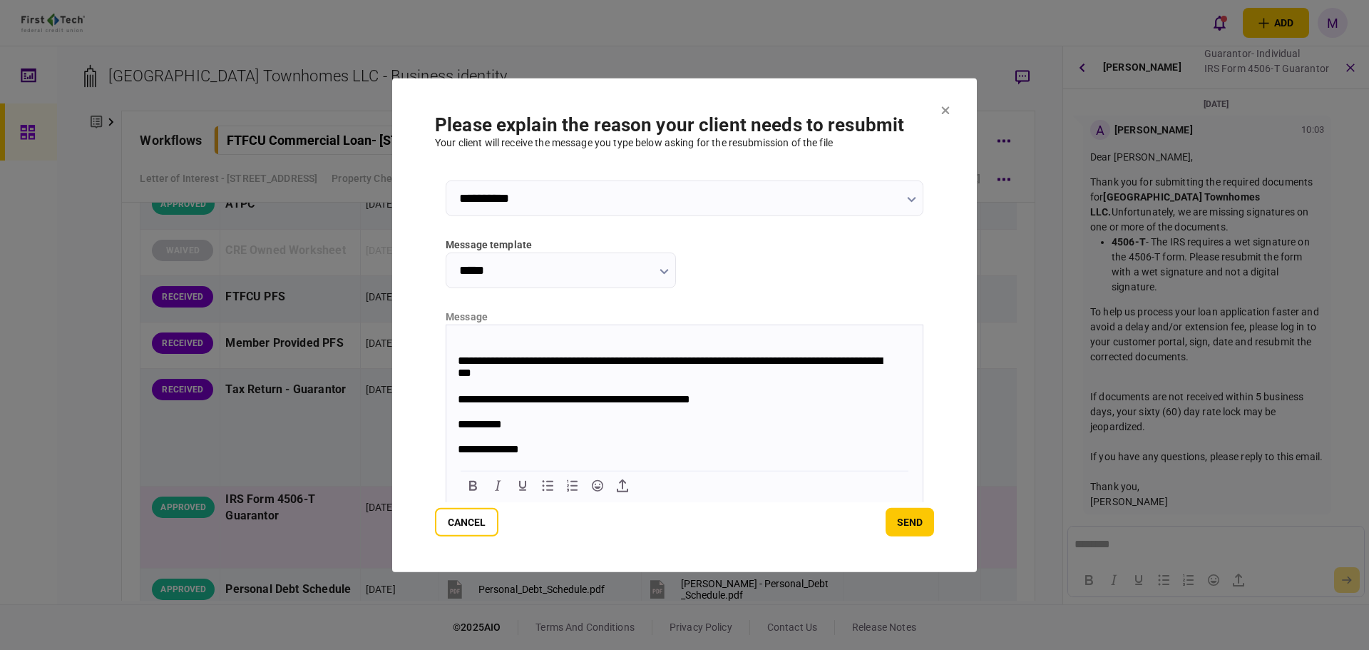
drag, startPoint x: 914, startPoint y: 354, endPoint x: 1369, endPoint y: 755, distance: 605.9
click at [906, 524] on button "send" at bounding box center [910, 522] width 48 height 29
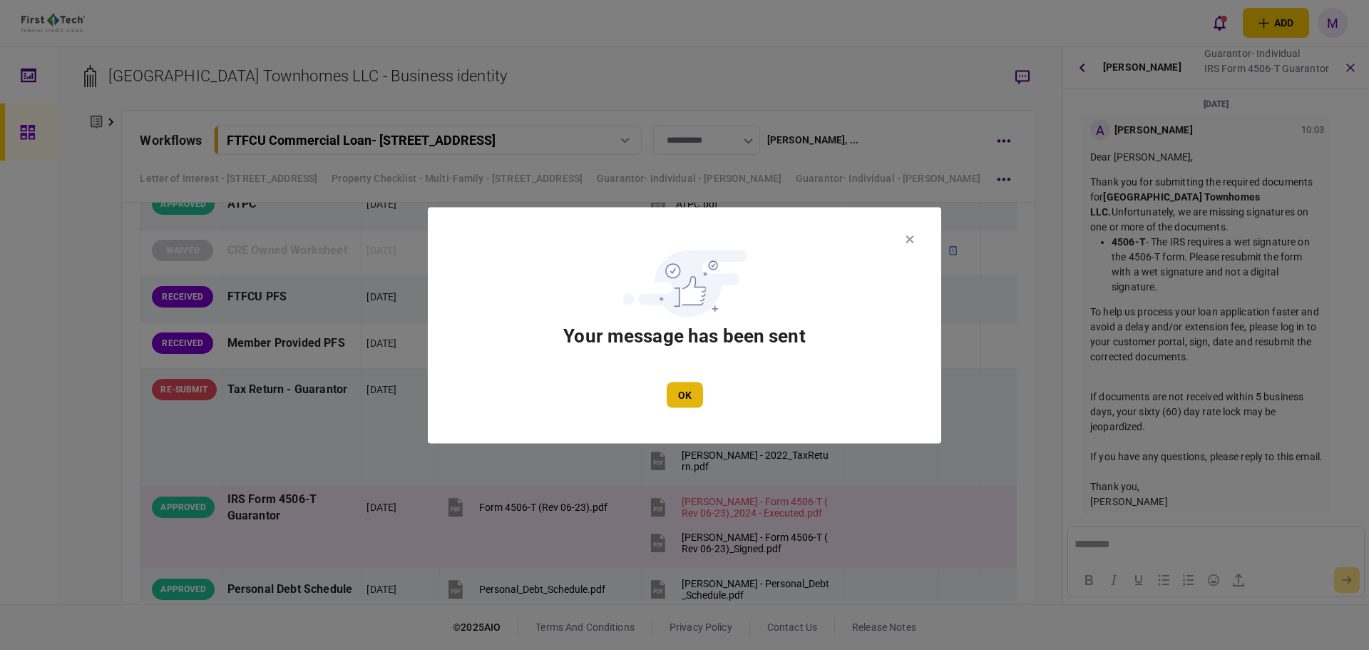
click at [691, 402] on button "OK" at bounding box center [685, 395] width 36 height 26
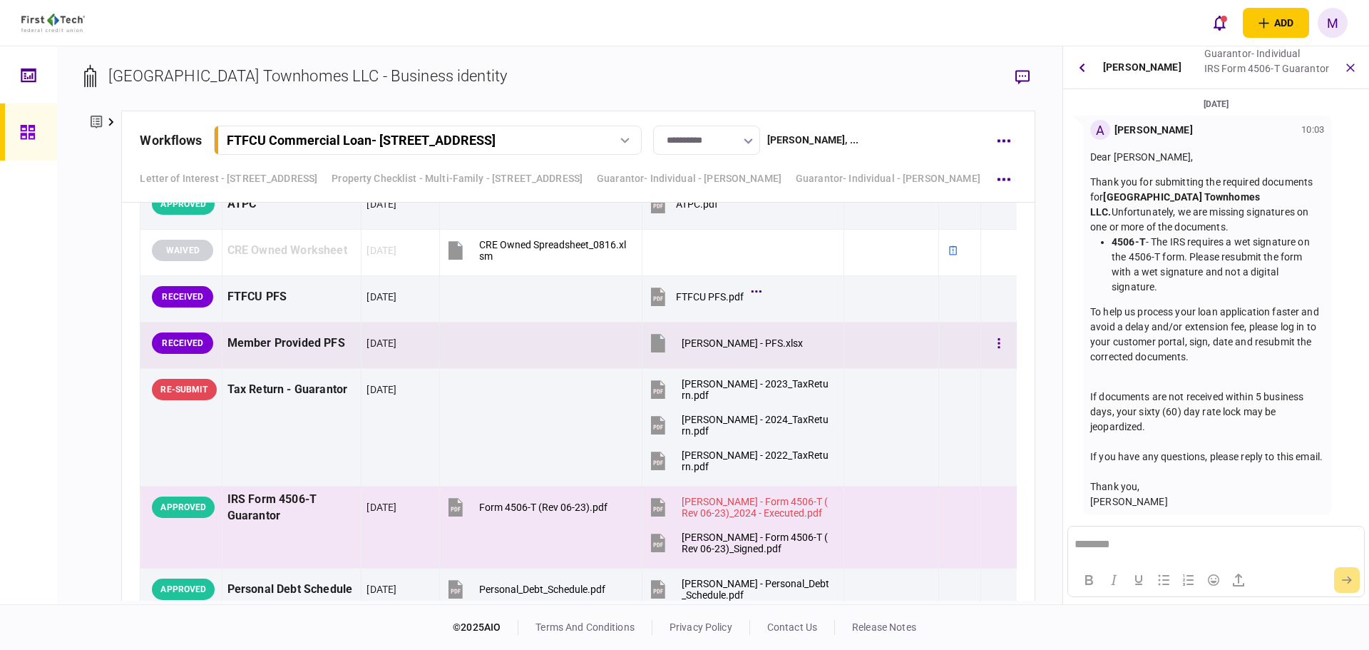
click at [651, 349] on icon at bounding box center [658, 343] width 14 height 19
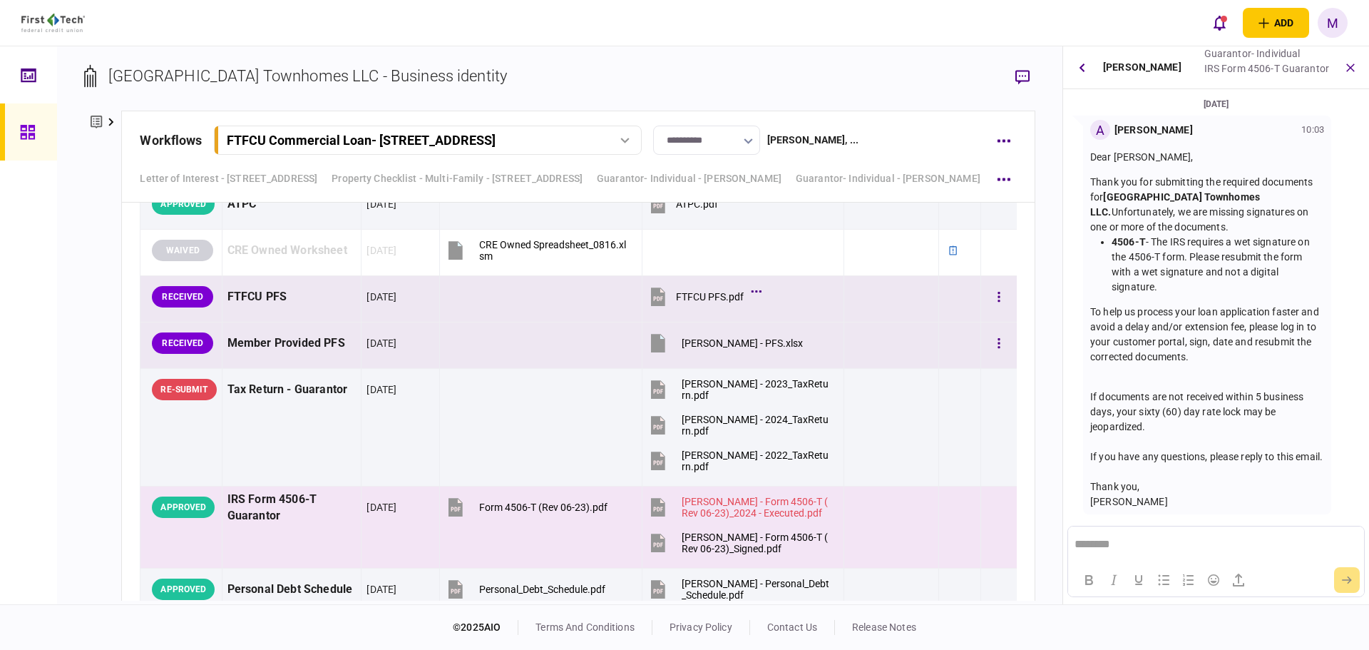
click at [651, 303] on icon at bounding box center [658, 297] width 14 height 19
click at [992, 302] on button "button" at bounding box center [999, 297] width 26 height 26
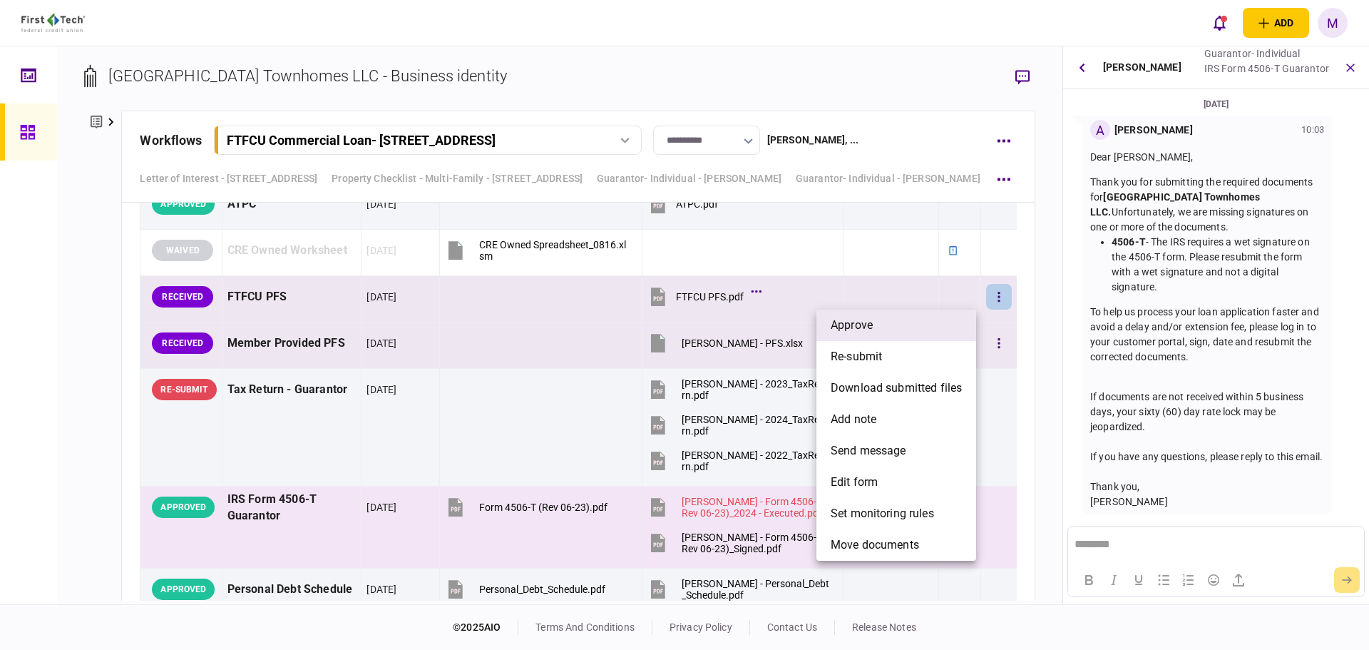
click at [826, 325] on li "approve" at bounding box center [897, 325] width 160 height 31
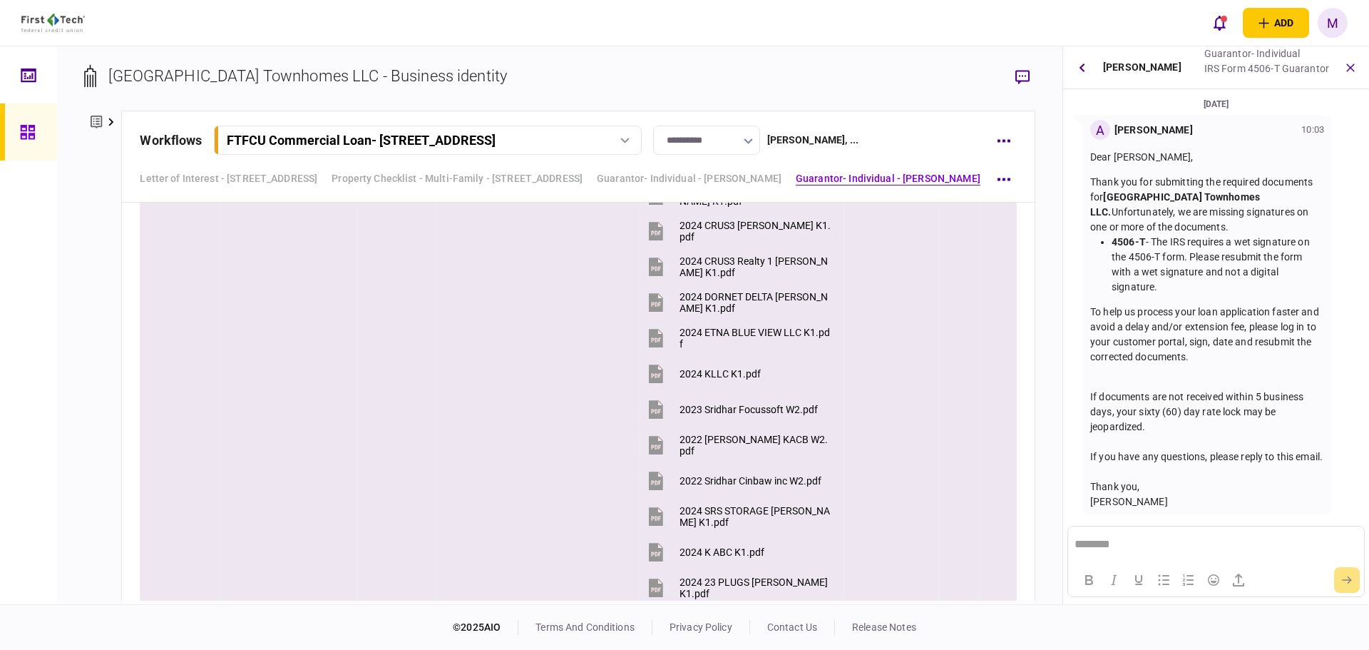
scroll to position [2154, 0]
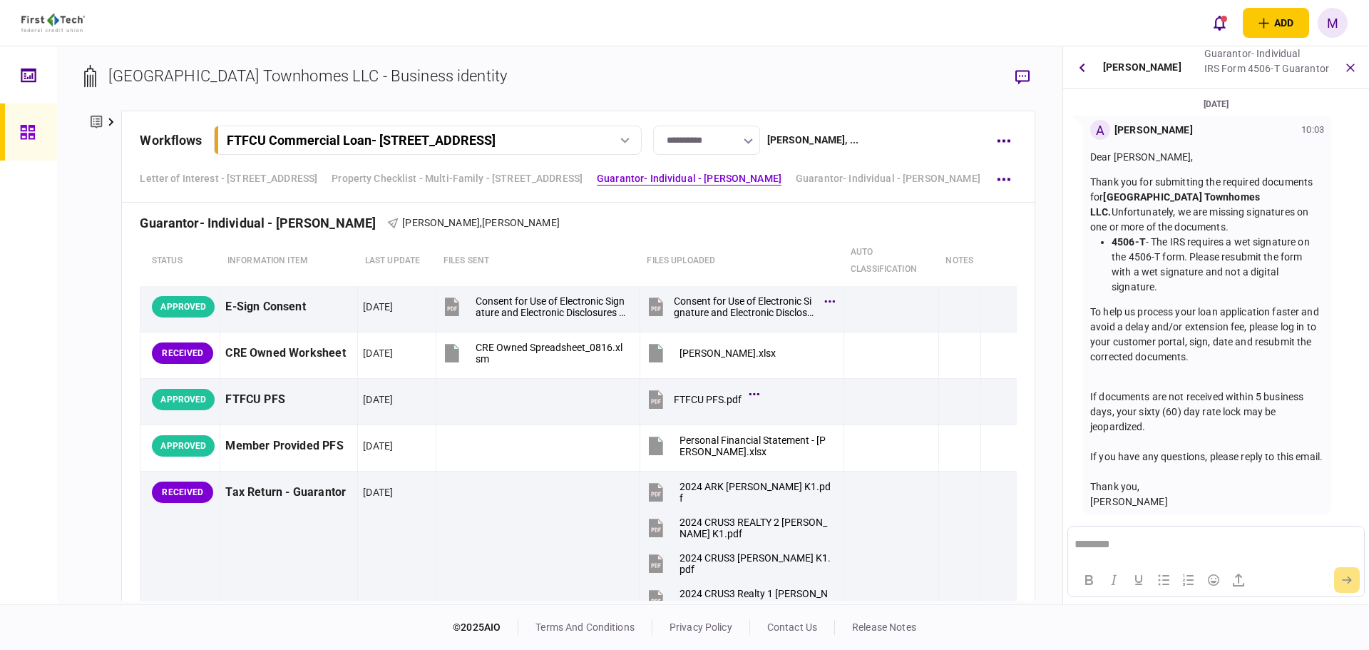
click at [1090, 71] on button "button" at bounding box center [1082, 68] width 26 height 26
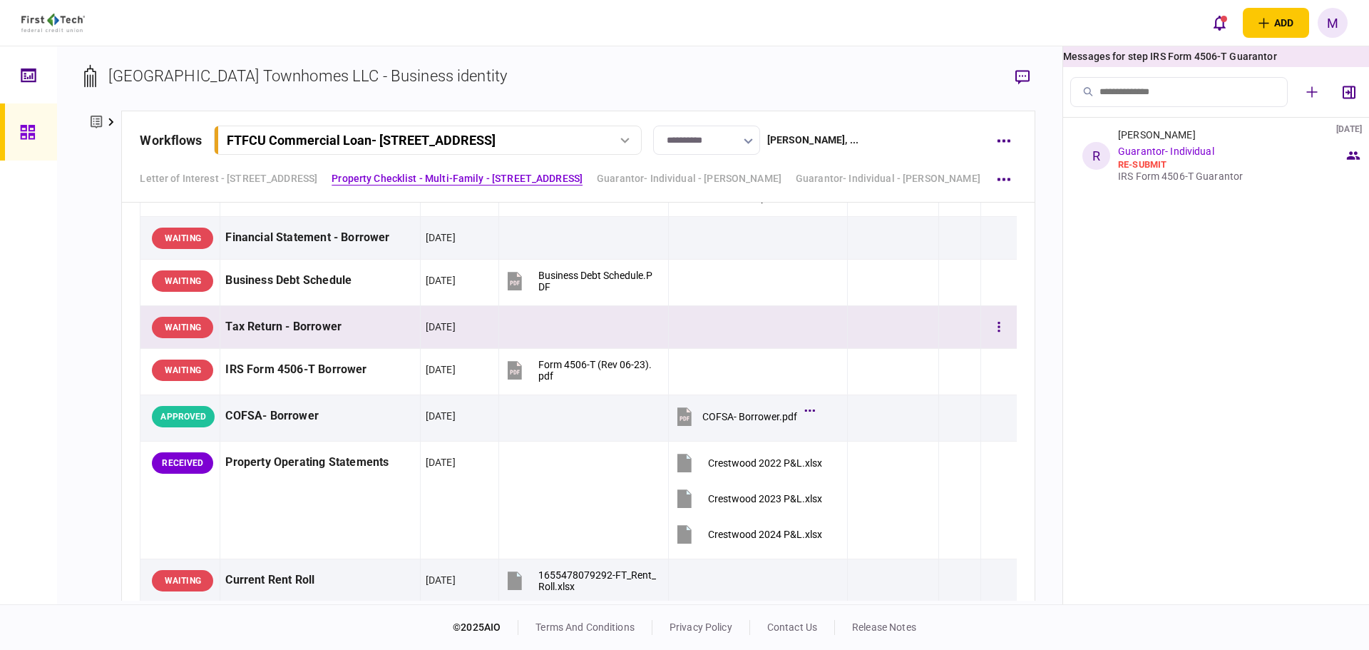
scroll to position [665, 0]
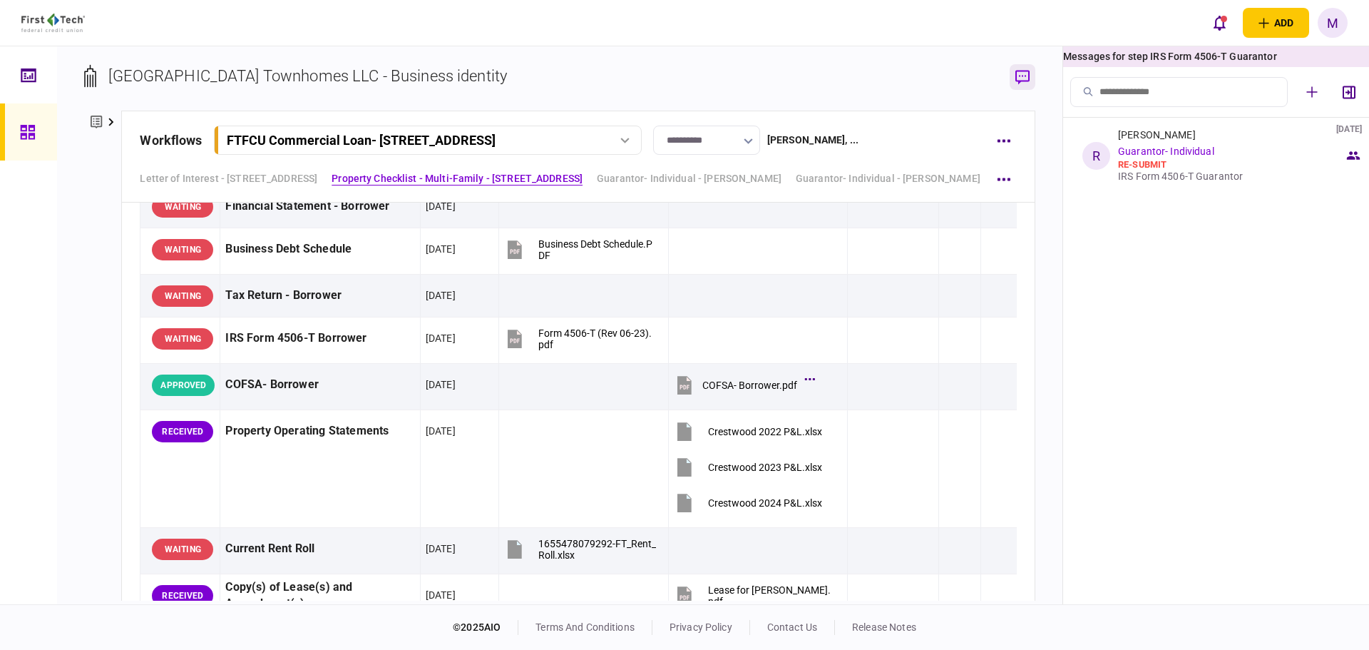
click at [1020, 83] on icon "button" at bounding box center [1023, 77] width 14 height 15
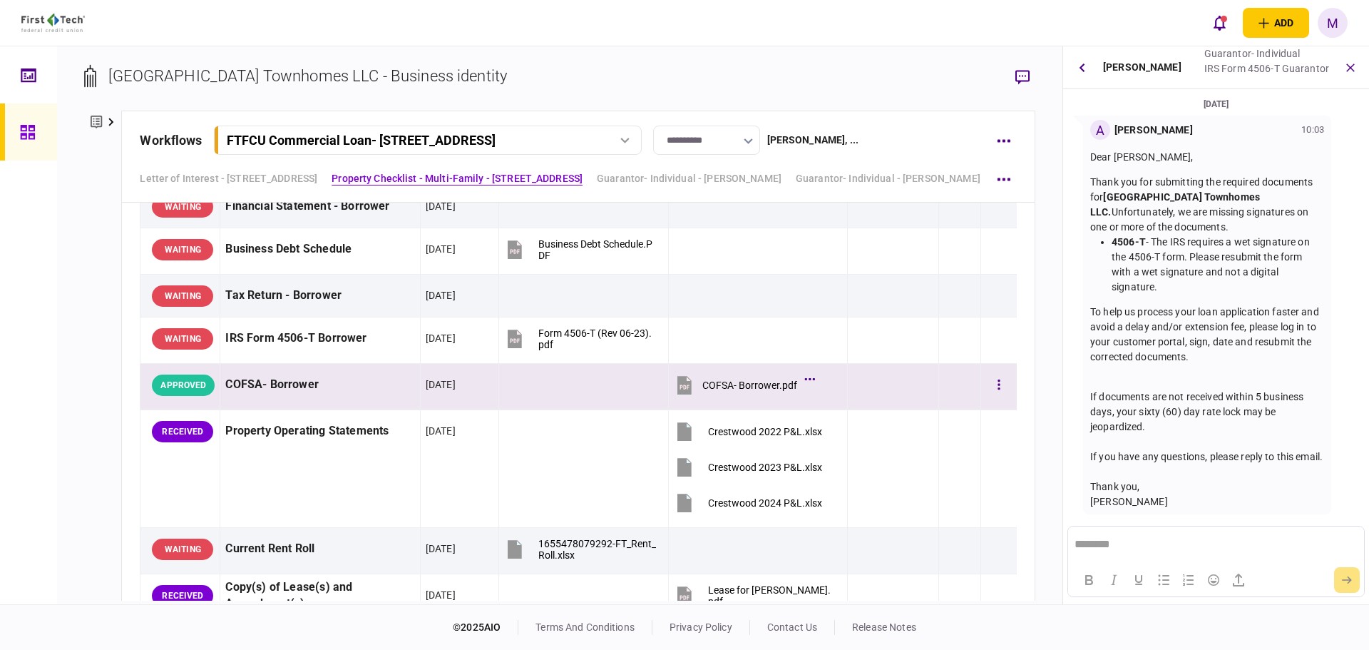
scroll to position [15, 0]
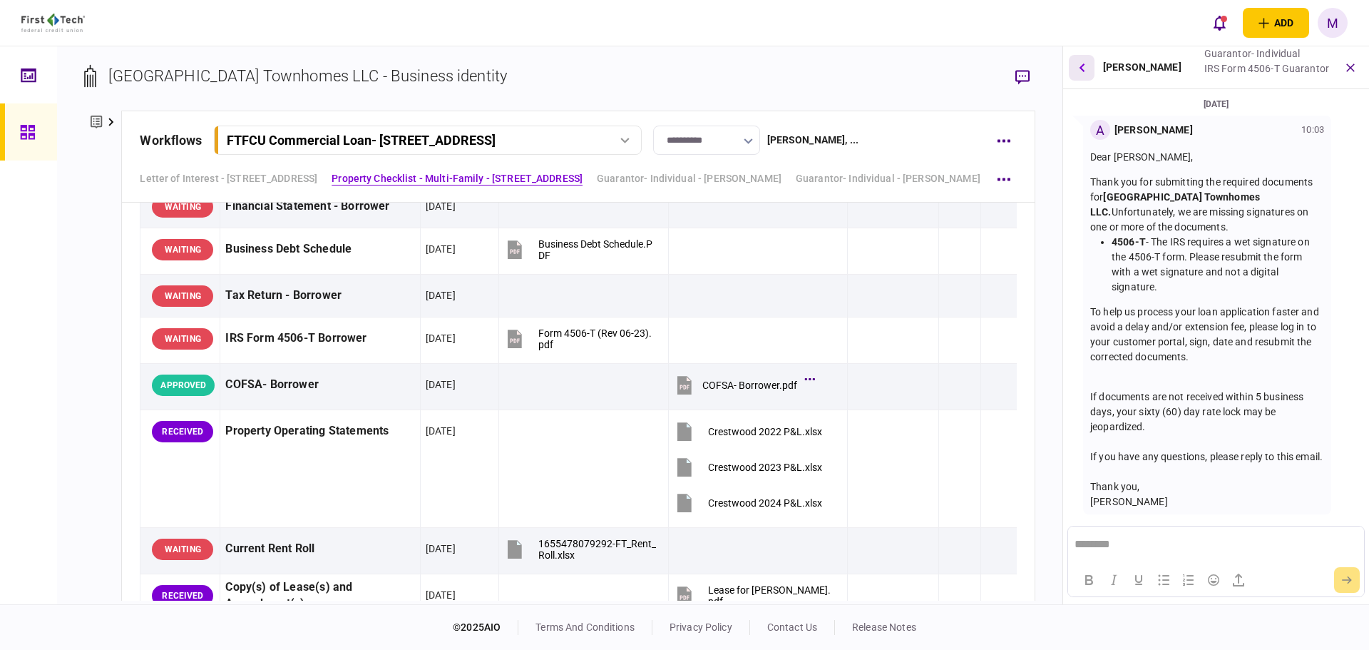
click at [1085, 71] on icon "button" at bounding box center [1082, 67] width 6 height 9
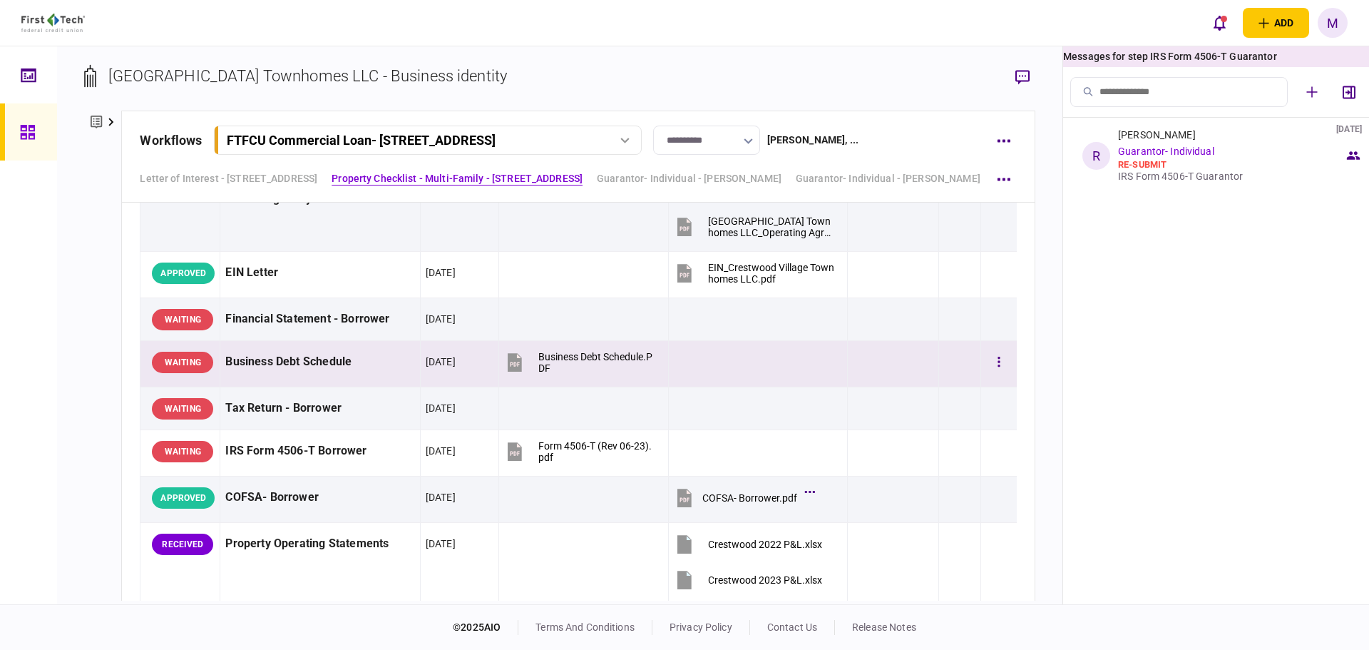
scroll to position [0, 0]
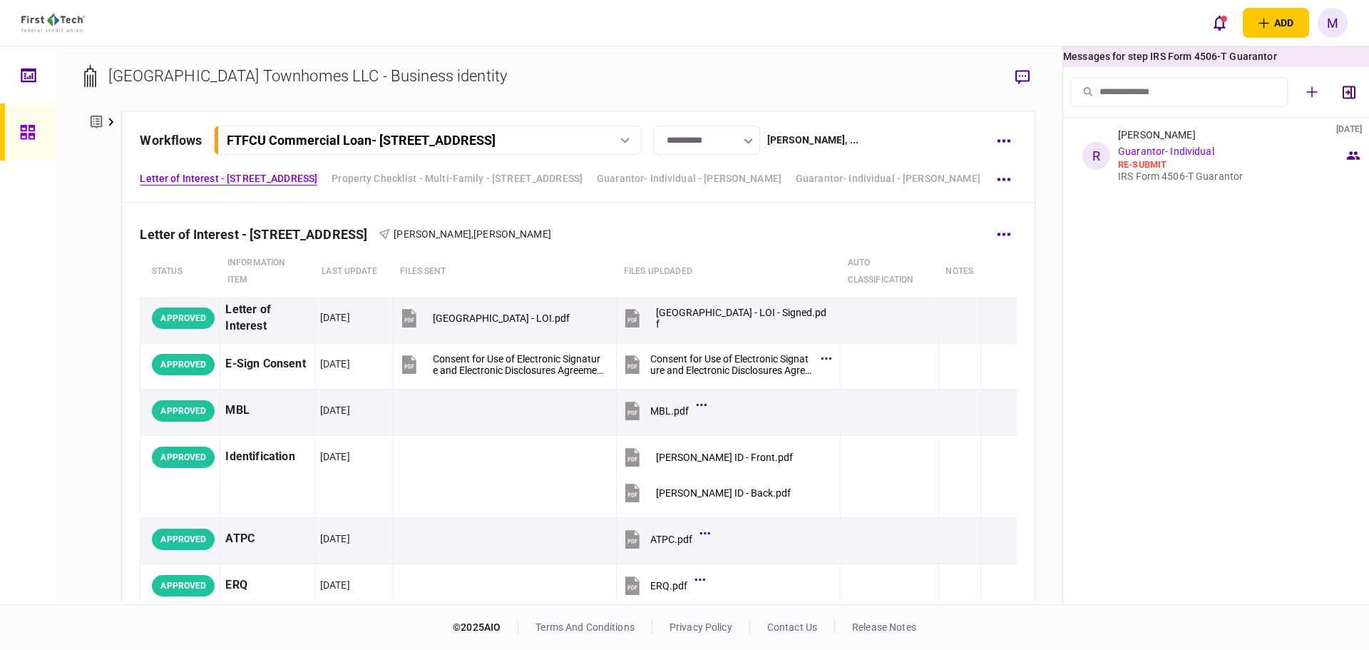
click at [193, 232] on div "Letter of Interest - [STREET_ADDRESS]" at bounding box center [259, 234] width 239 height 15
click at [476, 180] on link "Property Checklist - Multi-Family - [STREET_ADDRESS]" at bounding box center [457, 178] width 251 height 15
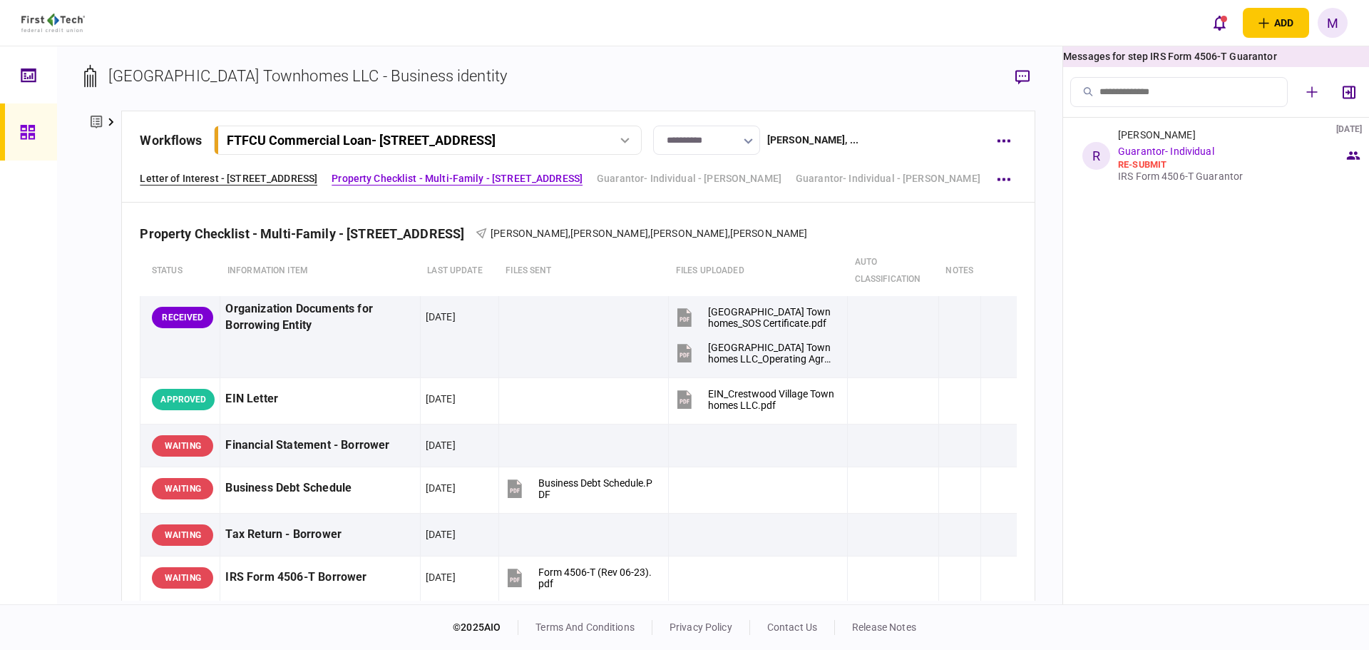
click at [270, 180] on link "Letter of Interest - [STREET_ADDRESS]" at bounding box center [229, 178] width 178 height 15
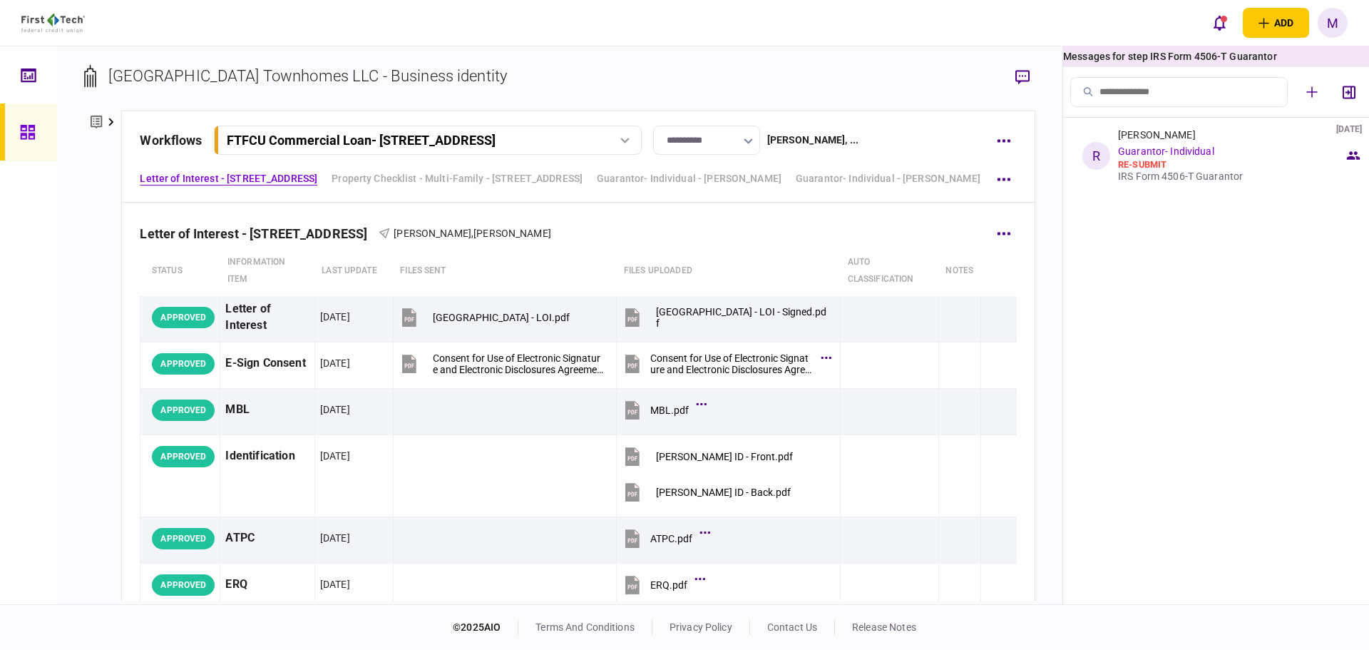
click at [278, 250] on th "Information item" at bounding box center [267, 271] width 94 height 50
click at [255, 276] on th "Information item" at bounding box center [267, 271] width 94 height 50
drag, startPoint x: 175, startPoint y: 280, endPoint x: 186, endPoint y: 239, distance: 42.2
click at [175, 277] on th "status" at bounding box center [180, 271] width 80 height 50
click at [186, 235] on div "Letter of Interest - [STREET_ADDRESS]" at bounding box center [259, 233] width 239 height 15
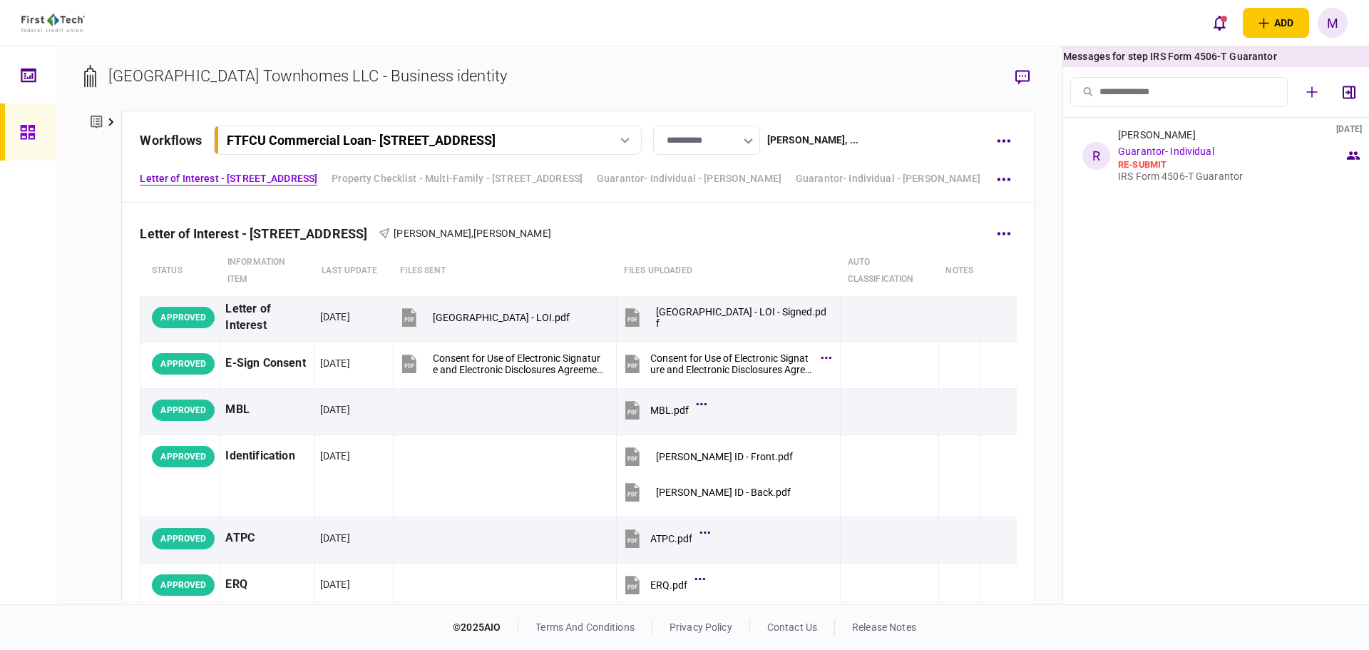
click at [668, 237] on div "Letter of Interest - [STREET_ADDRESS][PERSON_NAME] Kesani" at bounding box center [578, 225] width 876 height 44
drag, startPoint x: 742, startPoint y: 260, endPoint x: 742, endPoint y: 277, distance: 17.1
click at [742, 262] on th "Files uploaded" at bounding box center [729, 271] width 224 height 50
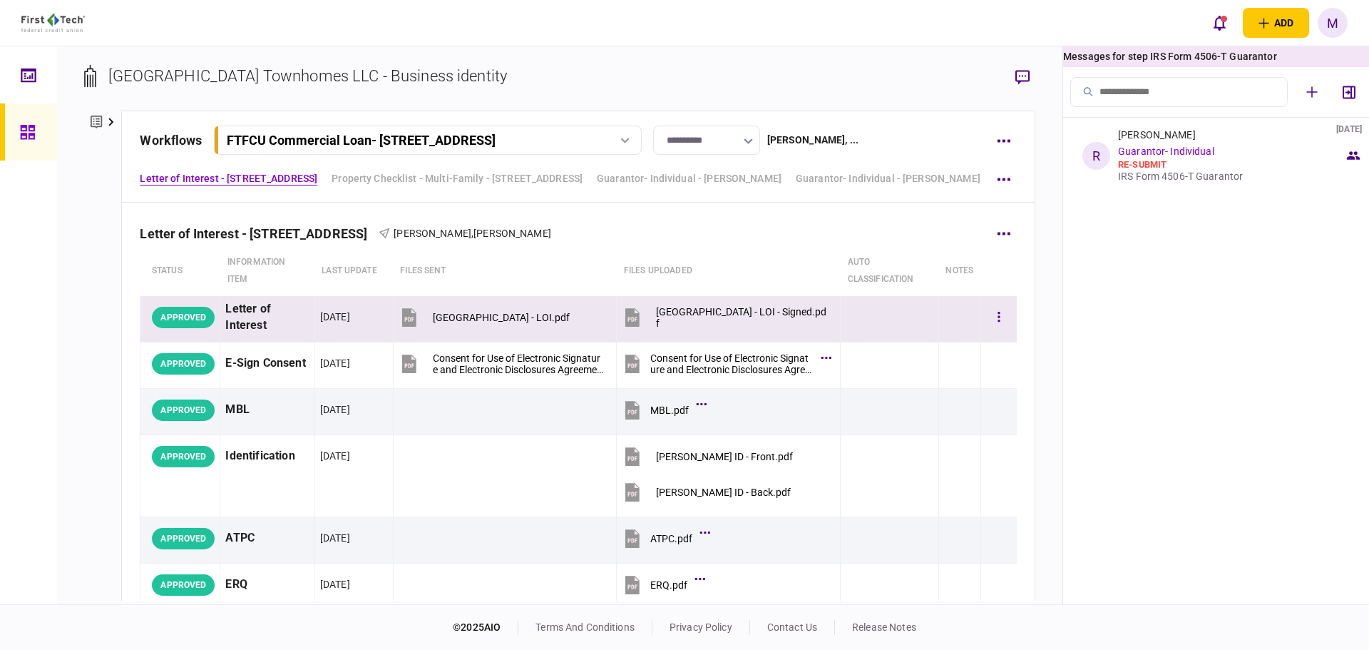
click at [744, 317] on div "[GEOGRAPHIC_DATA] - LOI - Signed.pdf" at bounding box center [742, 317] width 172 height 23
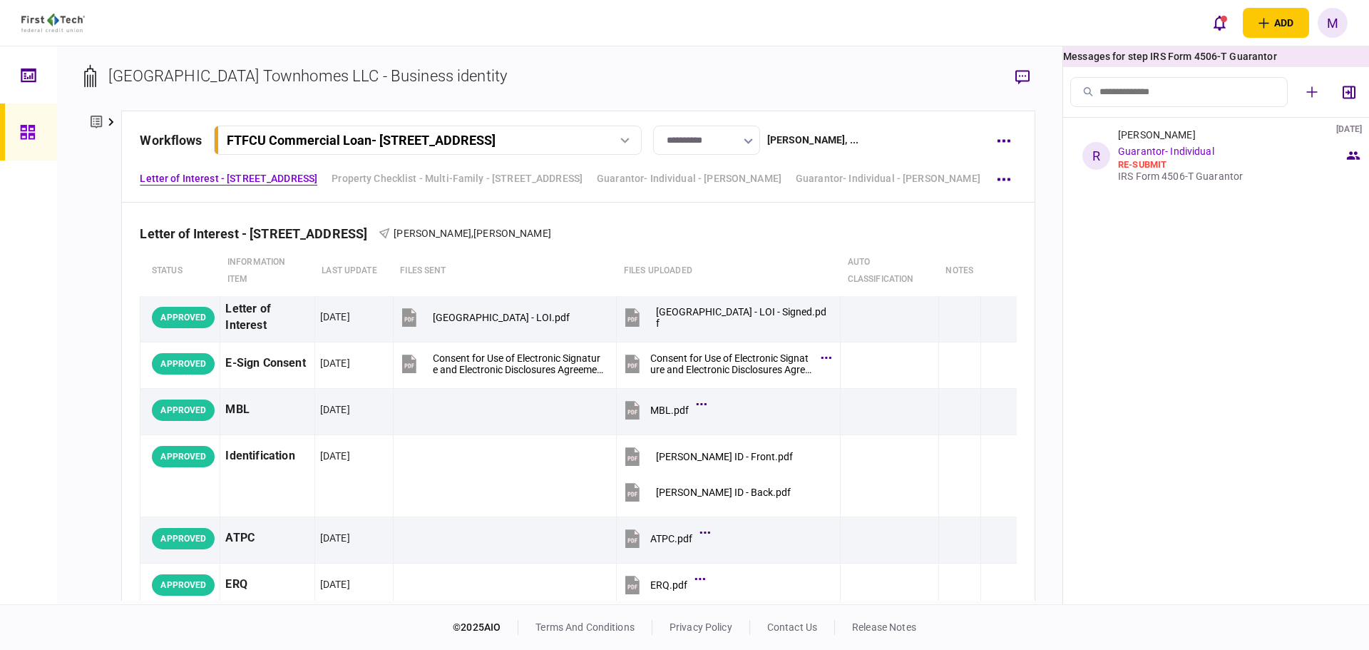
click at [108, 123] on icon at bounding box center [111, 122] width 6 height 9
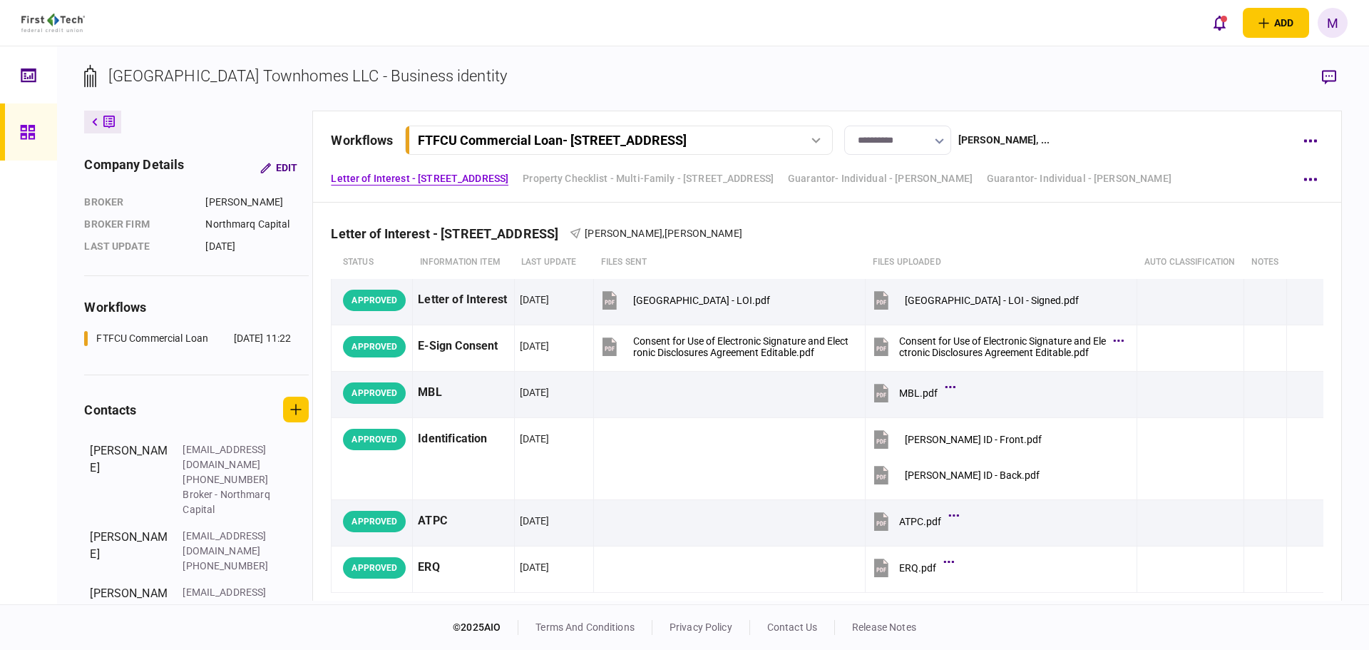
drag, startPoint x: 109, startPoint y: 128, endPoint x: 71, endPoint y: 121, distance: 39.0
click at [111, 128] on icon at bounding box center [108, 122] width 11 height 15
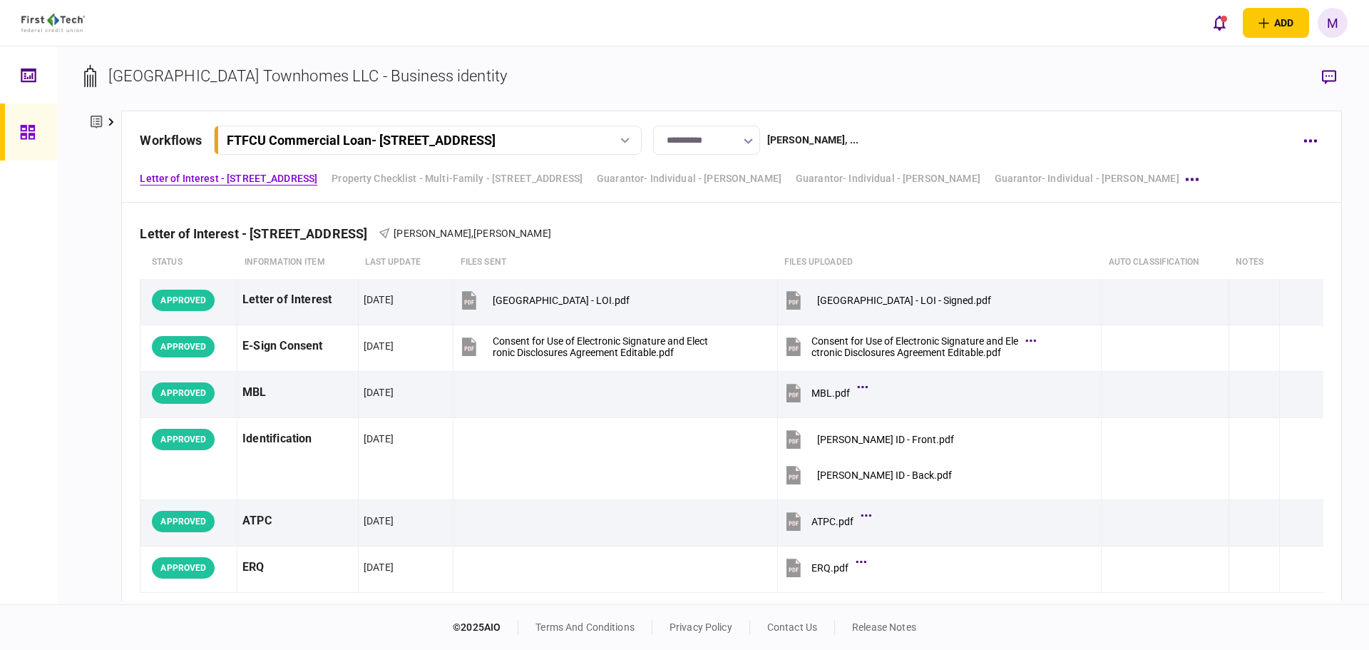
click at [41, 130] on div at bounding box center [31, 131] width 23 height 57
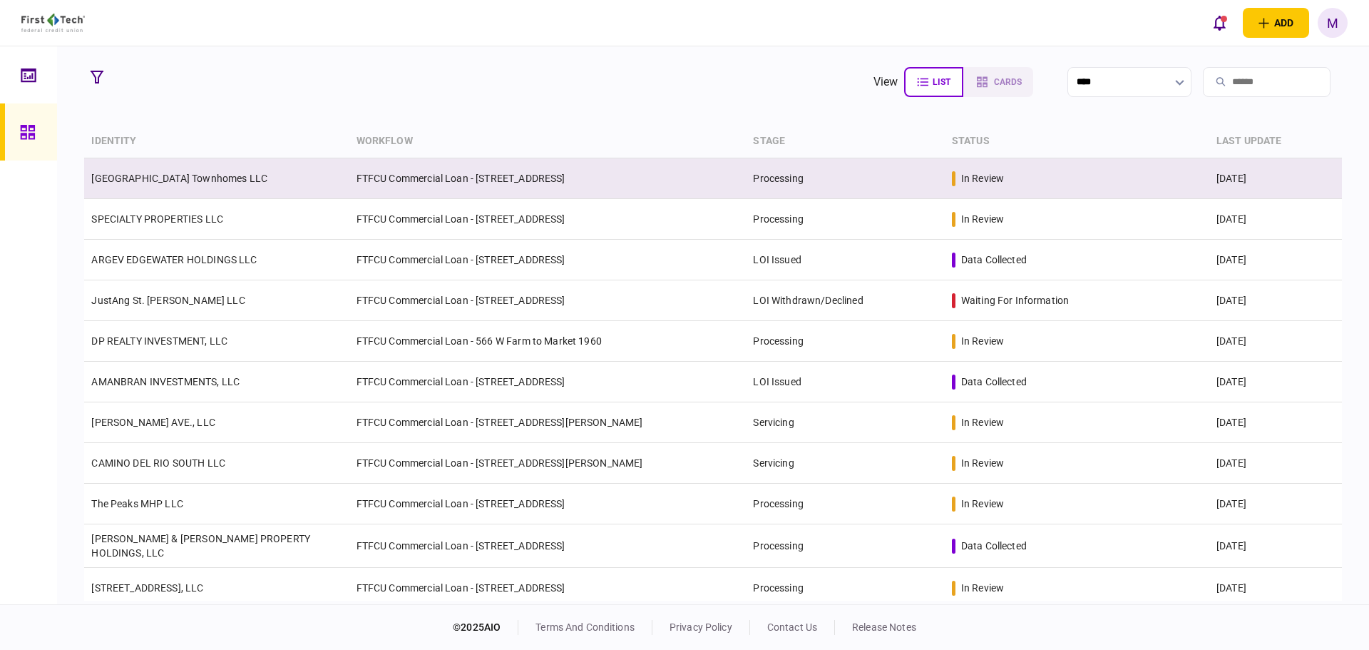
click at [219, 180] on link "[GEOGRAPHIC_DATA] Townhomes LLC" at bounding box center [179, 178] width 176 height 11
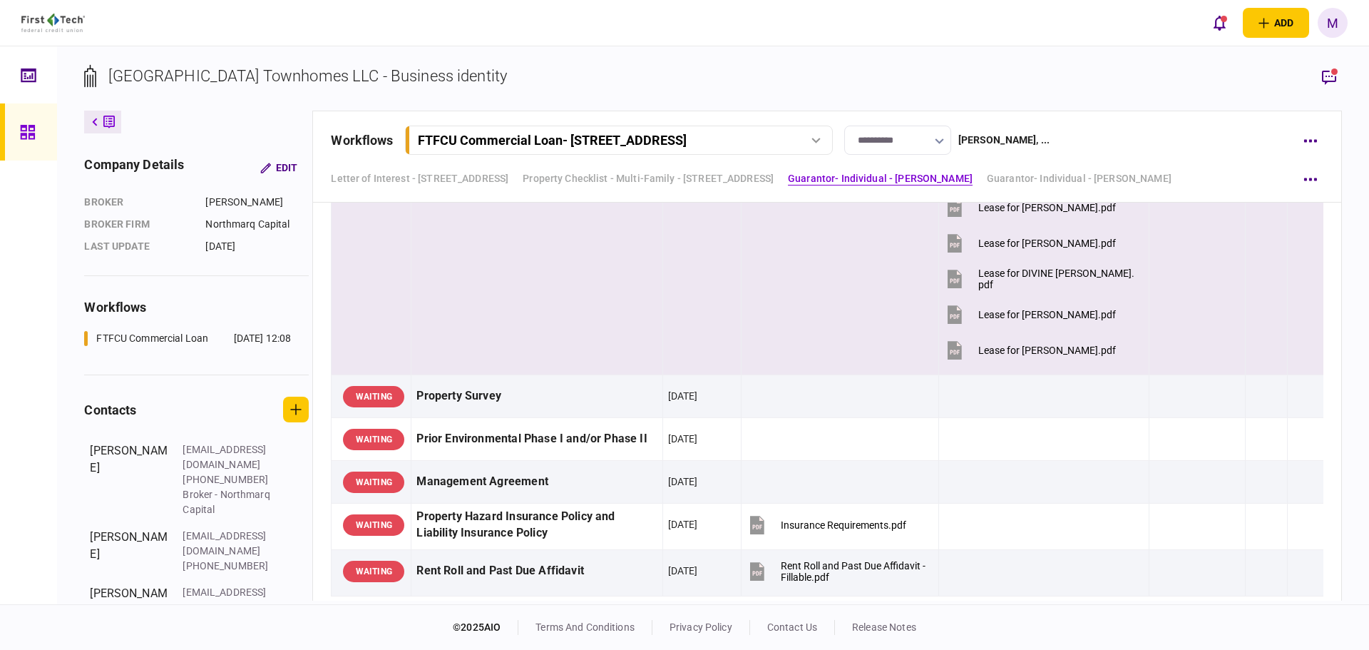
scroll to position [1664, 0]
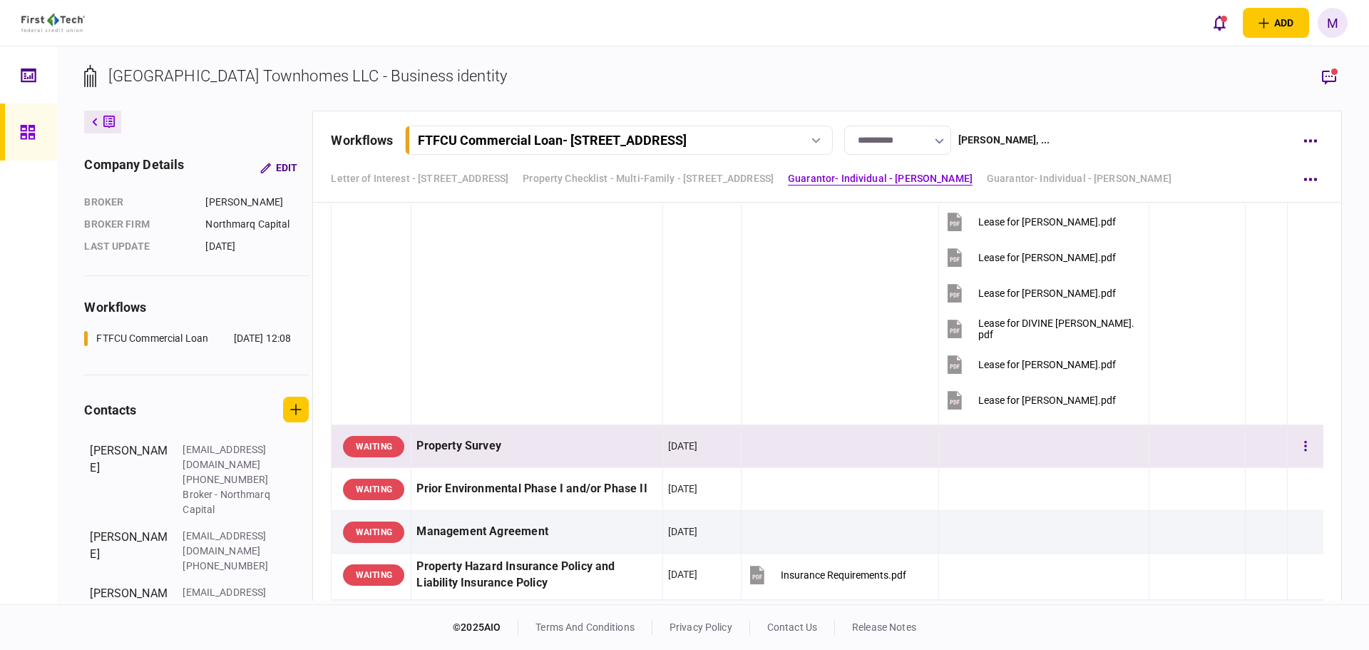
click at [593, 458] on div "Property Survey" at bounding box center [536, 446] width 240 height 32
click at [1326, 75] on icon "button" at bounding box center [1329, 77] width 14 height 15
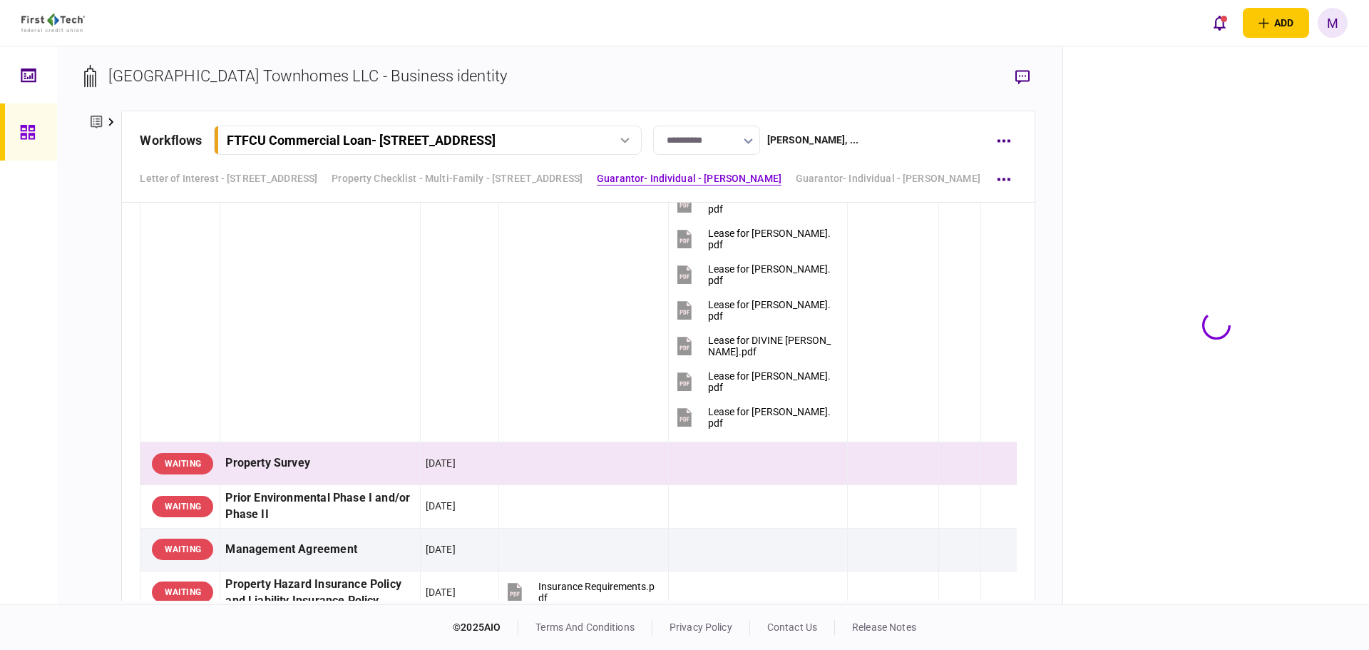
scroll to position [1681, 0]
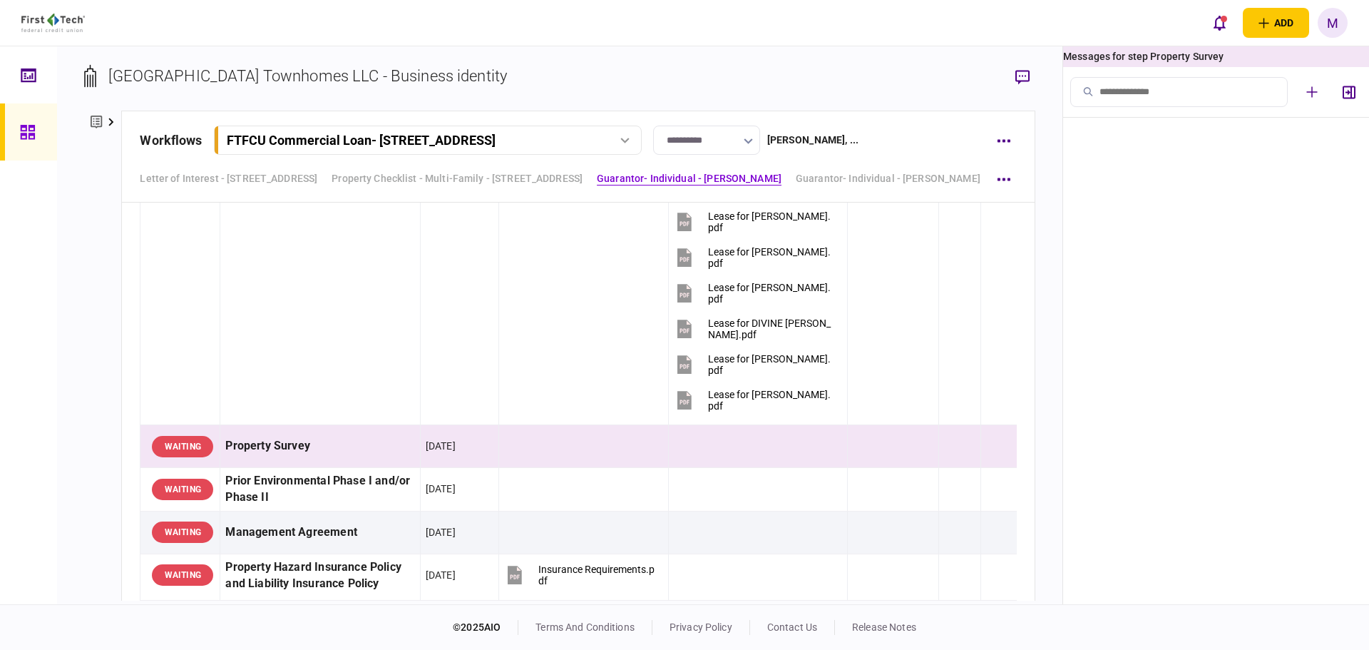
click at [157, 67] on div "[GEOGRAPHIC_DATA] Townhomes LLC - Business identity" at bounding box center [307, 76] width 399 height 24
click at [1021, 81] on icon "button" at bounding box center [1023, 77] width 14 height 14
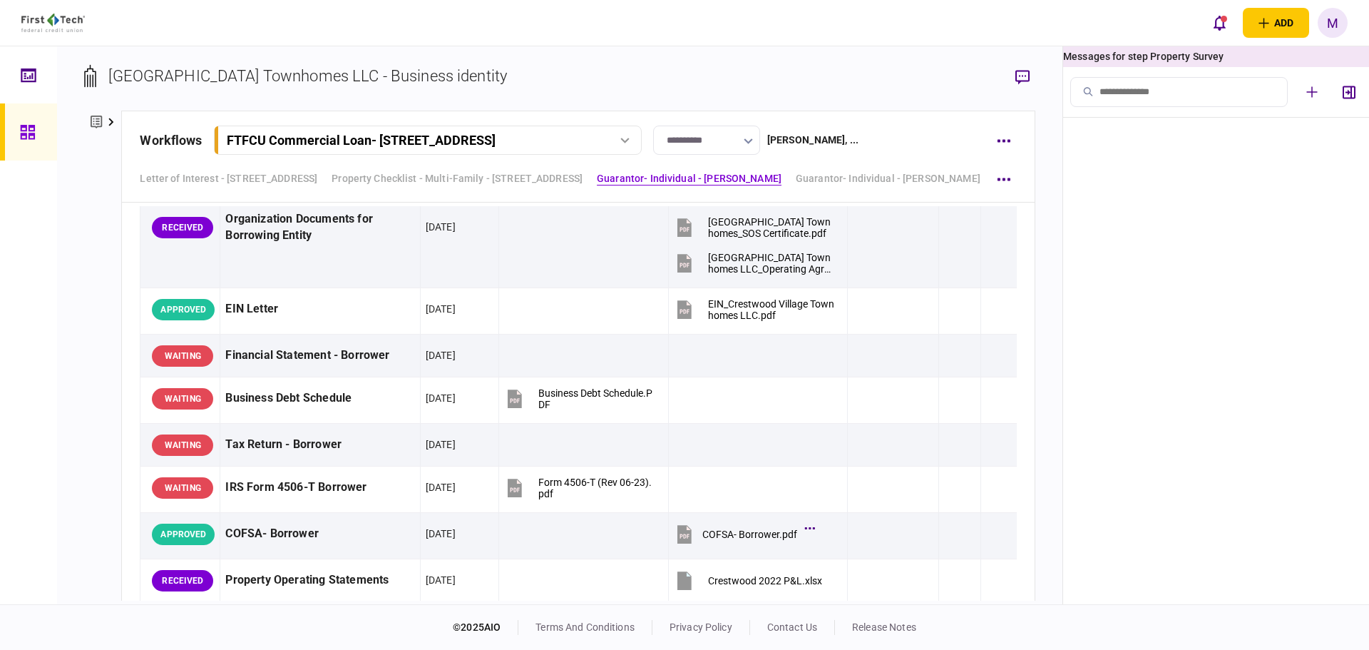
scroll to position [0, 0]
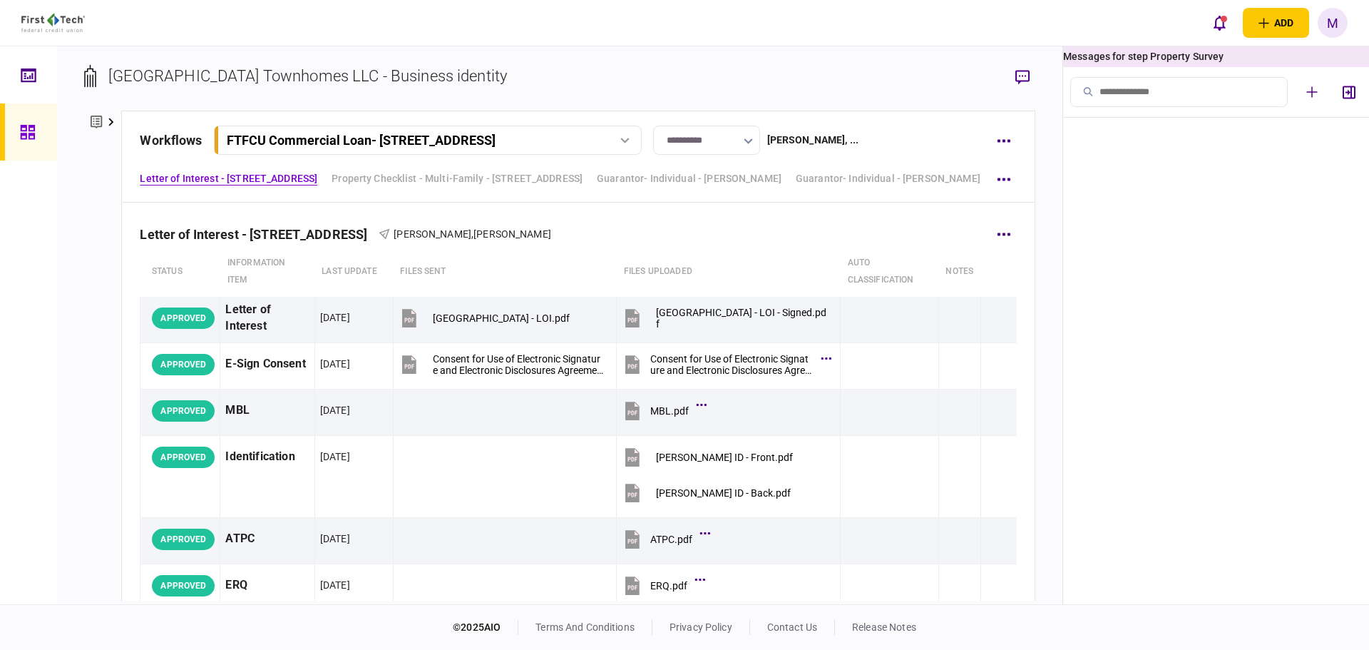
click at [556, 262] on th "files sent" at bounding box center [505, 272] width 224 height 50
click at [1023, 63] on div "**********" at bounding box center [560, 325] width 1006 height 558
click at [1017, 74] on icon "button" at bounding box center [1023, 77] width 14 height 15
click at [295, 178] on link "Letter of Interest - [STREET_ADDRESS]" at bounding box center [229, 178] width 178 height 15
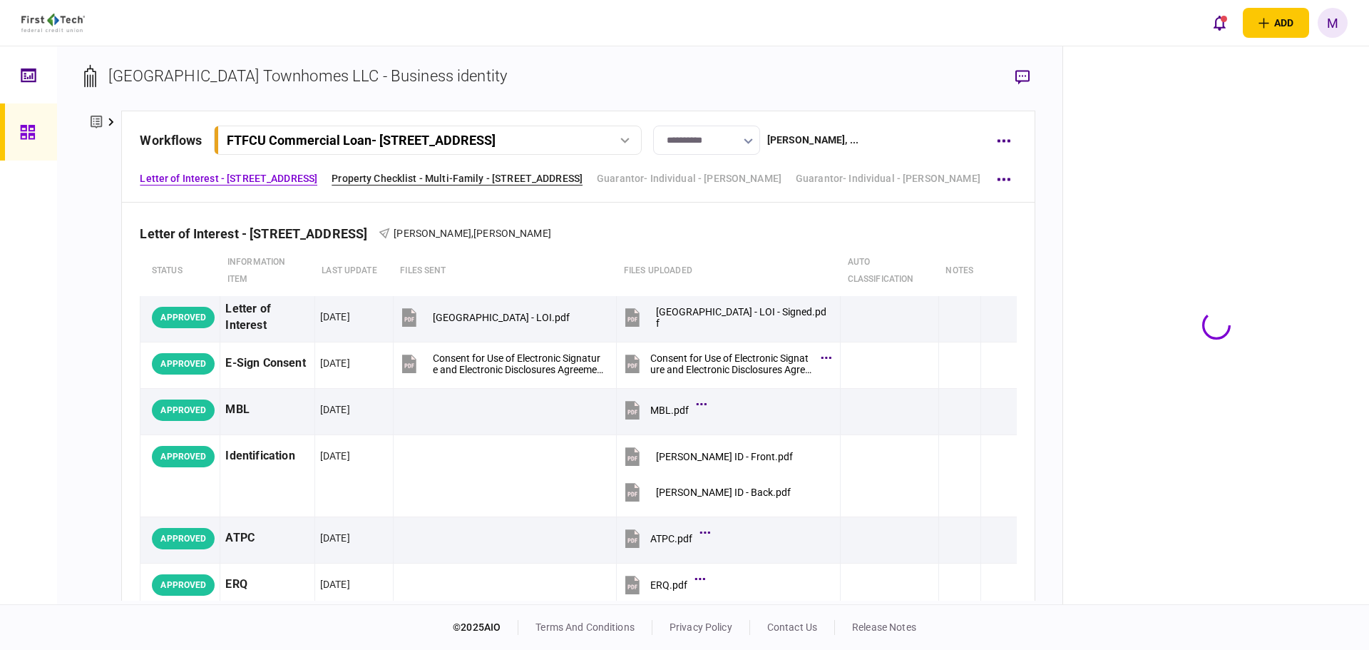
click at [389, 179] on link "Property Checklist - Multi-Family - [STREET_ADDRESS]" at bounding box center [457, 178] width 251 height 15
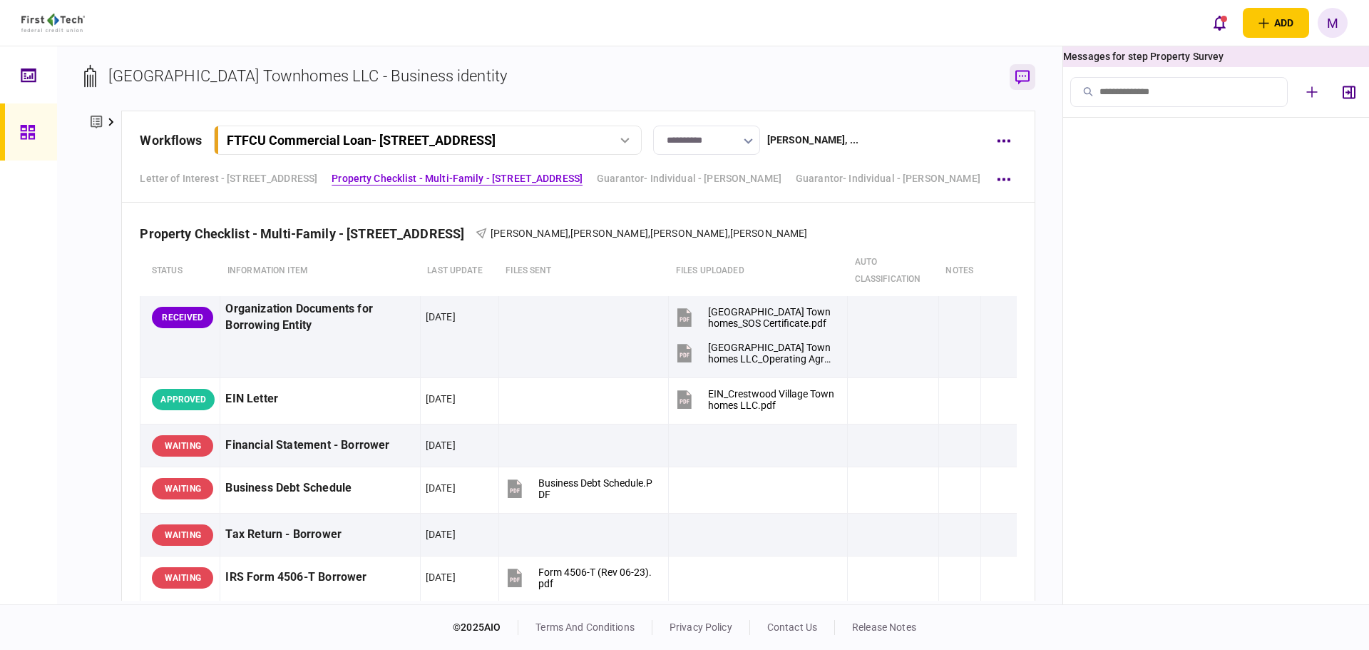
click at [1030, 77] on button "button" at bounding box center [1023, 77] width 26 height 26
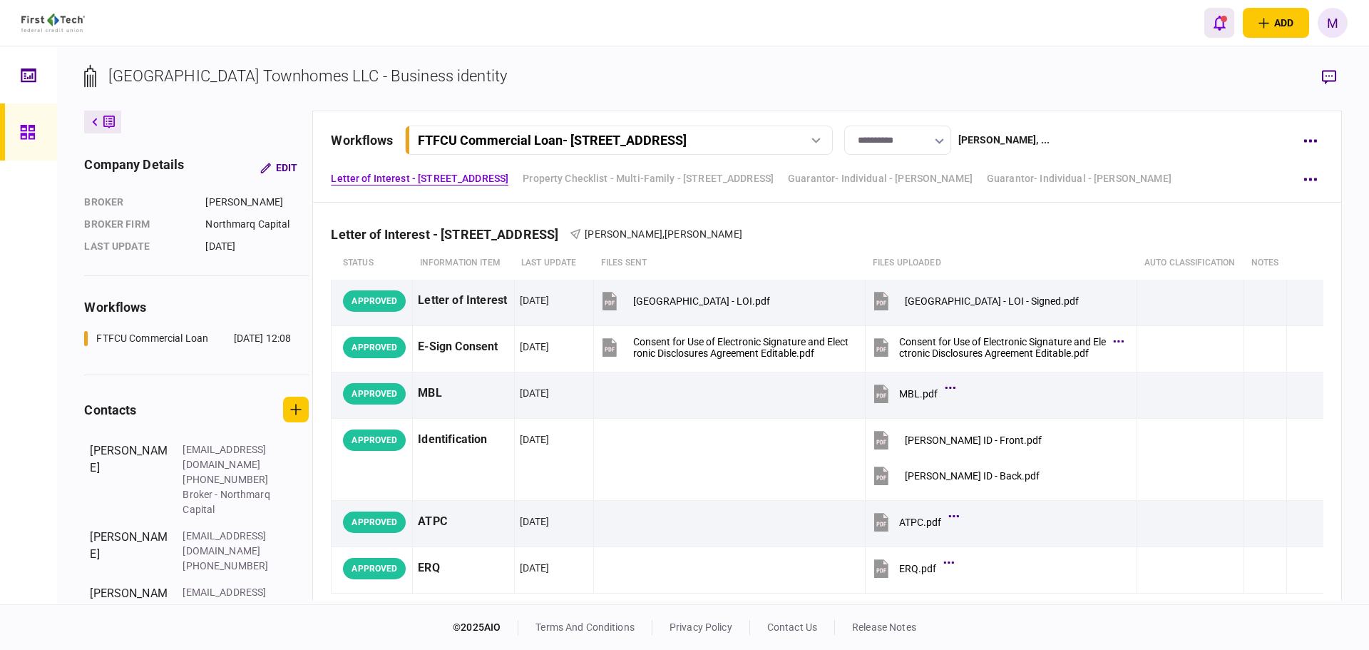
click at [1214, 29] on icon "open notifications list" at bounding box center [1220, 23] width 12 height 16
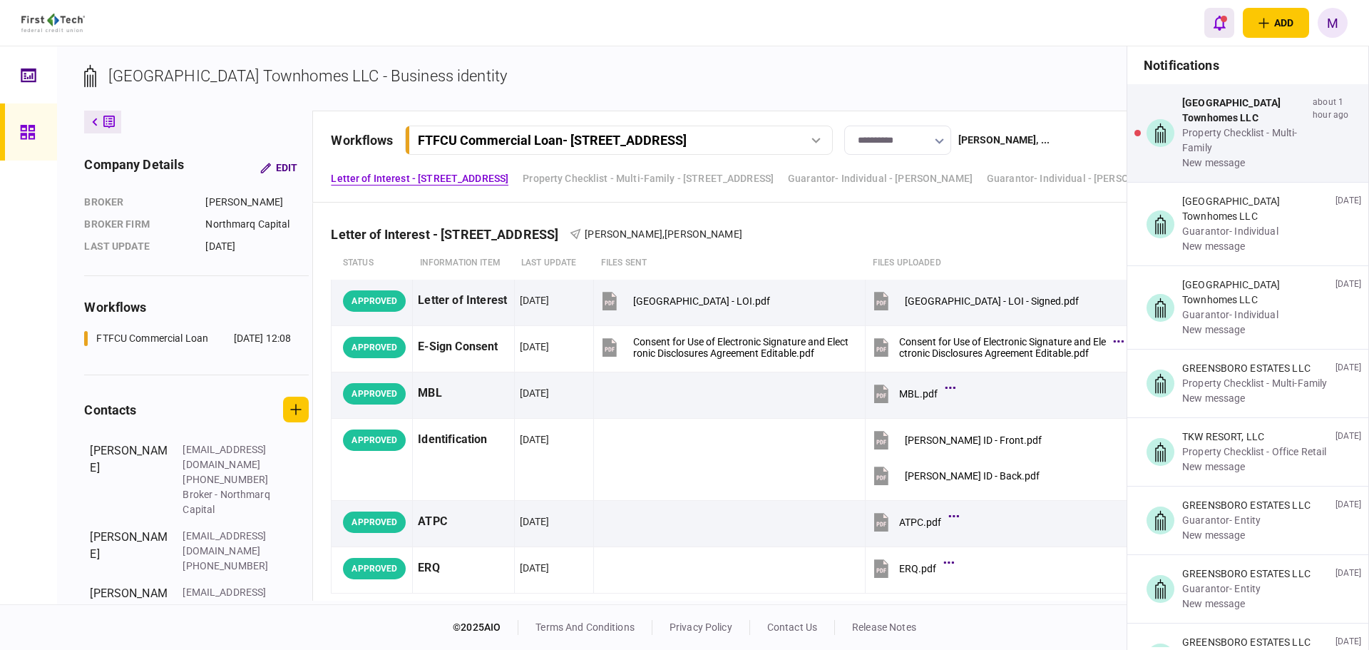
click at [1215, 27] on icon "open notifications list" at bounding box center [1220, 23] width 12 height 15
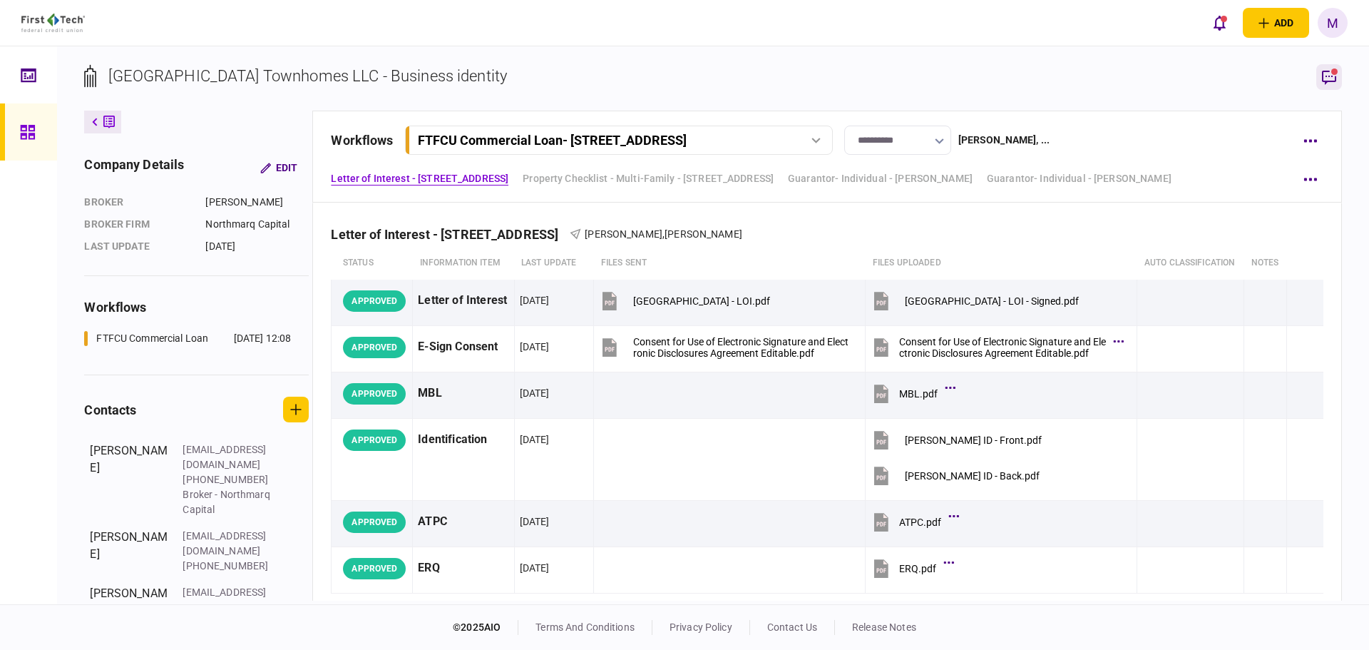
click at [1327, 74] on icon "button" at bounding box center [1329, 76] width 17 height 17
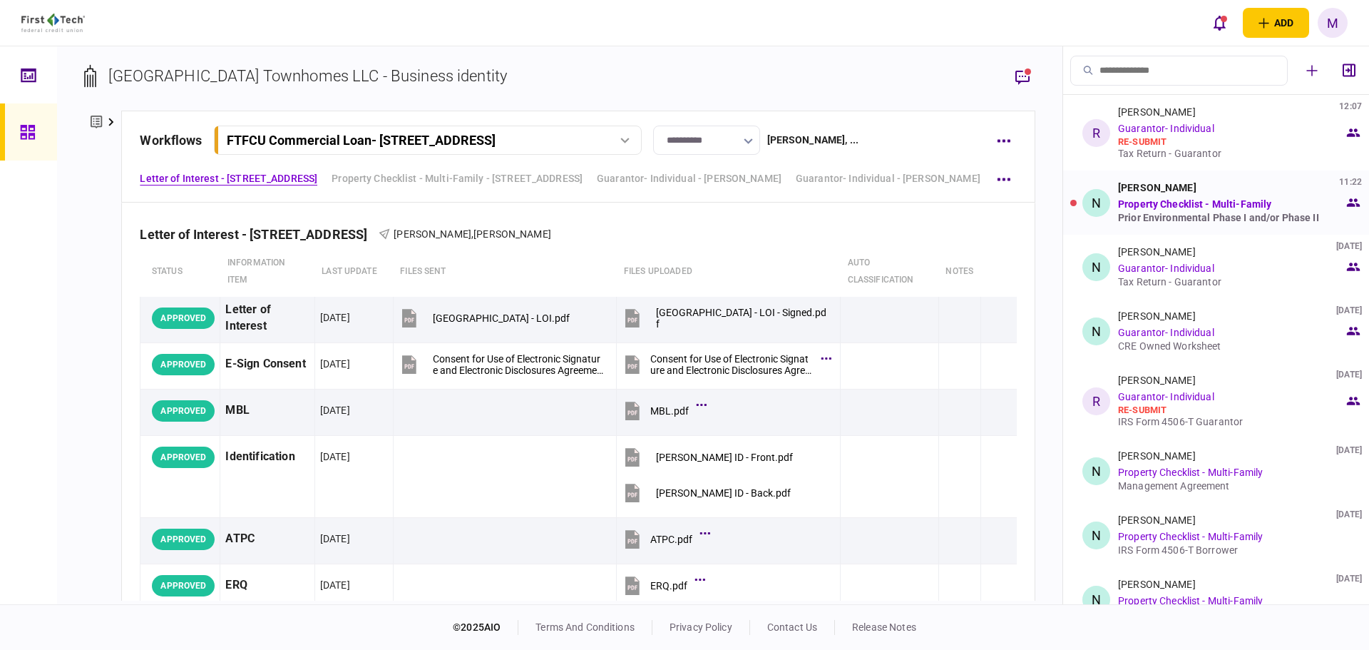
click at [1192, 198] on div "Noah Juran 11:22 Property Checklist - Multi-Family Prior Environmental Phase I …" at bounding box center [1231, 202] width 226 height 41
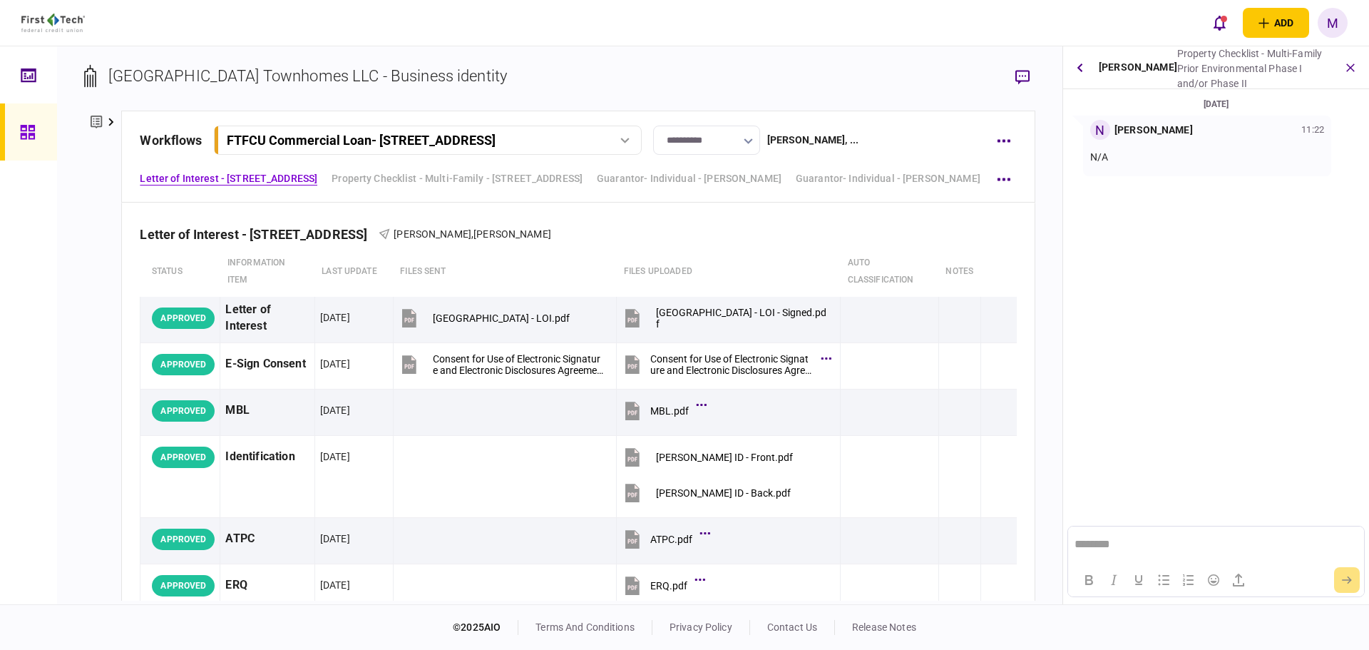
click at [872, 81] on section "[GEOGRAPHIC_DATA] Townhomes LLC - Business identity" at bounding box center [559, 87] width 951 height 46
click at [1088, 65] on button "button" at bounding box center [1079, 68] width 21 height 26
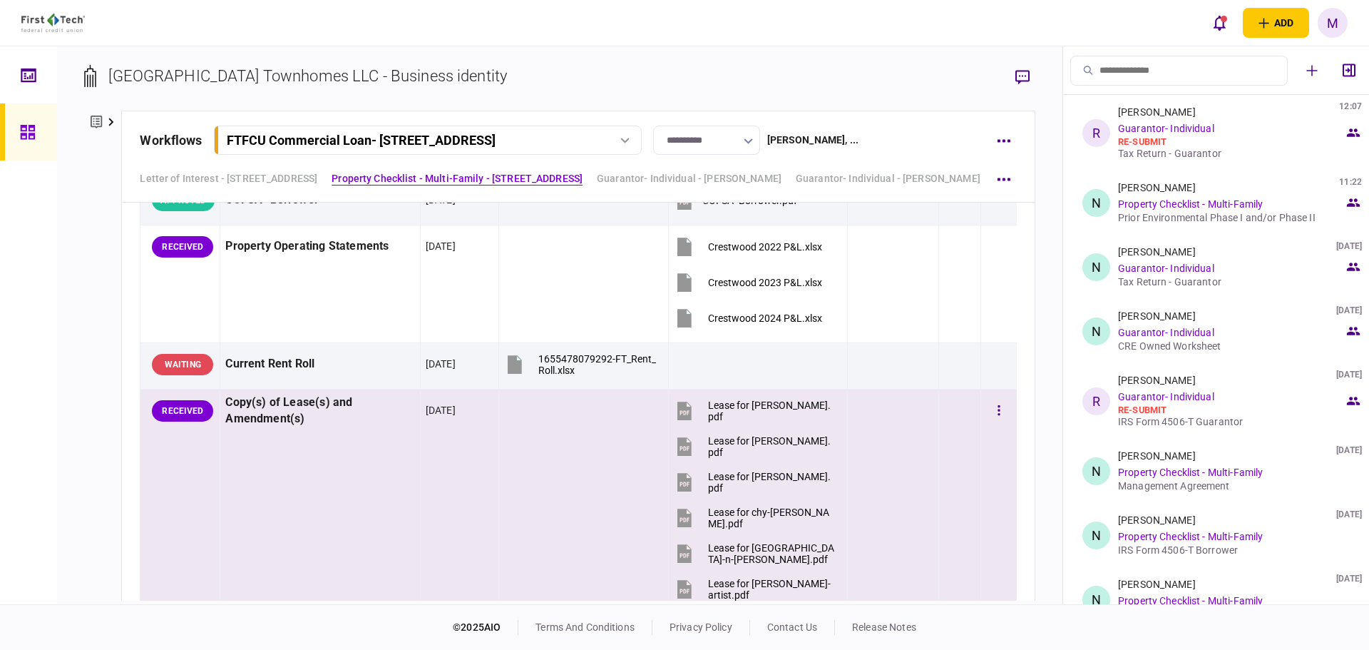
scroll to position [998, 0]
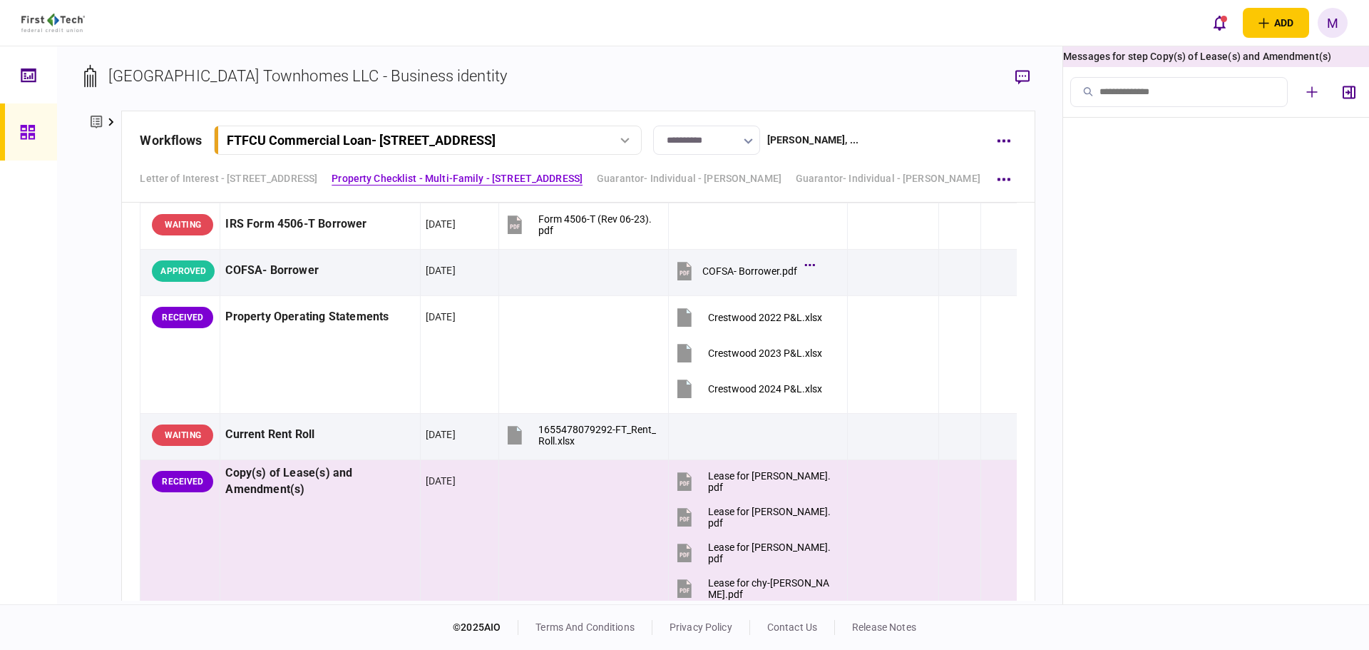
scroll to position [832, 0]
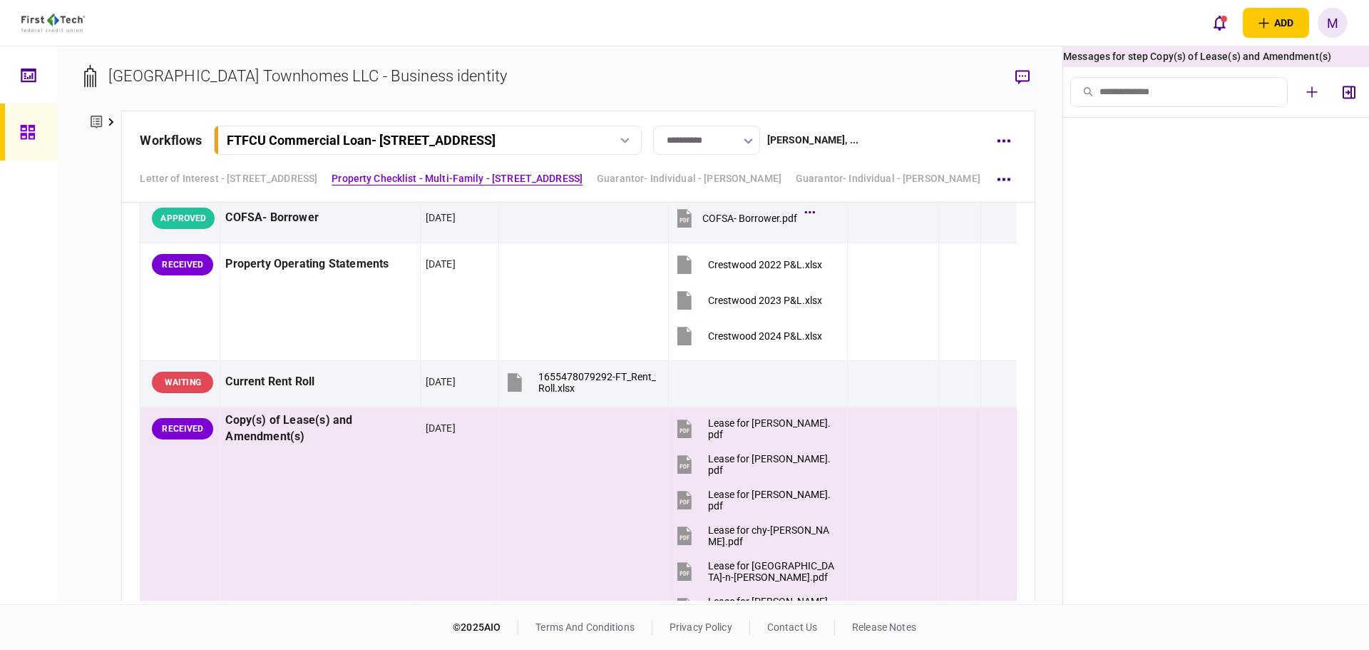
click at [74, 229] on div "**********" at bounding box center [560, 325] width 1006 height 558
click at [1020, 84] on icon "button" at bounding box center [1023, 77] width 14 height 15
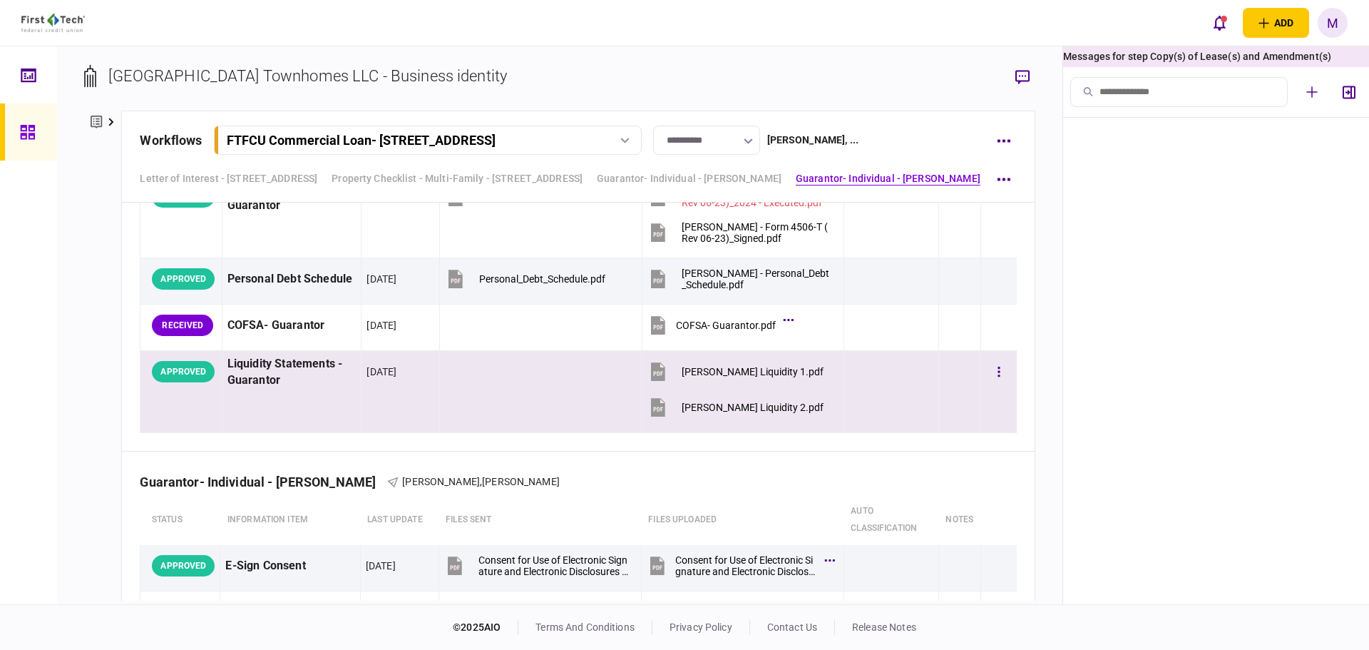
scroll to position [5325, 0]
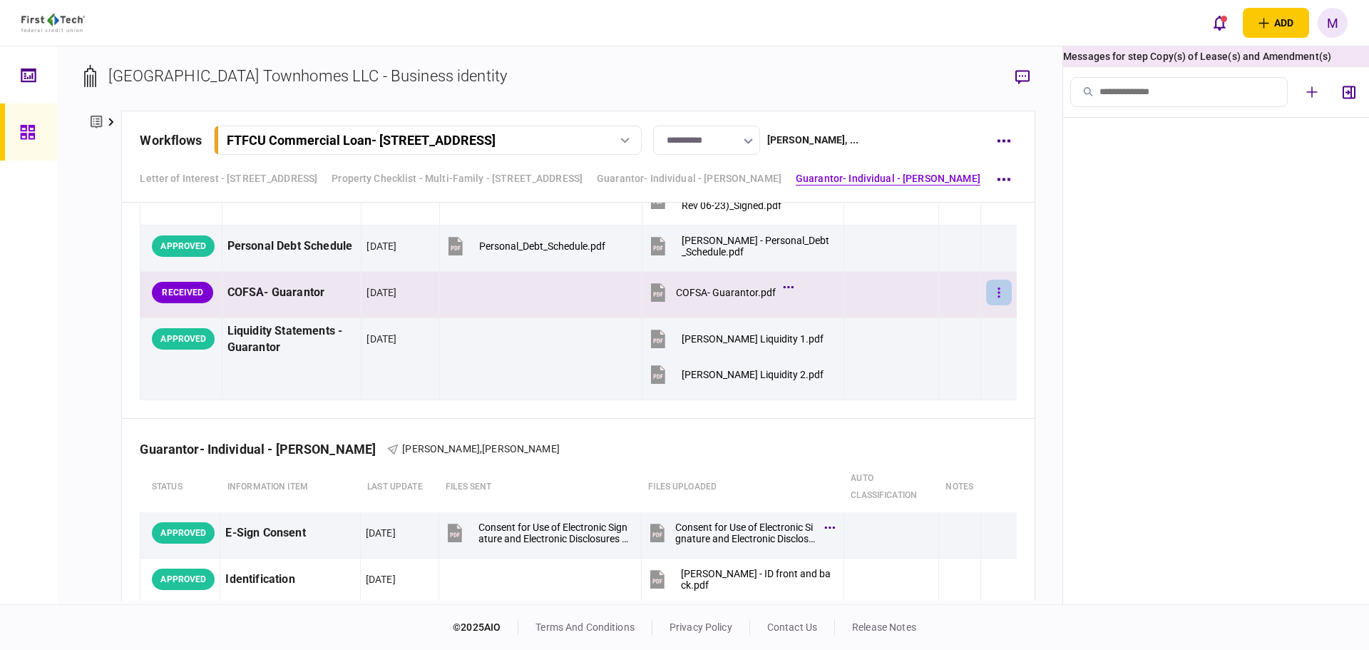
click at [986, 294] on button "button" at bounding box center [999, 293] width 26 height 26
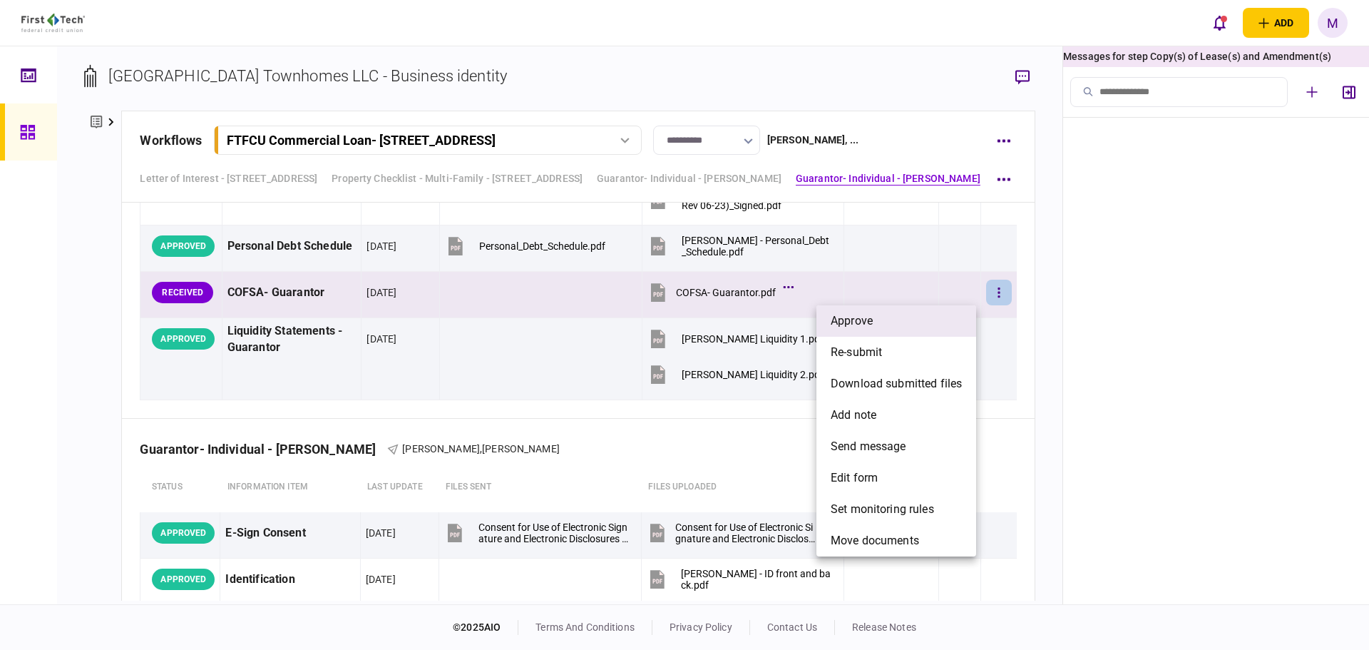
click at [864, 329] on li "approve" at bounding box center [897, 320] width 160 height 31
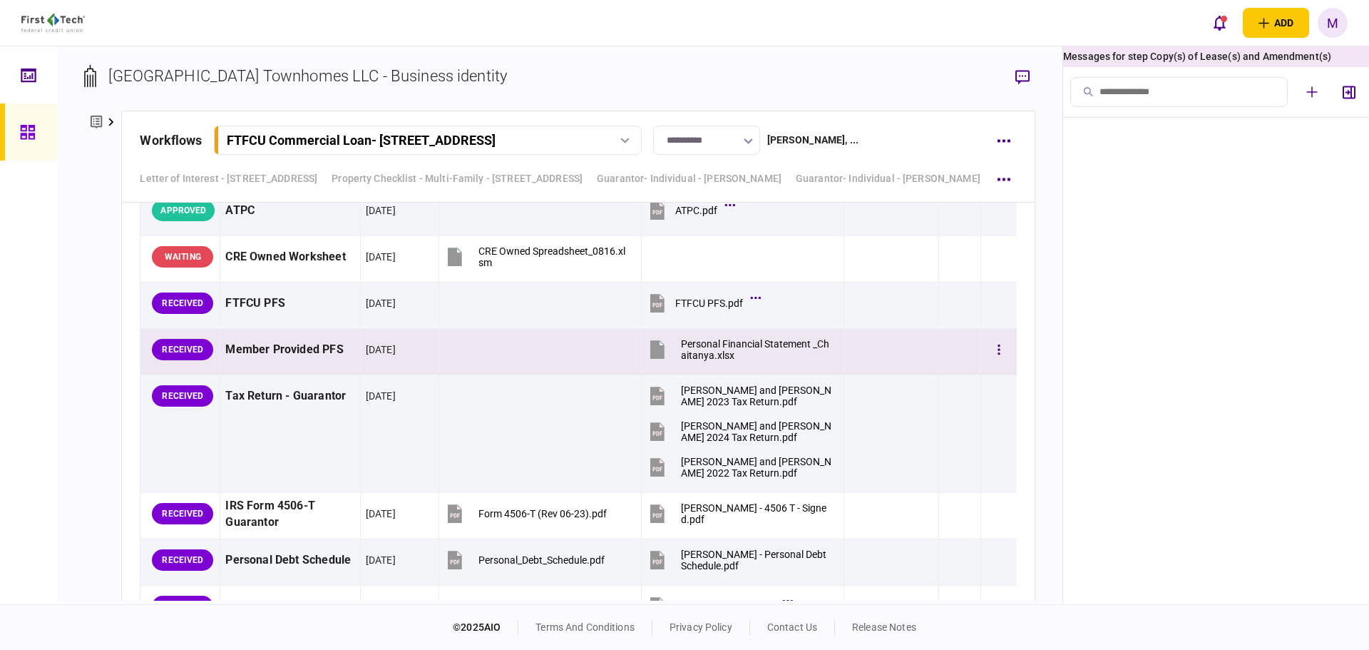
scroll to position [5825, 0]
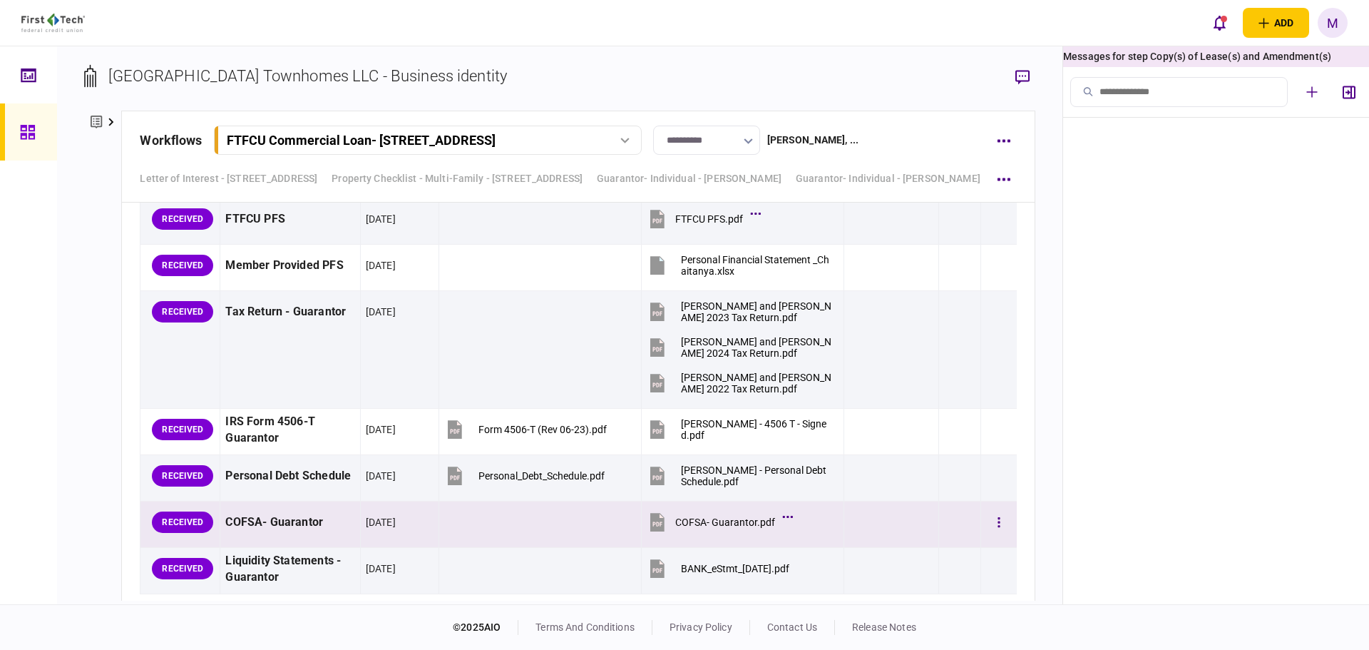
click at [653, 523] on icon at bounding box center [657, 524] width 9 height 4
click at [58, 342] on div "**********" at bounding box center [560, 325] width 1006 height 558
click at [986, 527] on button "button" at bounding box center [999, 522] width 26 height 26
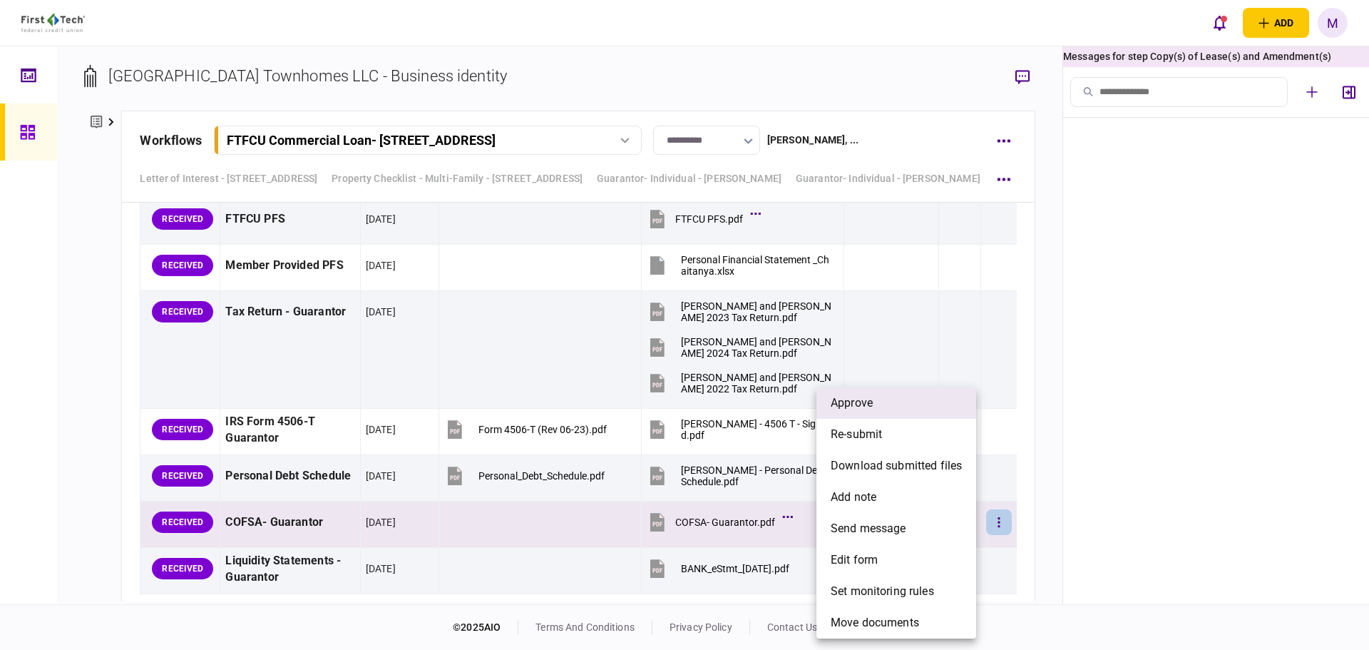
click at [890, 405] on li "approve" at bounding box center [897, 402] width 160 height 31
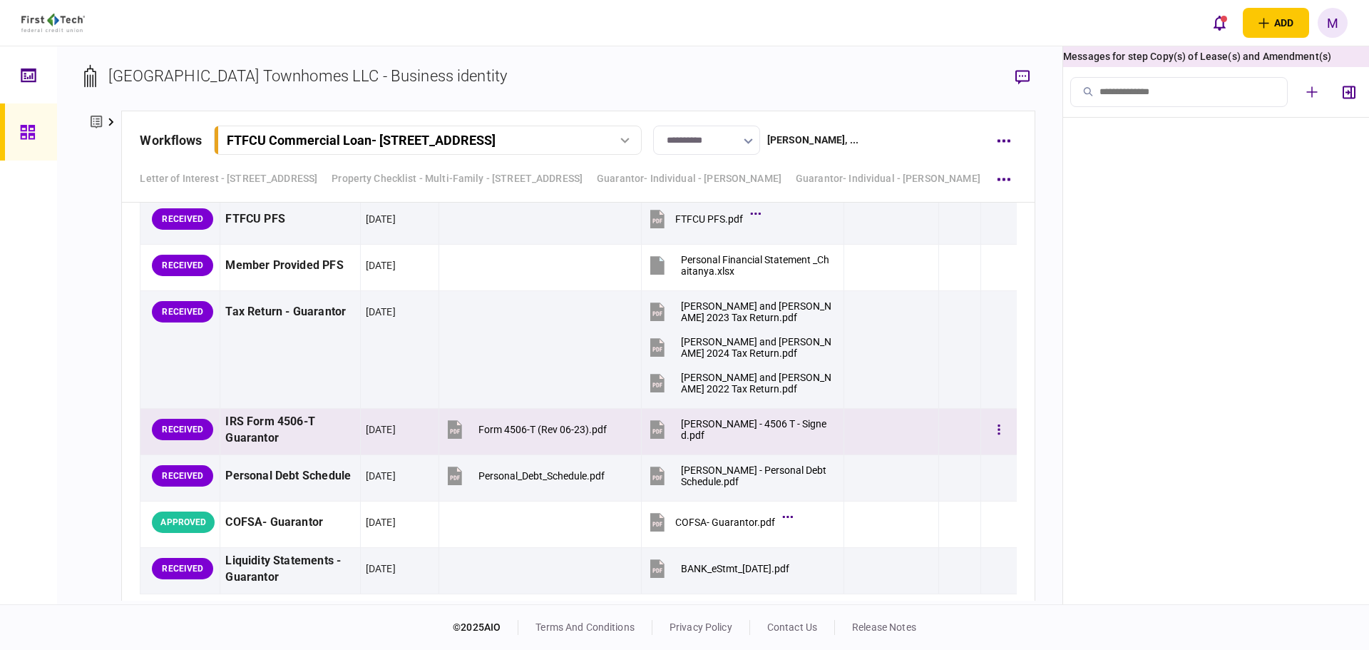
click at [653, 431] on icon at bounding box center [657, 431] width 9 height 4
click at [986, 436] on button "button" at bounding box center [999, 429] width 26 height 26
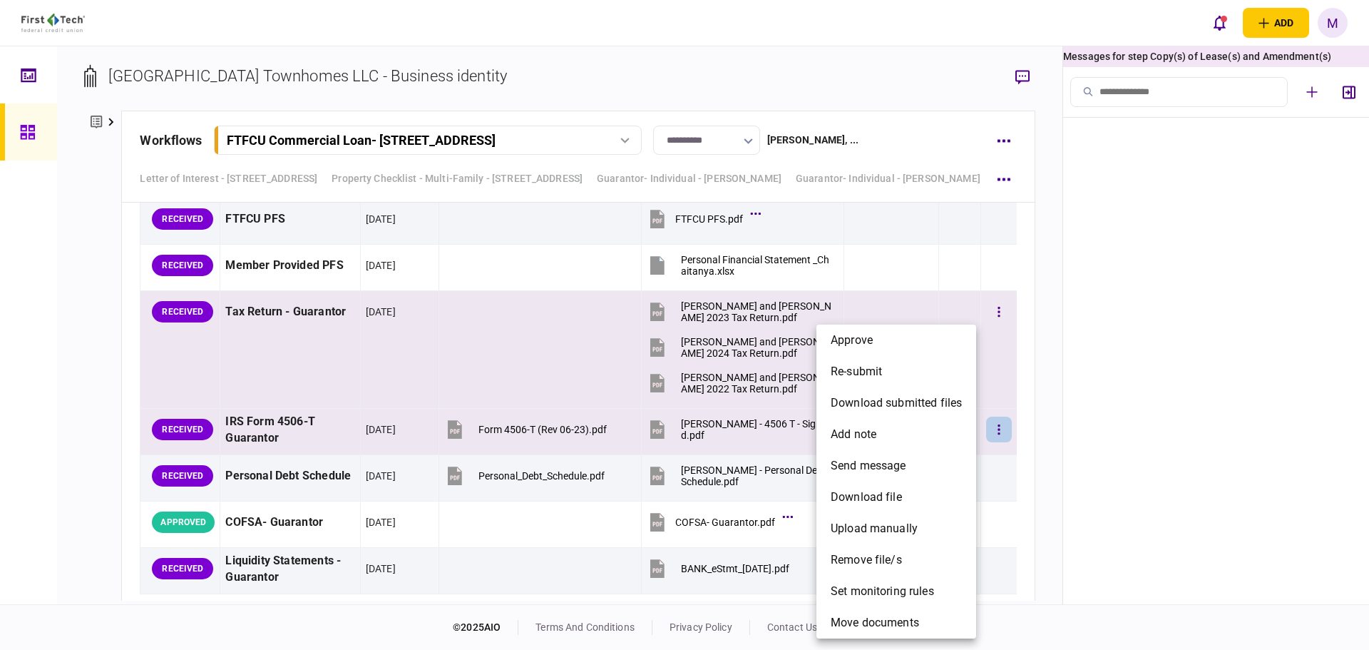
click at [914, 343] on li "approve" at bounding box center [897, 339] width 160 height 31
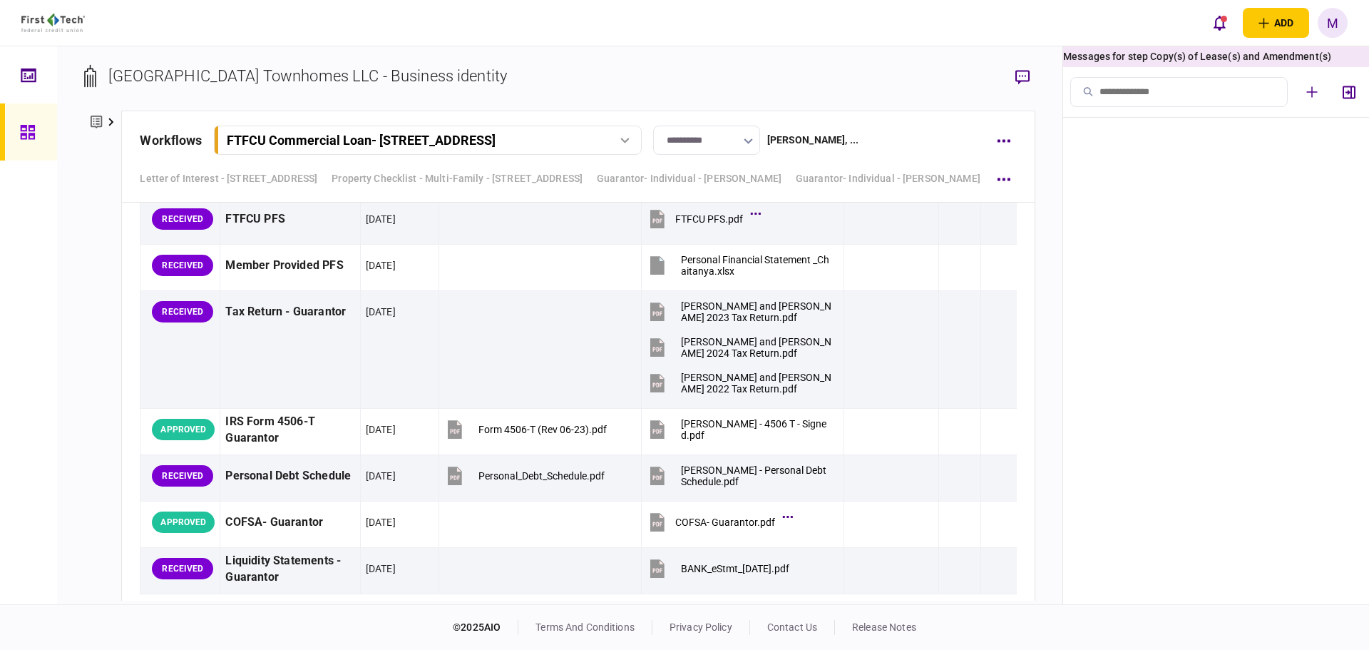
click at [97, 323] on div "company details Edit Broker Noah Juran broker firm Northmarq Capital last updat…" at bounding box center [102, 356] width 37 height 490
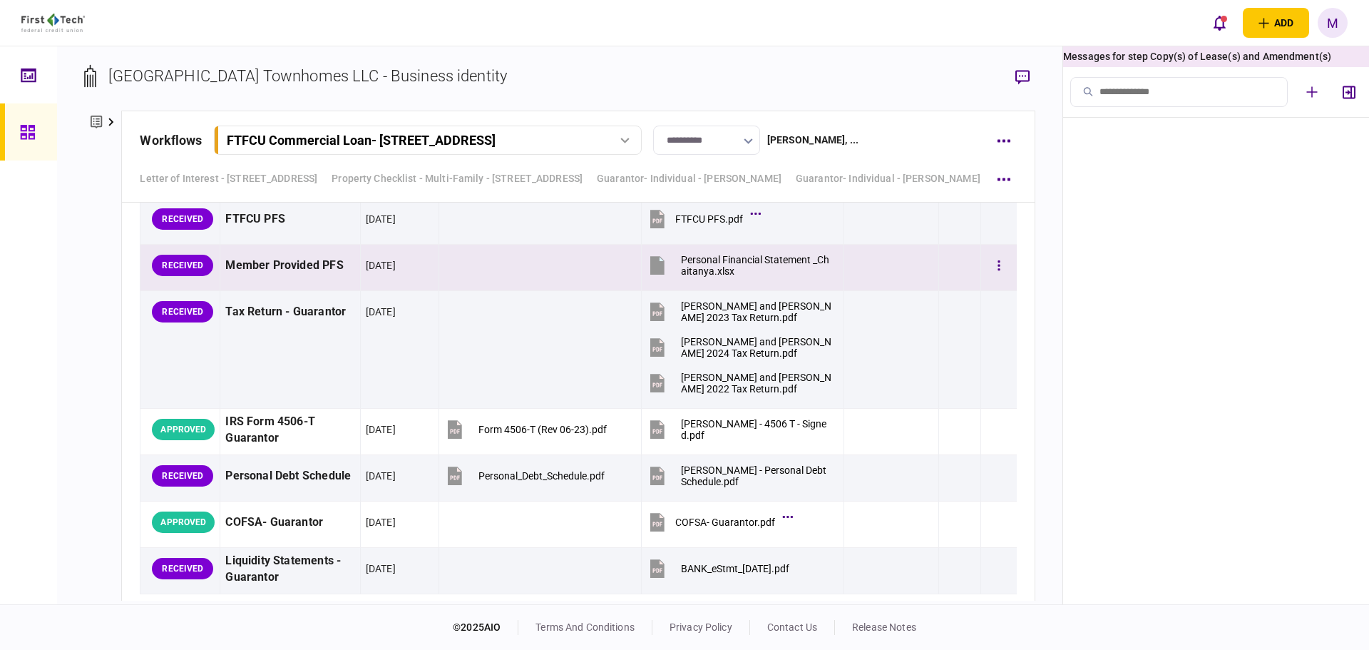
click at [652, 265] on icon at bounding box center [657, 266] width 14 height 19
click at [53, 354] on div at bounding box center [28, 325] width 57 height 558
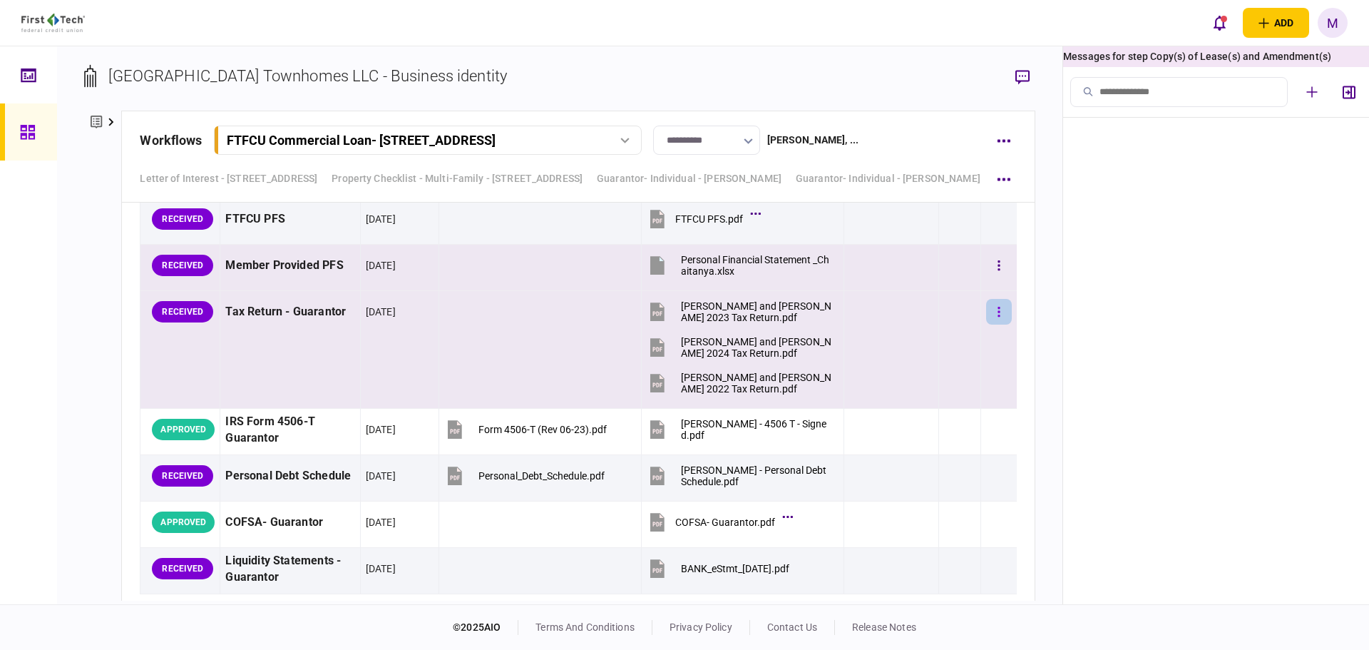
click at [998, 311] on icon "button" at bounding box center [999, 312] width 3 height 14
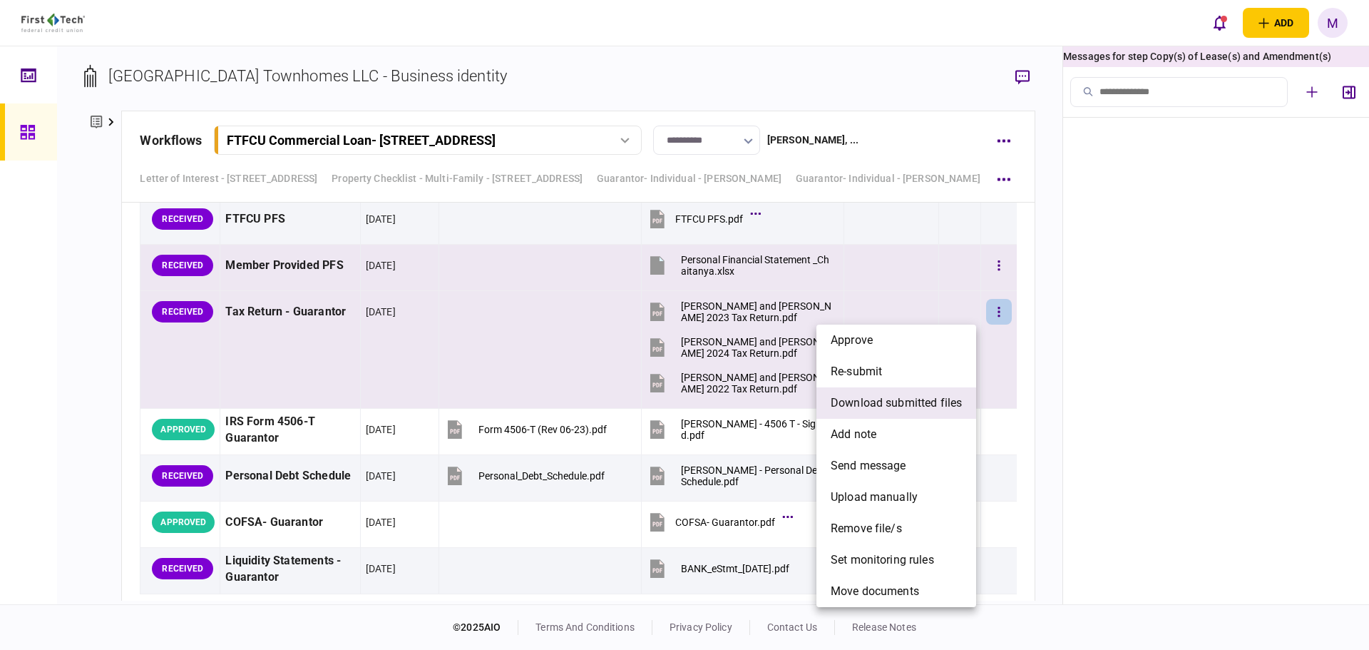
click at [881, 413] on li "download submitted files" at bounding box center [897, 402] width 160 height 31
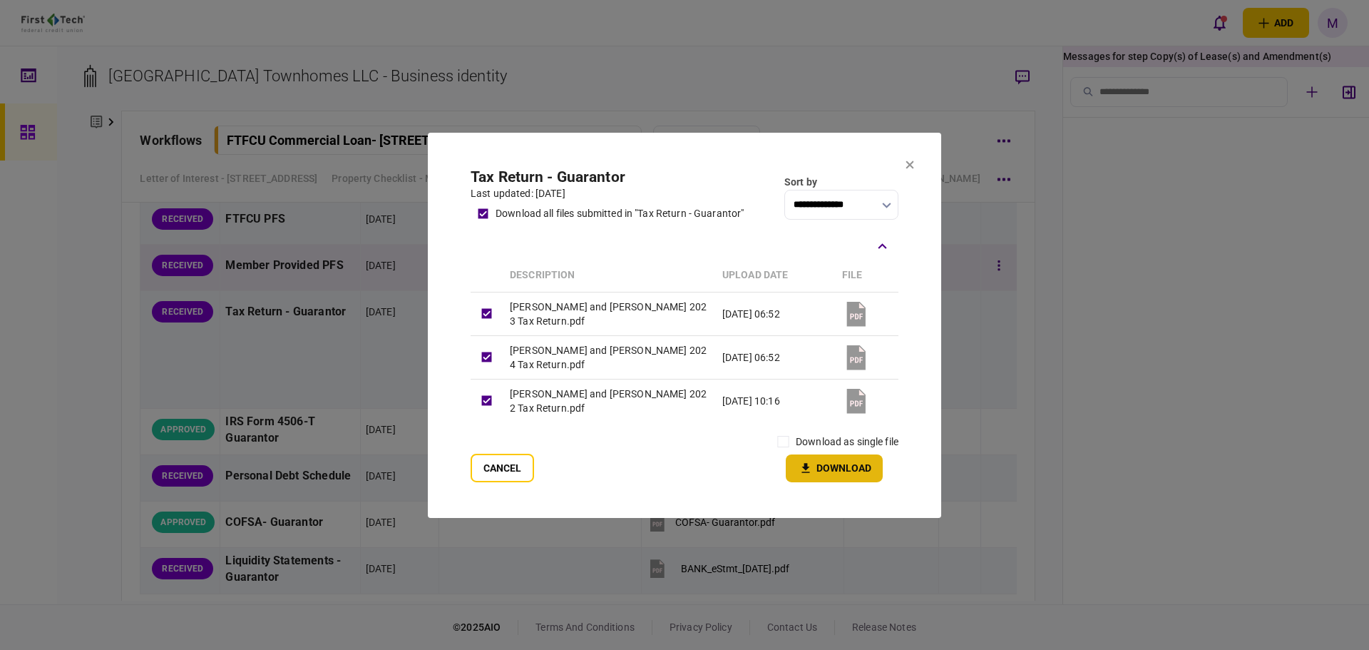
click at [829, 479] on button "Download" at bounding box center [834, 468] width 97 height 28
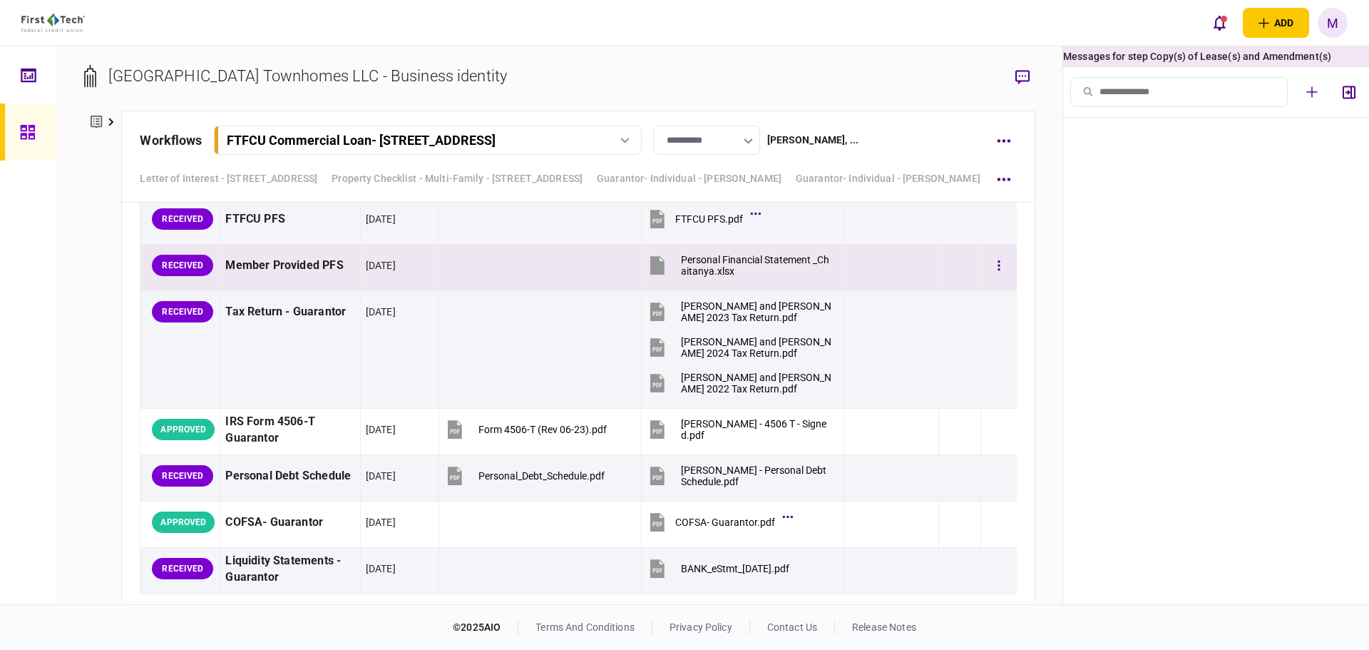
click at [653, 270] on icon at bounding box center [657, 266] width 14 height 19
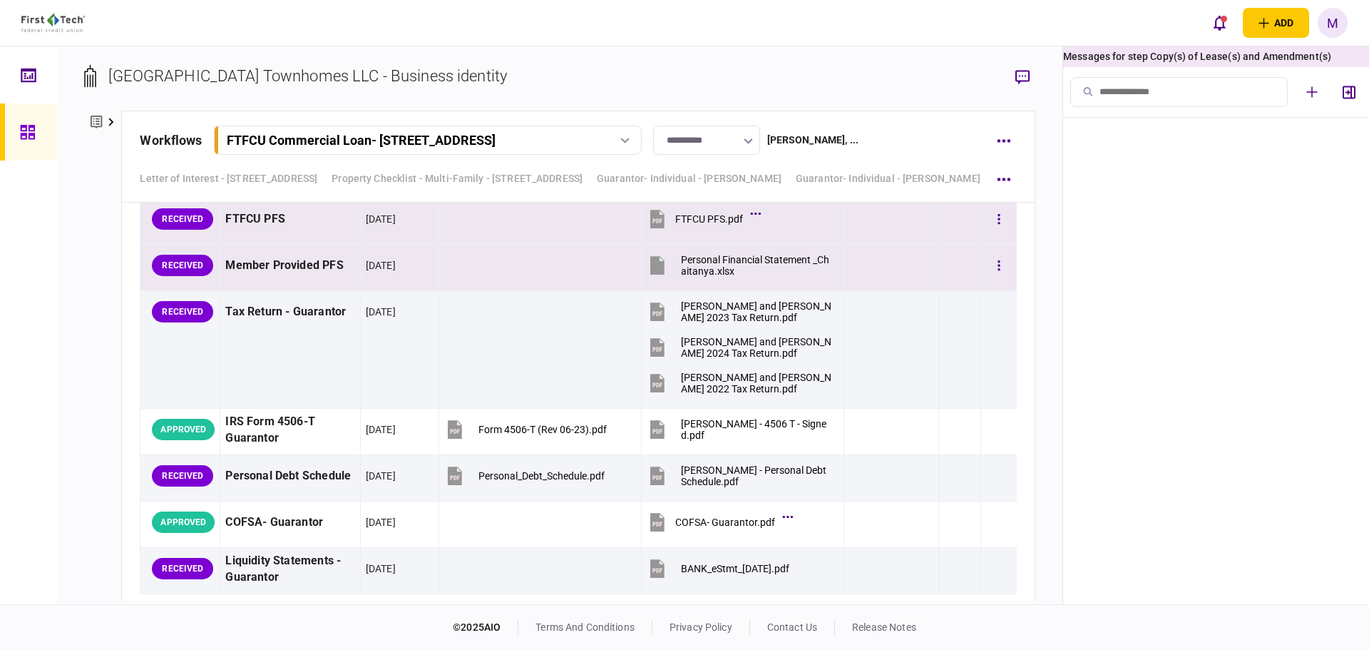
click at [650, 218] on icon at bounding box center [657, 219] width 14 height 19
